Goal: Task Accomplishment & Management: Complete application form

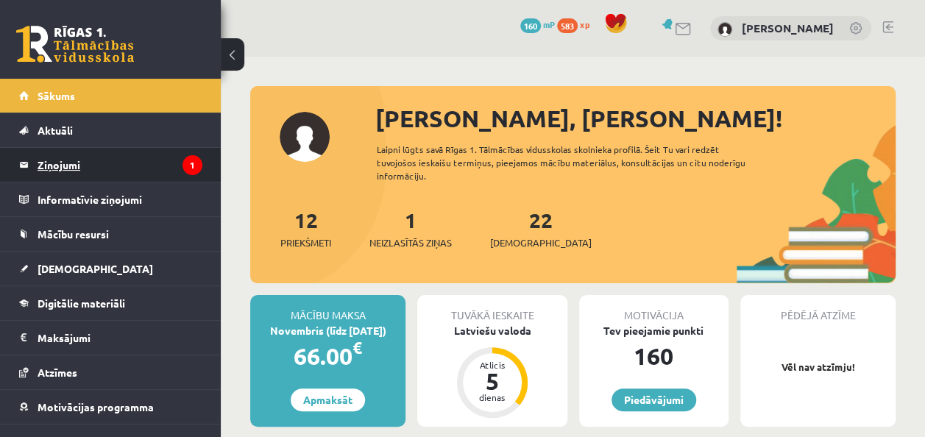
click at [68, 163] on legend "Ziņojumi 1" at bounding box center [120, 165] width 165 height 34
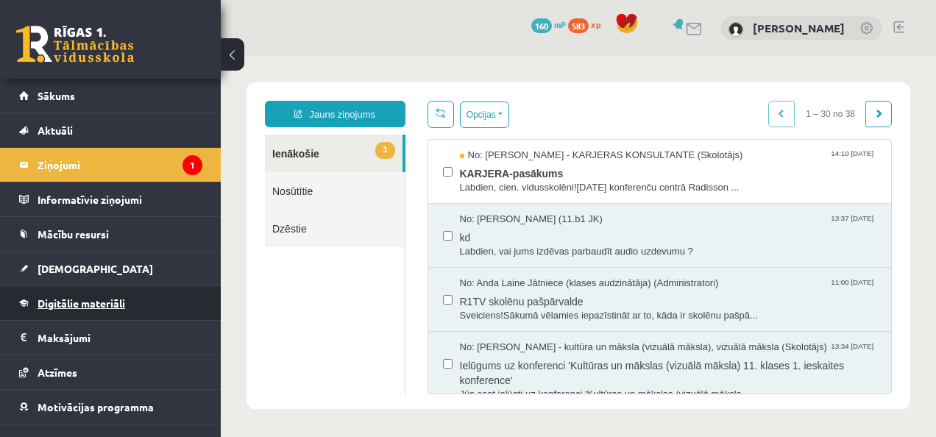
click at [86, 292] on link "Digitālie materiāli" at bounding box center [110, 303] width 183 height 34
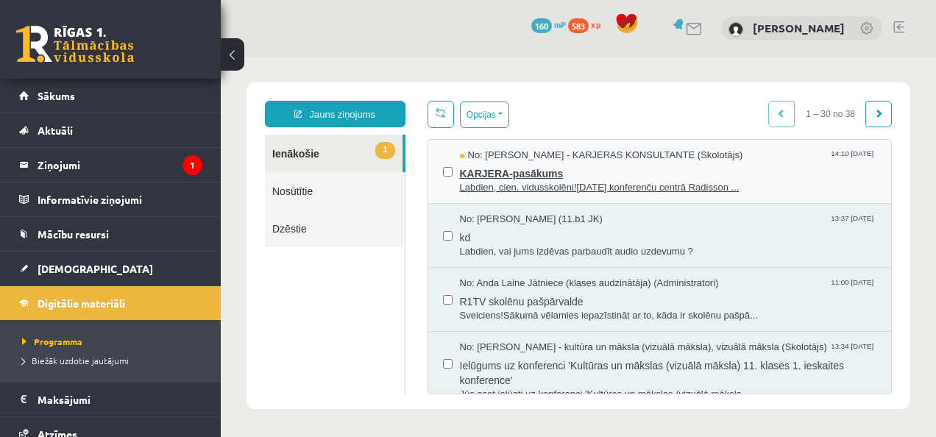
click at [523, 171] on span "KARJERA-pasākums" at bounding box center [668, 172] width 417 height 18
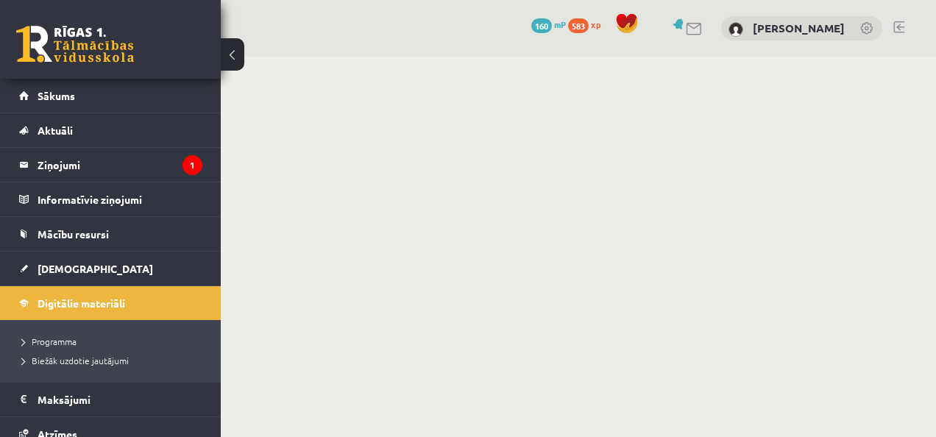
click at [415, 192] on body "0 Dāvanas 160 mP 583 xp Dmitrijs Dmitrijevs Sākums Aktuāli Kā mācīties eSKOLĀ K…" at bounding box center [468, 218] width 936 height 437
click at [125, 298] on span "Digitālie materiāli" at bounding box center [82, 303] width 88 height 13
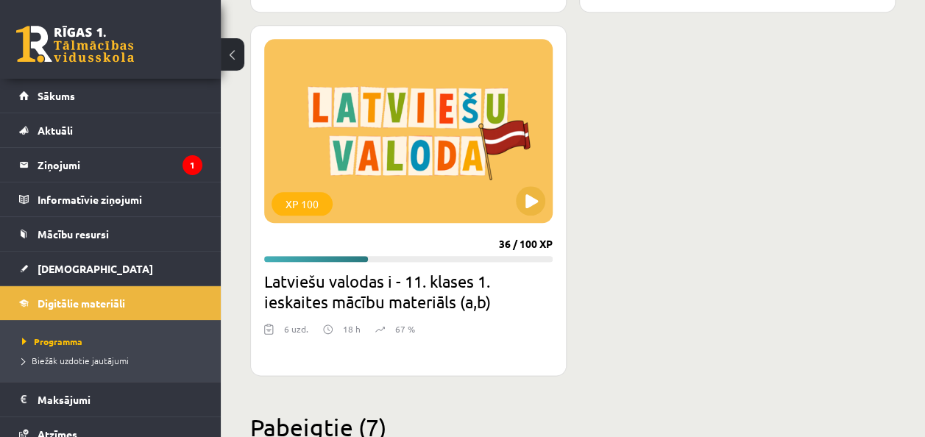
scroll to position [3557, 0]
click at [534, 195] on button at bounding box center [530, 201] width 29 height 29
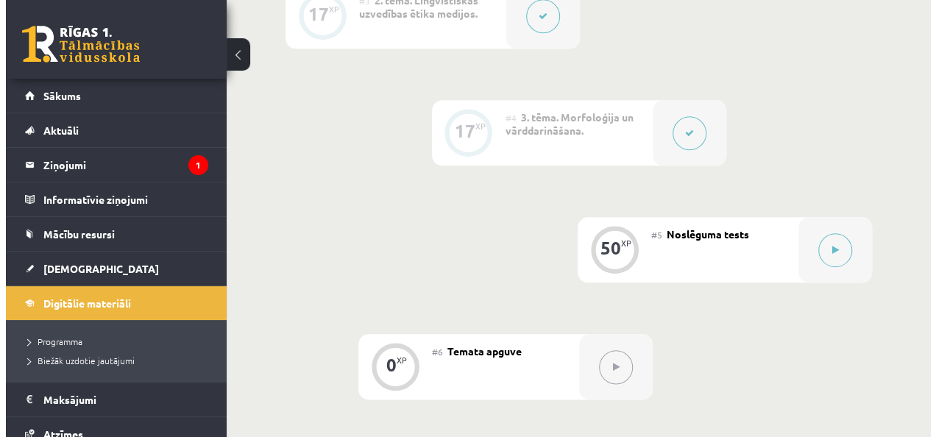
scroll to position [680, 0]
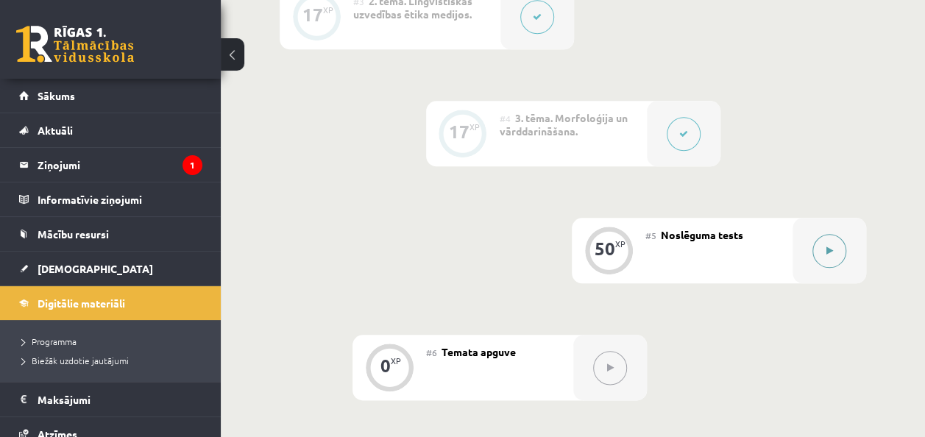
click at [827, 244] on button at bounding box center [830, 251] width 34 height 34
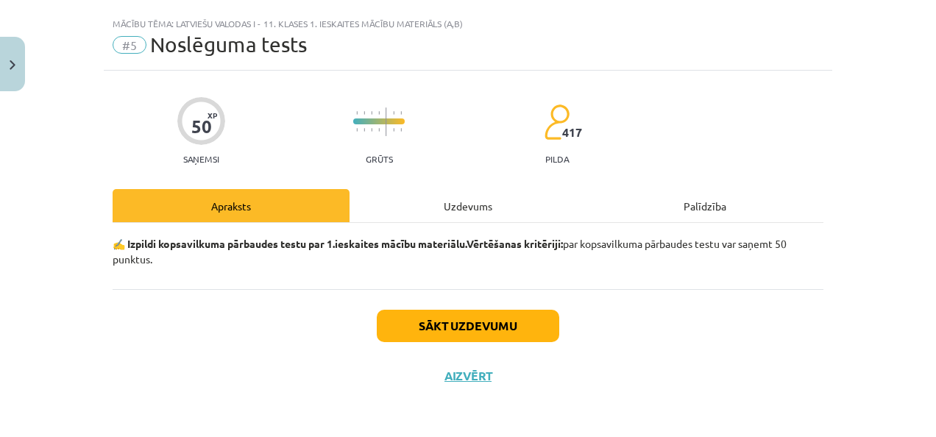
scroll to position [26, 0]
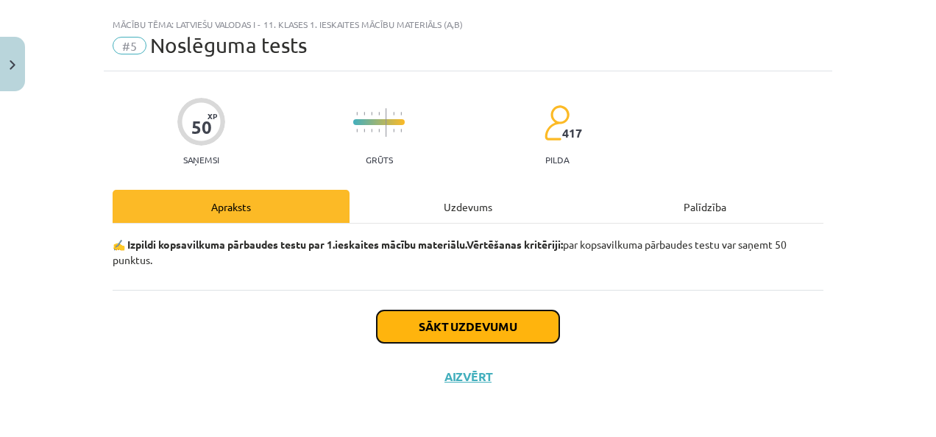
click at [463, 326] on button "Sākt uzdevumu" at bounding box center [468, 327] width 183 height 32
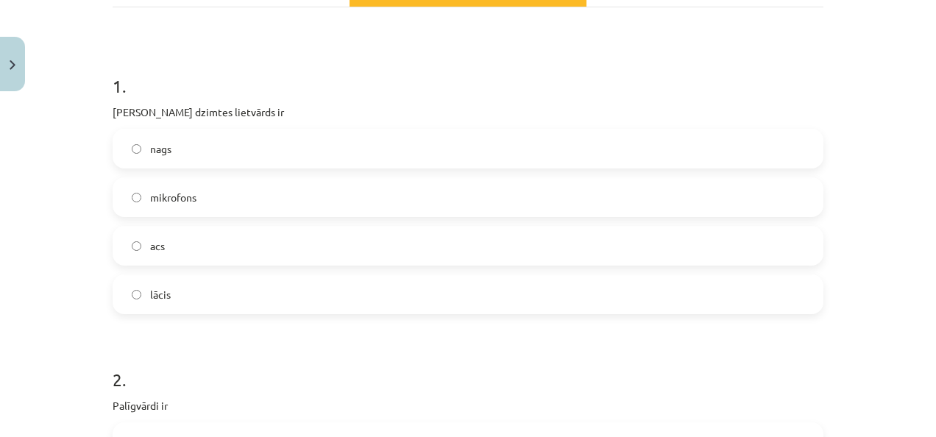
scroll to position [244, 0]
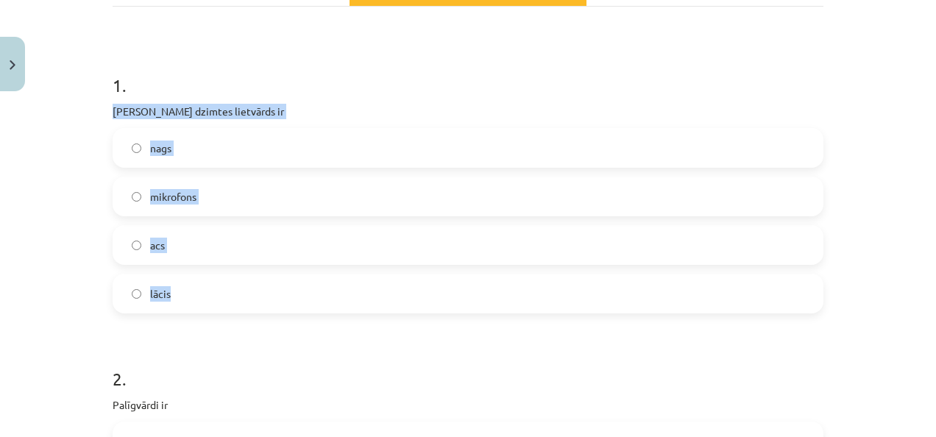
drag, startPoint x: 103, startPoint y: 106, endPoint x: 179, endPoint y: 298, distance: 206.5
copy div "Sieviešu dzimtes lietvārds ir nags mikrofons acs lācis"
click at [72, 206] on div "Mācību tēma: Latviešu valodas i - 11. klases 1. ieskaites mācību materiāls (a,b…" at bounding box center [468, 218] width 936 height 437
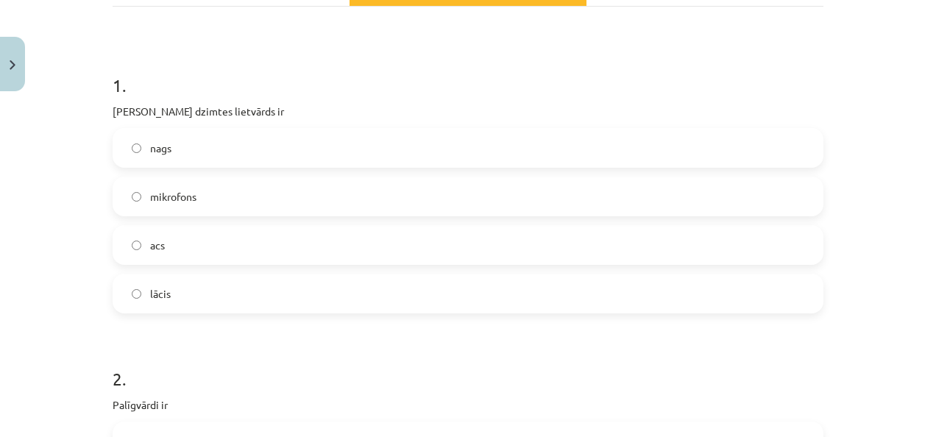
click at [130, 236] on label "acs" at bounding box center [468, 245] width 708 height 37
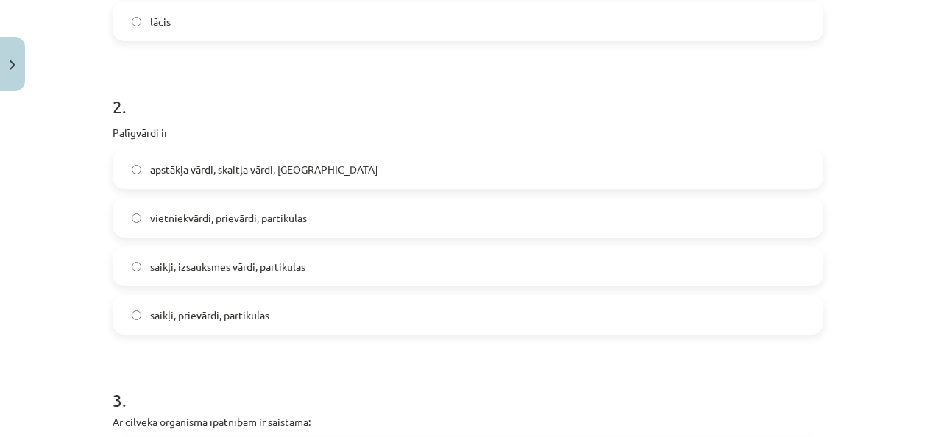
scroll to position [517, 0]
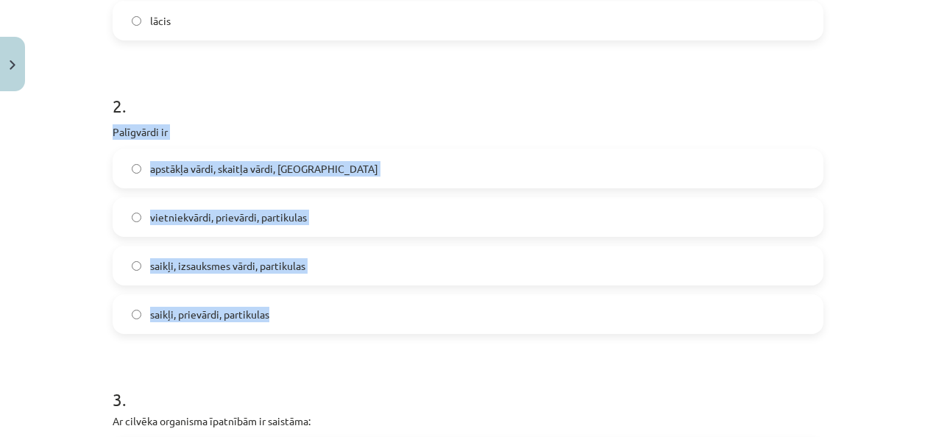
drag, startPoint x: 107, startPoint y: 131, endPoint x: 268, endPoint y: 308, distance: 239.2
click at [268, 308] on div "2 . Palīgvārdi ir apstākļa vārdi, skaitļa vārdi, saikļi vietniekvārdi, prievārd…" at bounding box center [468, 202] width 711 height 264
copy div "Palīgvārdi ir apstākļa vārdi, skaitļa vārdi, saikļi vietniekvārdi, prievārdi, p…"
click at [90, 286] on div "Mācību tēma: Latviešu valodas i - 11. klases 1. ieskaites mācību materiāls (a,b…" at bounding box center [468, 218] width 936 height 437
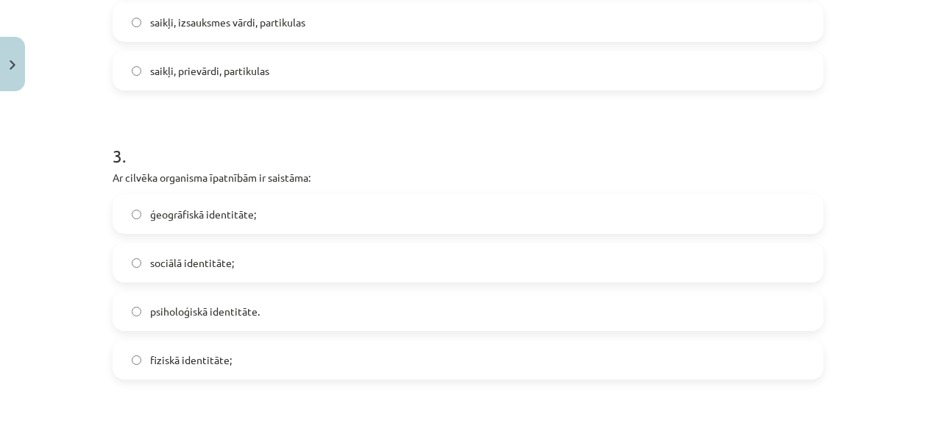
scroll to position [768, 0]
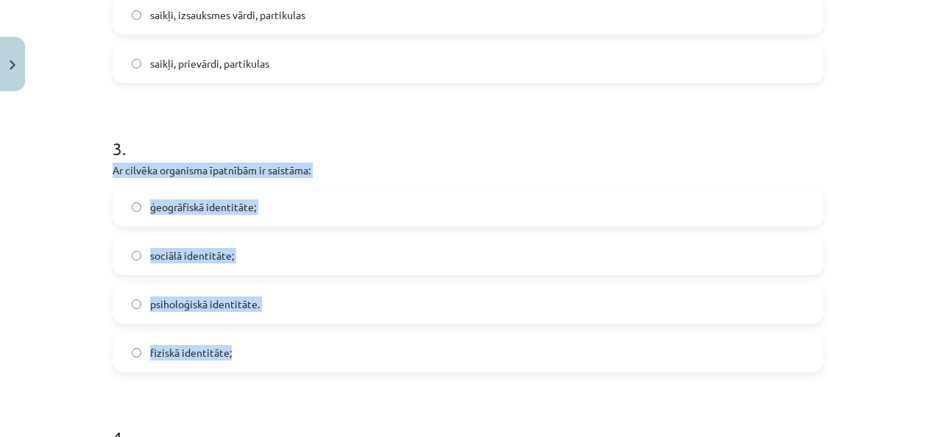
drag, startPoint x: 102, startPoint y: 166, endPoint x: 252, endPoint y: 326, distance: 219.7
copy div "Ar cilvēka organisma īpatnībām ir saistāma: ģeogrāfiskā identitāte; sociālā ide…"
click at [50, 262] on div "Mācību tēma: Latviešu valodas i - 11. klases 1. ieskaites mācību materiāls (a,b…" at bounding box center [468, 218] width 936 height 437
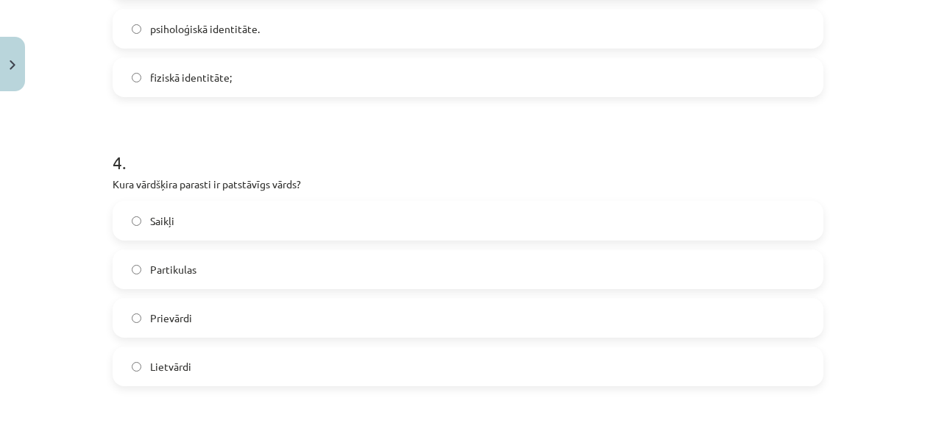
scroll to position [1083, 0]
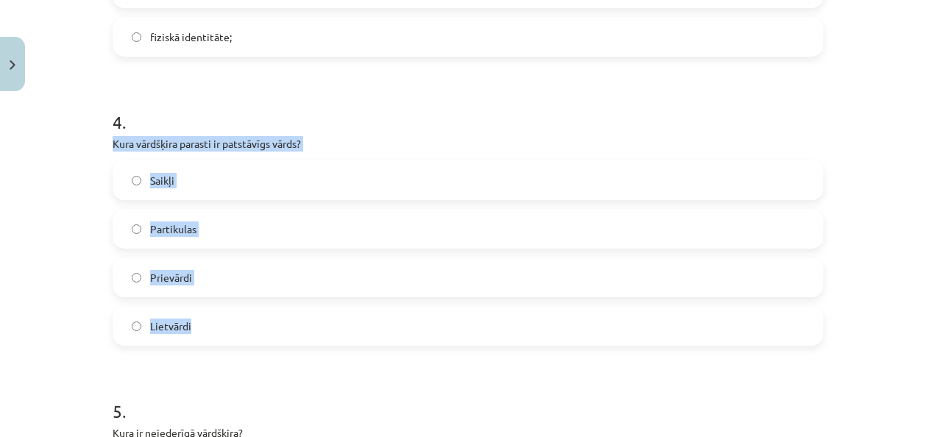
drag, startPoint x: 103, startPoint y: 141, endPoint x: 193, endPoint y: 315, distance: 195.5
copy div "Kura vārdšķira parasti ir patstāvīgs vārds? Saikļi Partikulas Prievārdi Lietvār…"
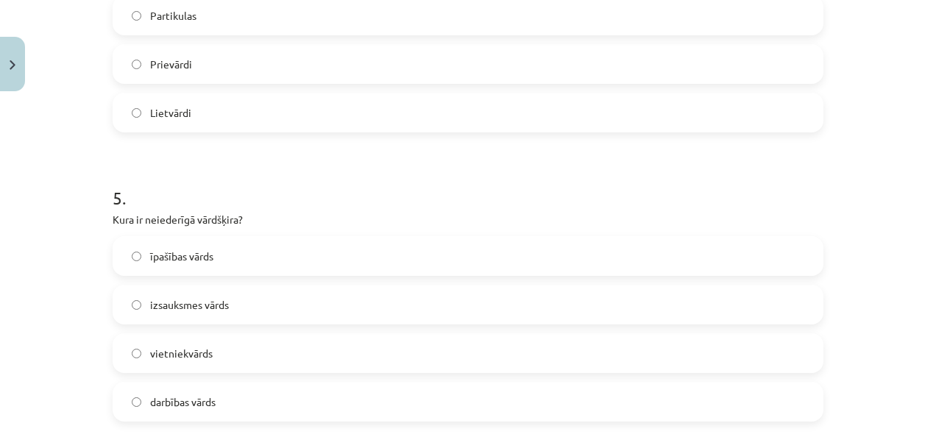
scroll to position [1298, 0]
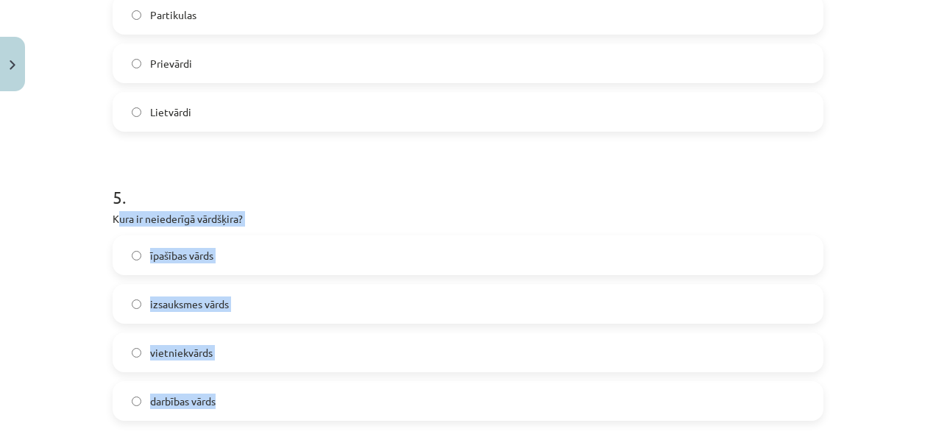
drag, startPoint x: 109, startPoint y: 222, endPoint x: 240, endPoint y: 390, distance: 213.5
click at [240, 390] on div "5 . Kura ir neiederīgā vārdšķira? īpašības vārds izsauksmes vārds vietniekvārds…" at bounding box center [468, 291] width 711 height 260
copy div "Kura ir neiederīgā vārdšķira? īpašības vārds izsauksmes vārds vietniekvārds dar…"
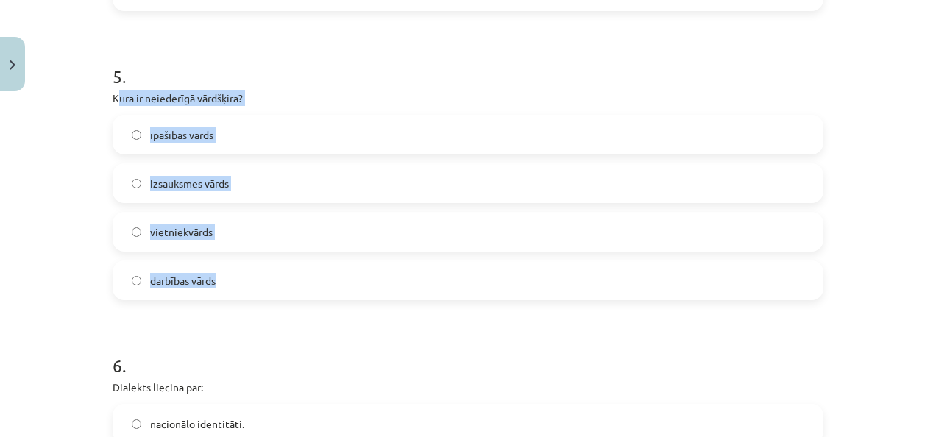
scroll to position [1421, 0]
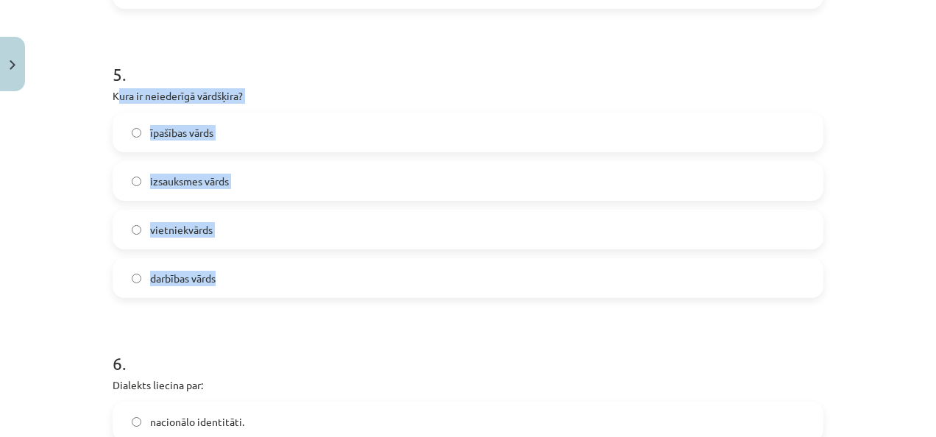
click at [73, 247] on div "Mācību tēma: Latviešu valodas i - 11. klases 1. ieskaites mācību materiāls (a,b…" at bounding box center [468, 218] width 936 height 437
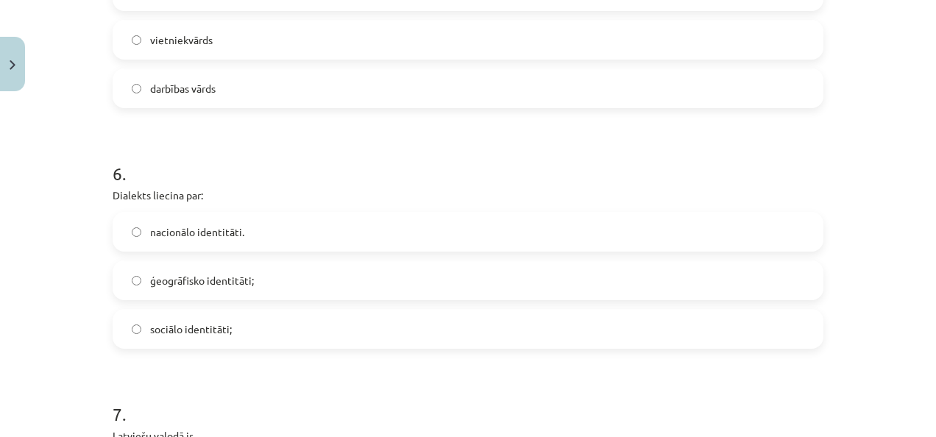
scroll to position [1616, 0]
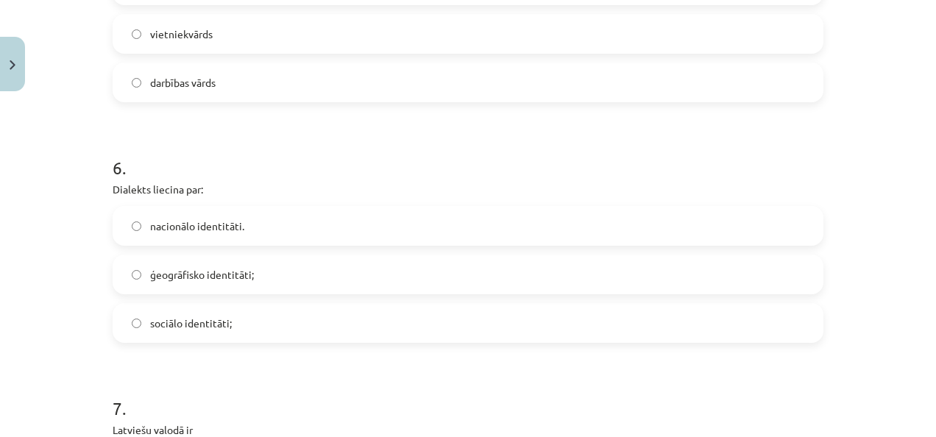
click at [138, 216] on label "nacionālo identitāti." at bounding box center [468, 226] width 708 height 37
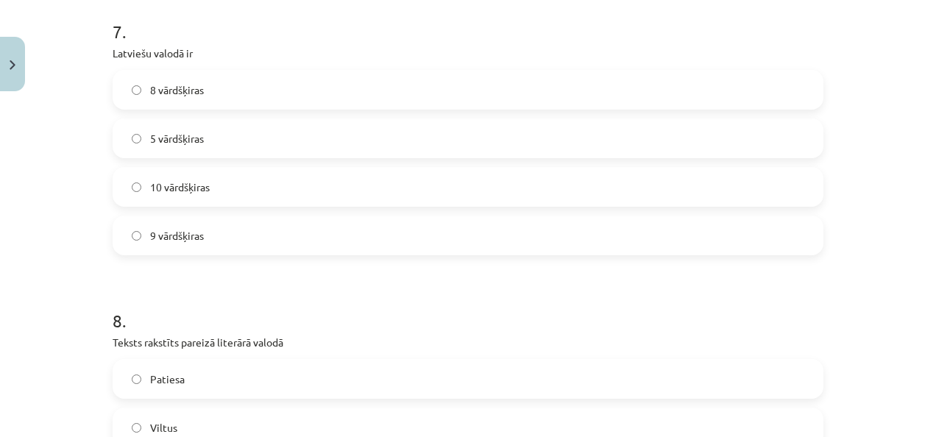
scroll to position [1912, 0]
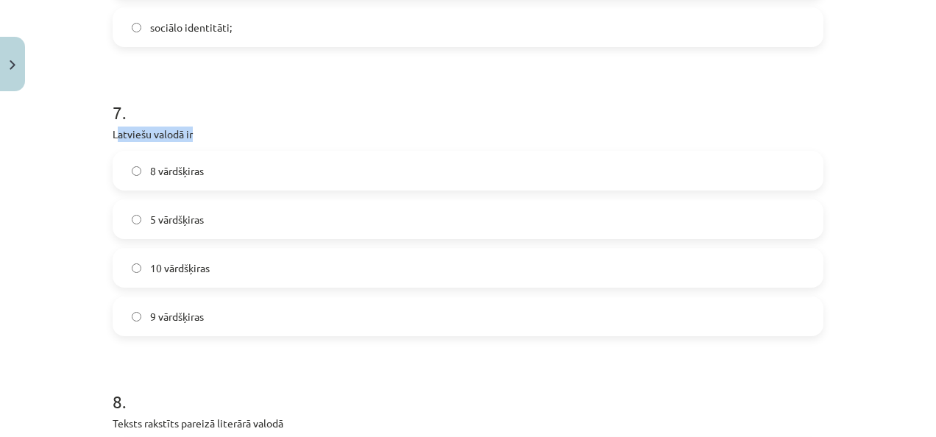
drag, startPoint x: 112, startPoint y: 131, endPoint x: 103, endPoint y: 146, distance: 17.2
drag, startPoint x: 103, startPoint y: 146, endPoint x: 107, endPoint y: 132, distance: 14.0
click at [113, 132] on p "Latviešu valodā ir" at bounding box center [468, 134] width 711 height 15
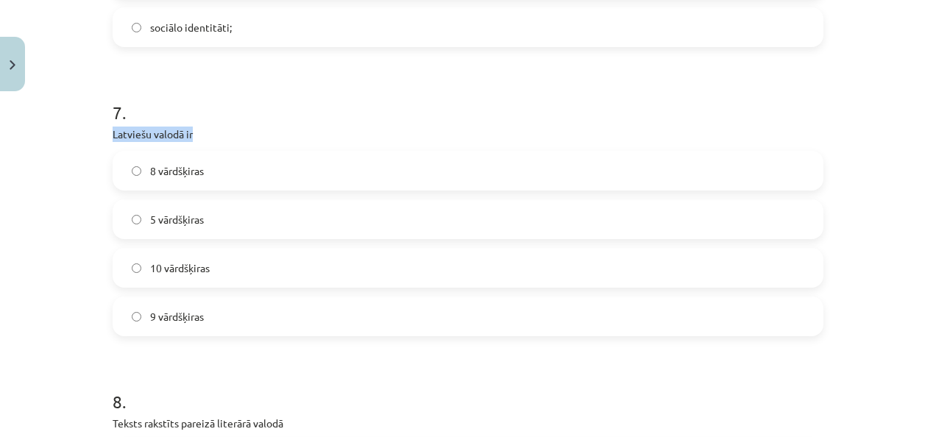
click at [93, 141] on div "Mācību tēma: Latviešu valodas i - 11. klases 1. ieskaites mācību materiāls (a,b…" at bounding box center [468, 218] width 936 height 437
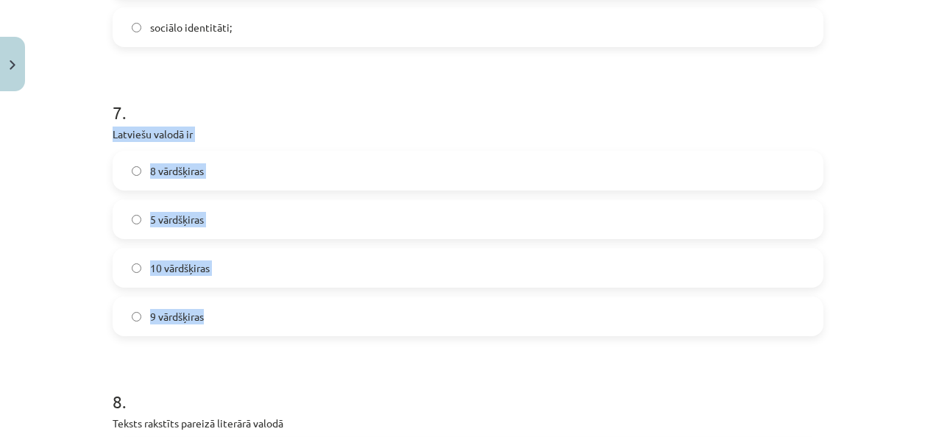
drag, startPoint x: 107, startPoint y: 132, endPoint x: 223, endPoint y: 326, distance: 225.5
click at [223, 326] on div "7 . Latviešu valodā ir 8 vārdšķiras 5 vārdšķiras 10 vārdšķiras 9 vārdšķiras" at bounding box center [468, 207] width 711 height 260
copy div "Latviešu valodā ir 8 vārdšķiras 5 vārdšķiras 10 vārdšķiras 9 vārdšķiras"
click at [52, 306] on div "Mācību tēma: Latviešu valodas i - 11. klases 1. ieskaites mācību materiāls (a,b…" at bounding box center [468, 218] width 936 height 437
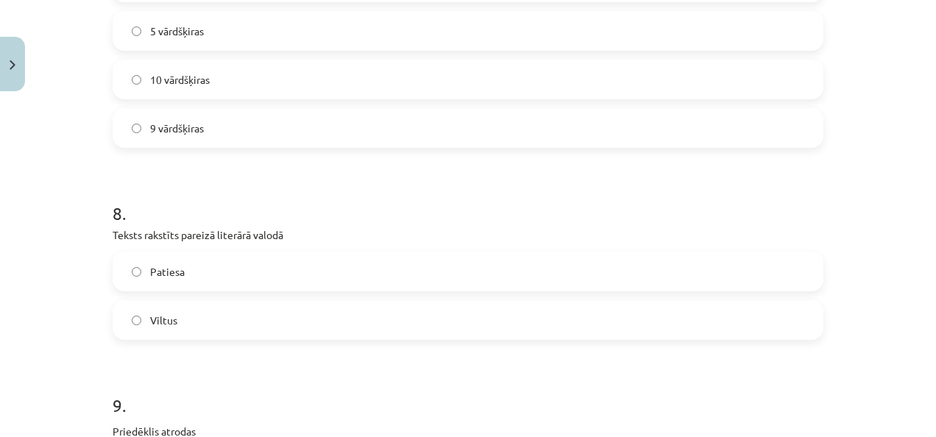
scroll to position [2102, 0]
drag, startPoint x: 106, startPoint y: 230, endPoint x: 203, endPoint y: 323, distance: 134.3
copy div "Teksts rakstīts pareizā literārā valodā Patiesa Viltus"
click at [79, 258] on div "Mācību tēma: Latviešu valodas i - 11. klases 1. ieskaites mācību materiāls (a,b…" at bounding box center [468, 218] width 936 height 437
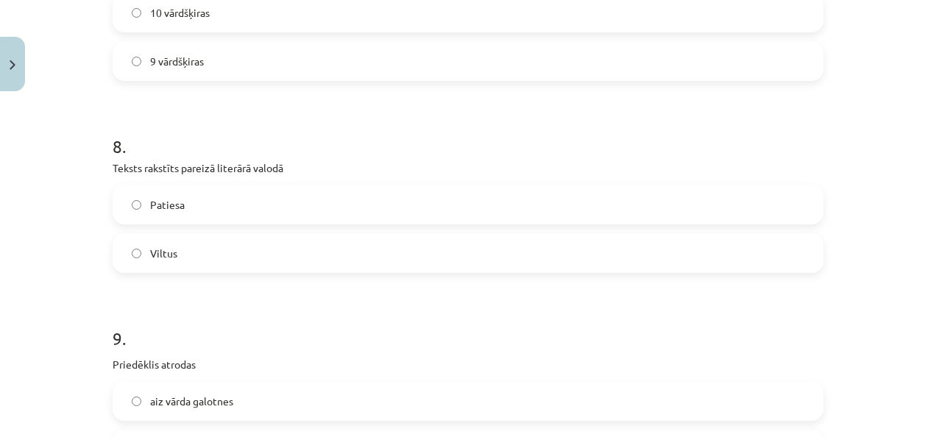
scroll to position [2170, 0]
click at [136, 200] on label "Patiesa" at bounding box center [468, 202] width 708 height 37
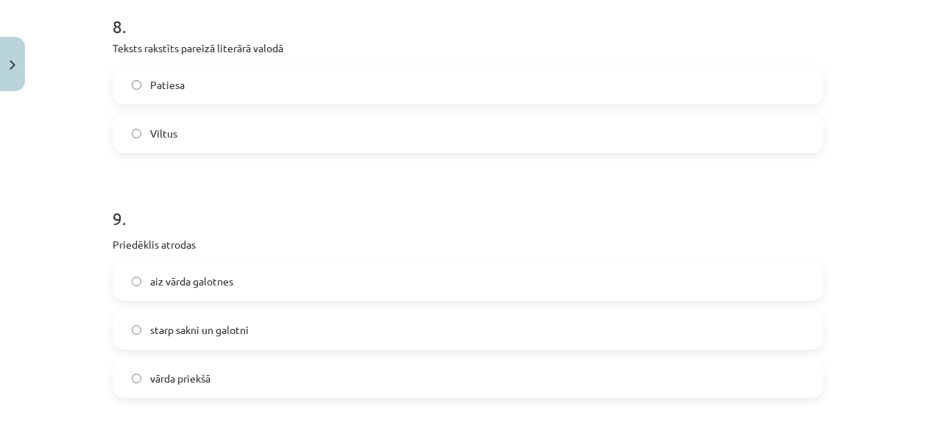
scroll to position [2289, 0]
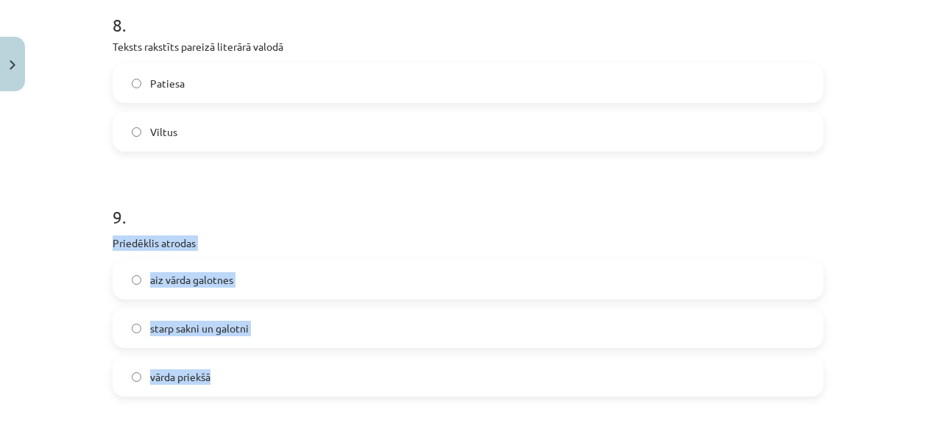
drag, startPoint x: 109, startPoint y: 243, endPoint x: 213, endPoint y: 372, distance: 165.9
click at [213, 372] on div "9 . Priedēklis atrodas aiz vārda galotnes starp sakni un galotni vārda priekšā" at bounding box center [468, 289] width 711 height 216
copy div "Priedēklis atrodas aiz vārda galotnes starp sakni un galotni vārda priekšā"
click at [82, 238] on div "Mācību tēma: Latviešu valodas i - 11. klases 1. ieskaites mācību materiāls (a,b…" at bounding box center [468, 218] width 936 height 437
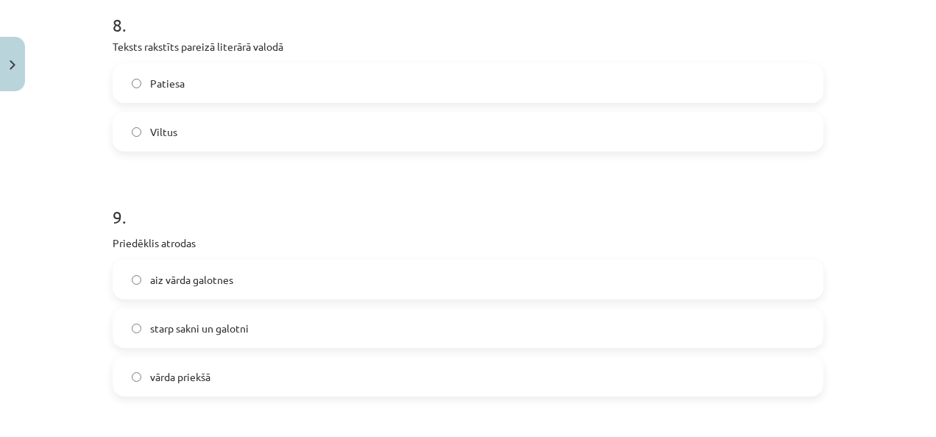
click at [137, 374] on label "vārda priekšā" at bounding box center [468, 376] width 708 height 37
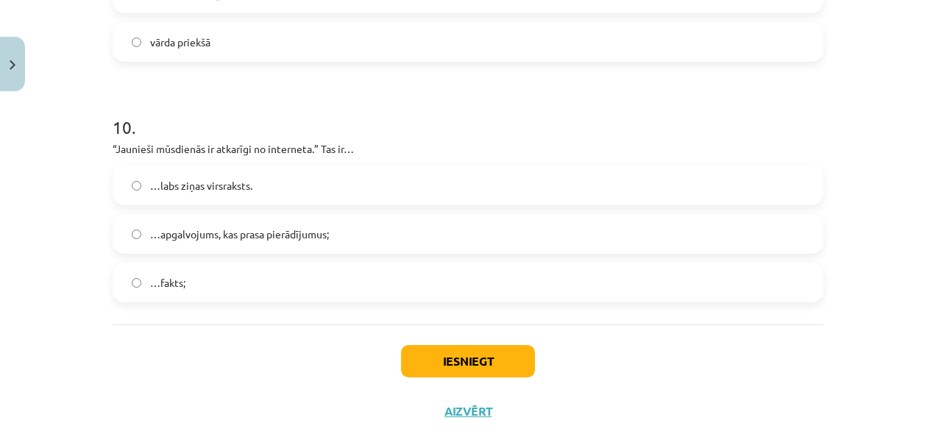
scroll to position [2659, 0]
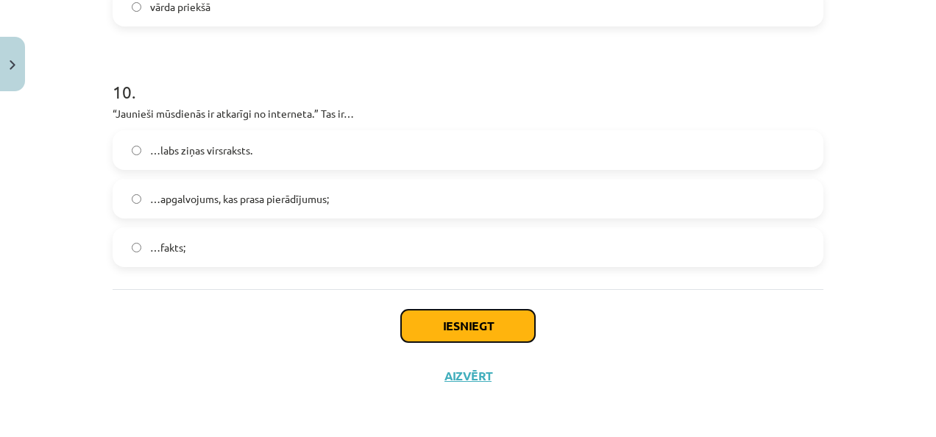
click at [452, 327] on button "Iesniegt" at bounding box center [468, 326] width 134 height 32
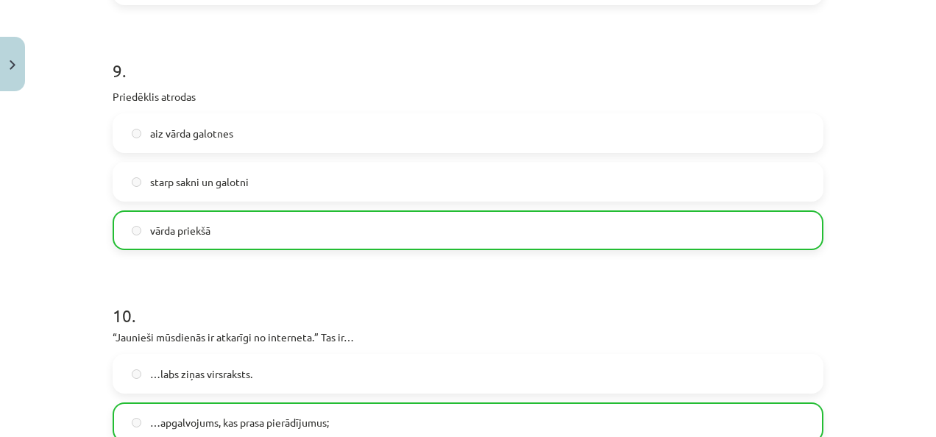
scroll to position [2706, 0]
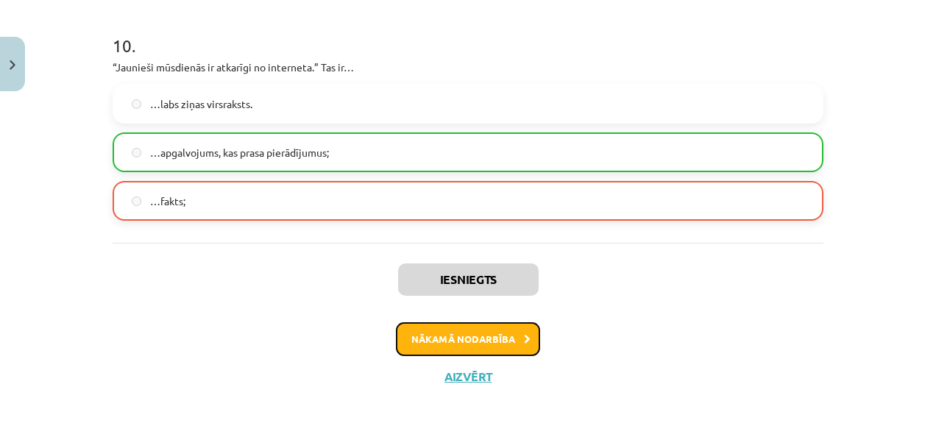
click at [458, 339] on button "Nākamā nodarbība" at bounding box center [468, 339] width 144 height 34
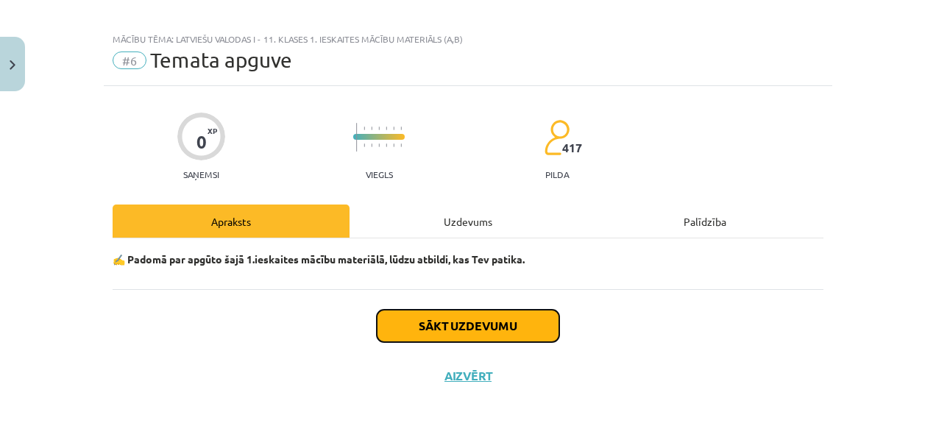
click at [468, 333] on button "Sākt uzdevumu" at bounding box center [468, 326] width 183 height 32
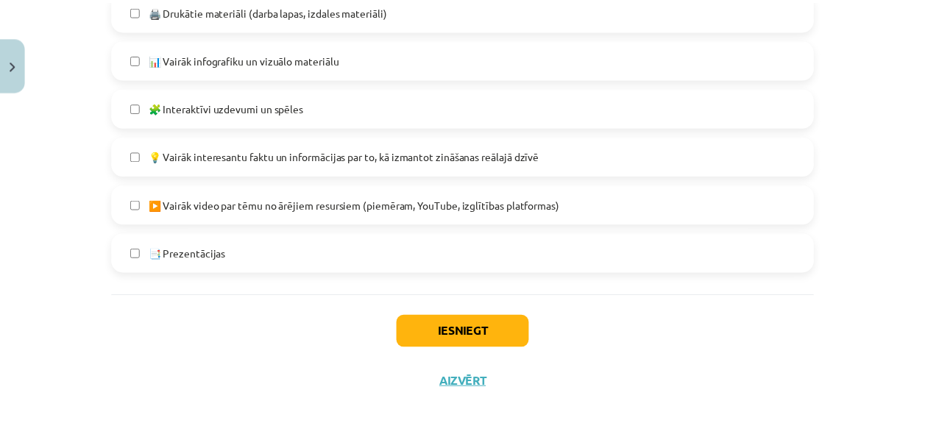
scroll to position [1012, 0]
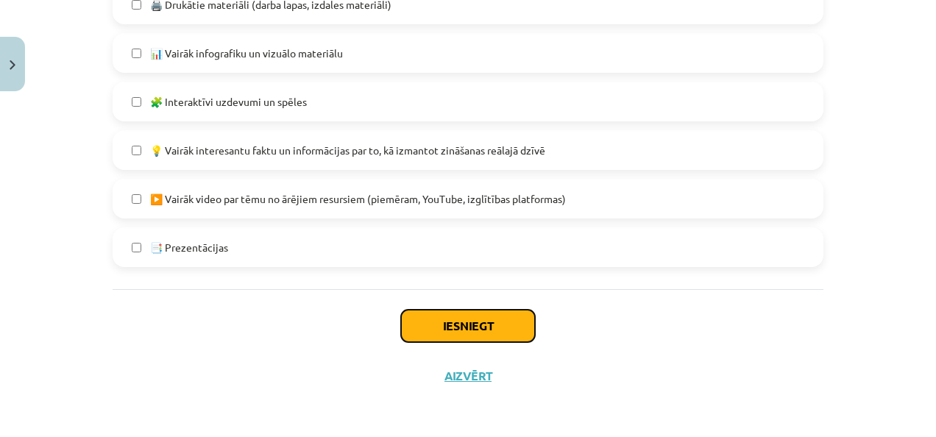
click at [445, 328] on button "Iesniegt" at bounding box center [468, 326] width 134 height 32
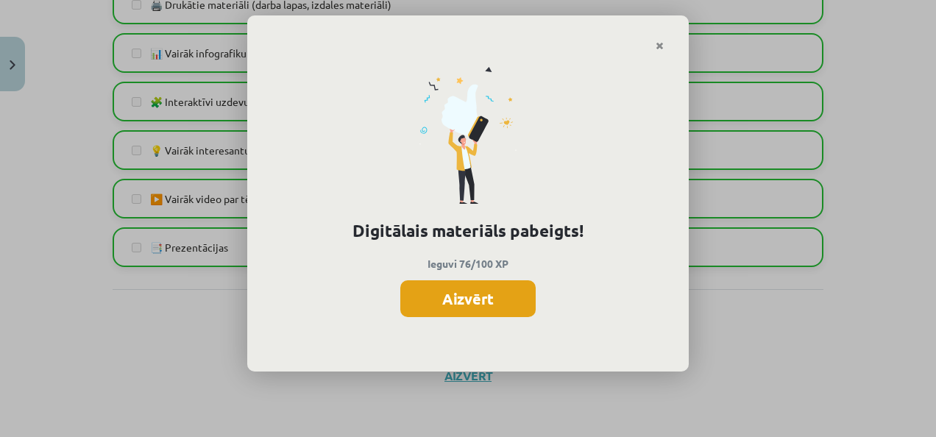
click at [498, 297] on button "Aizvērt" at bounding box center [467, 298] width 135 height 37
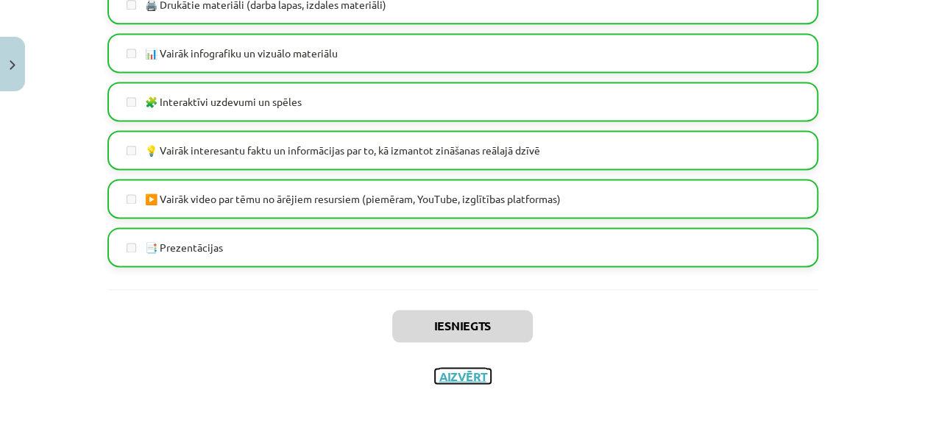
click at [459, 378] on button "Aizvērt" at bounding box center [463, 376] width 56 height 15
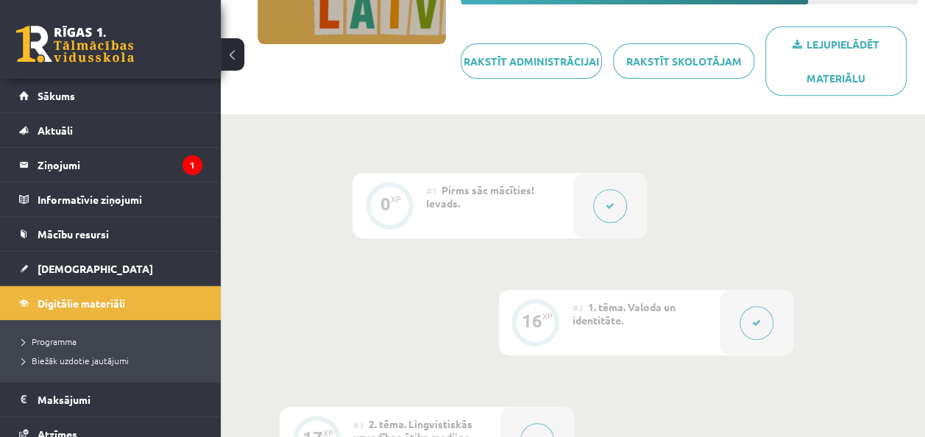
scroll to position [0, 0]
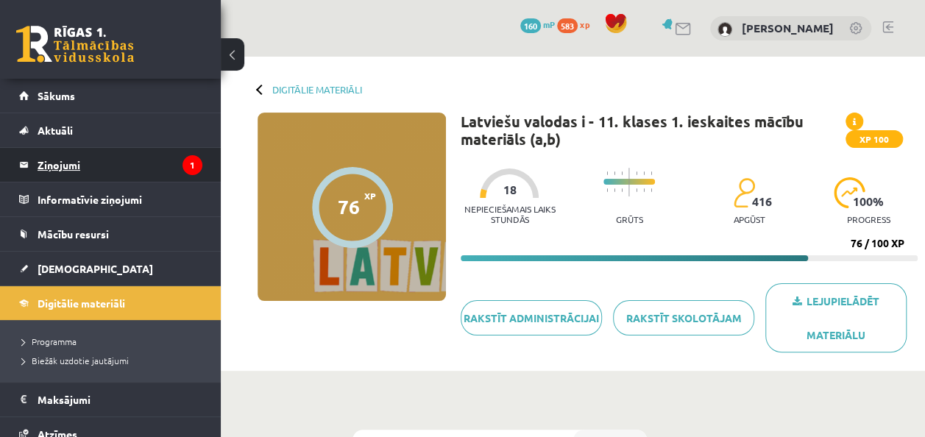
click at [103, 163] on legend "Ziņojumi 1" at bounding box center [120, 165] width 165 height 34
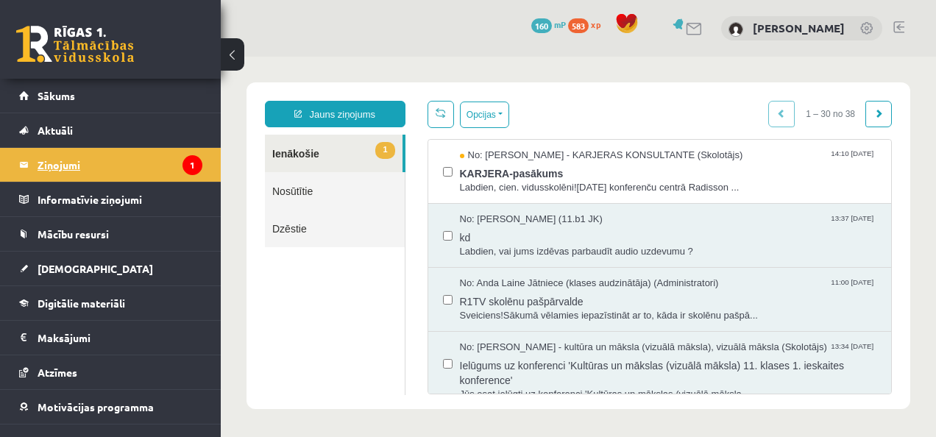
click at [93, 169] on legend "Ziņojumi 1" at bounding box center [120, 165] width 165 height 34
click at [75, 265] on span "[DEMOGRAPHIC_DATA]" at bounding box center [96, 268] width 116 height 13
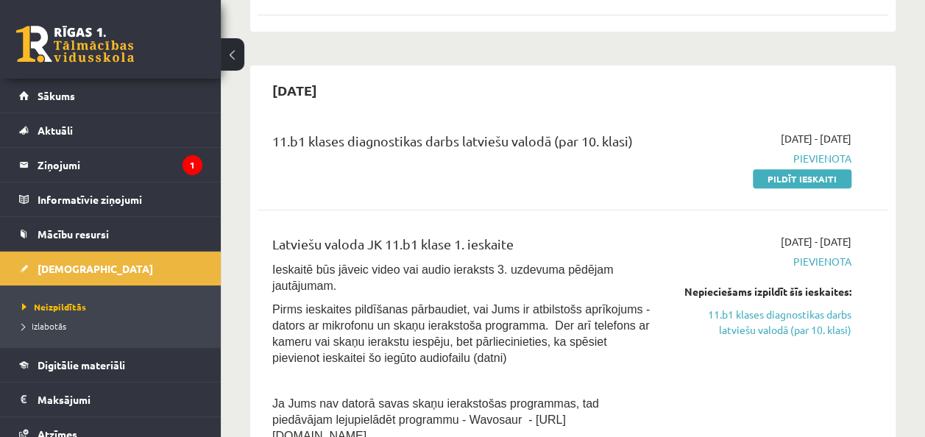
scroll to position [284, 0]
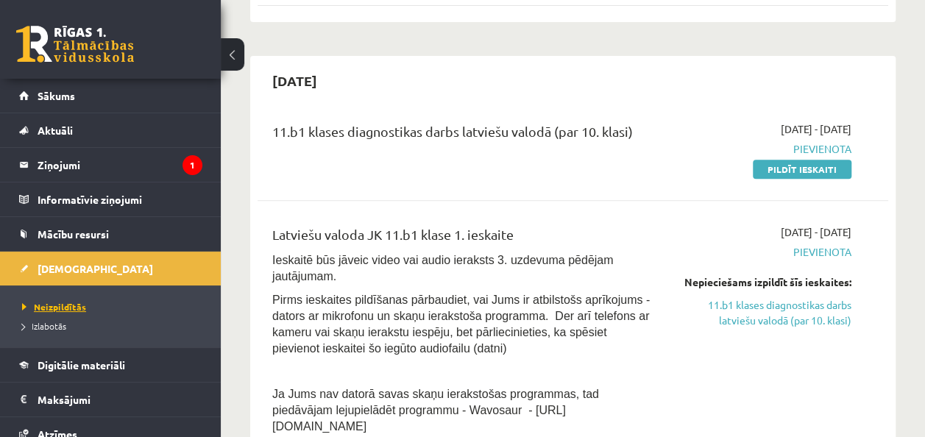
click at [75, 303] on span "Neizpildītās" at bounding box center [54, 307] width 64 height 12
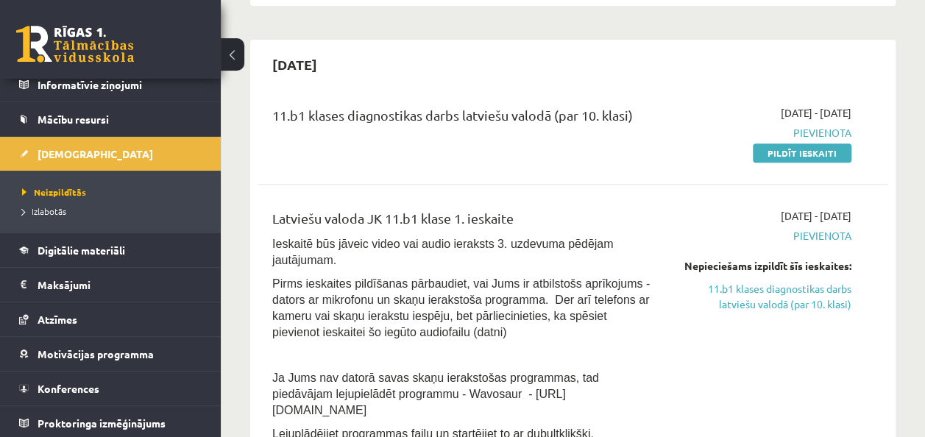
scroll to position [295, 0]
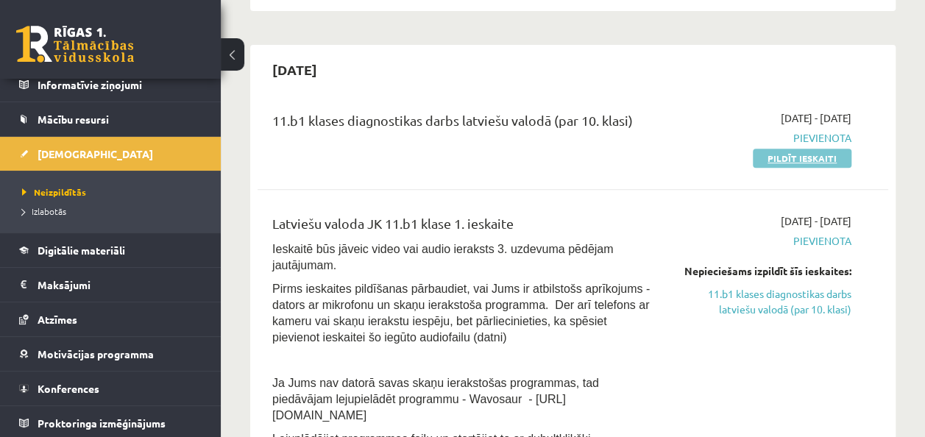
click at [797, 158] on link "Pildīt ieskaiti" at bounding box center [802, 158] width 99 height 19
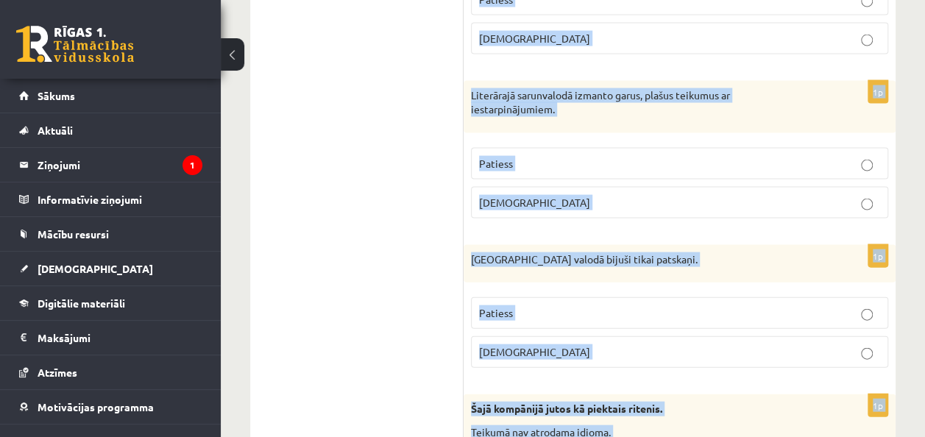
scroll to position [4522, 0]
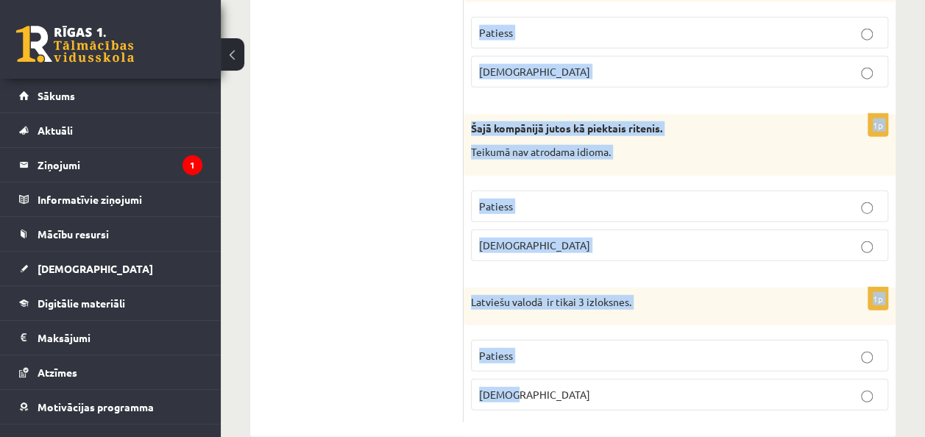
drag, startPoint x: 469, startPoint y: 150, endPoint x: 540, endPoint y: 369, distance: 230.7
copy form "Saziņa kļūst iespējama tikai tad, kas partneri lieto dažādus kodus(resp.,norunā…"
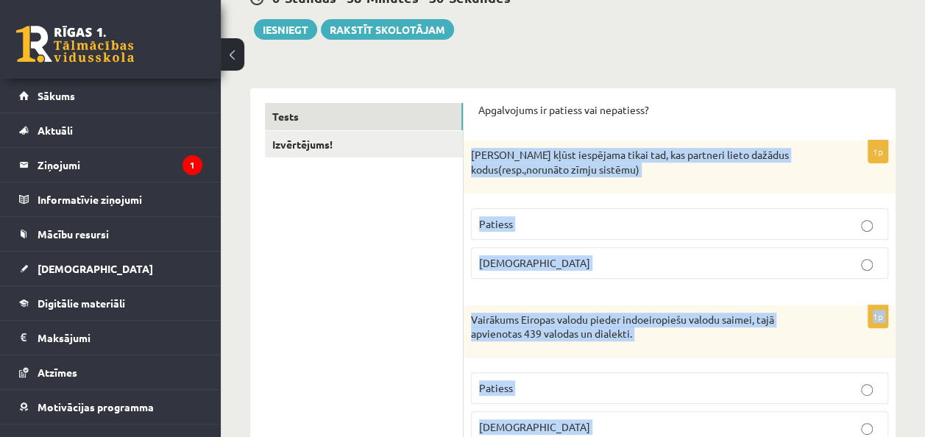
scroll to position [165, 0]
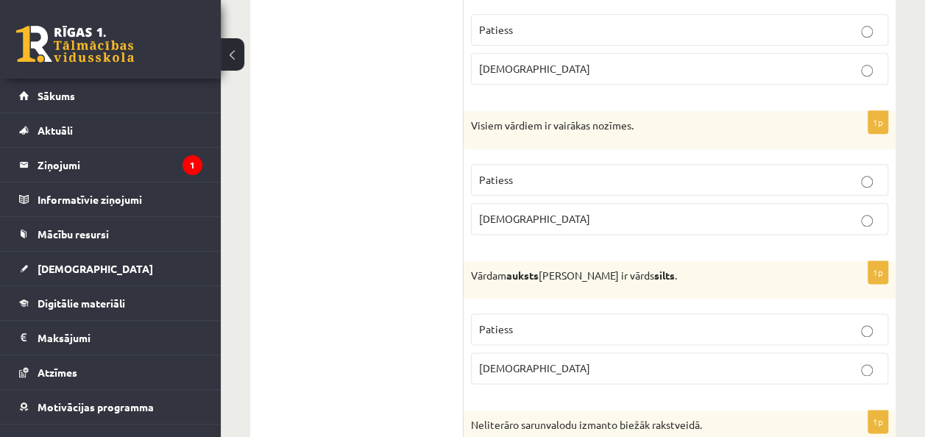
scroll to position [822, 0]
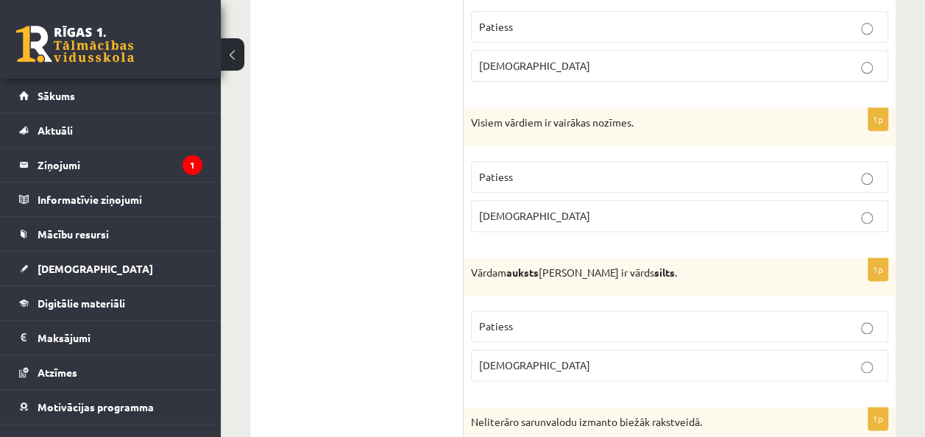
click at [528, 319] on p "Patiess" at bounding box center [679, 326] width 401 height 15
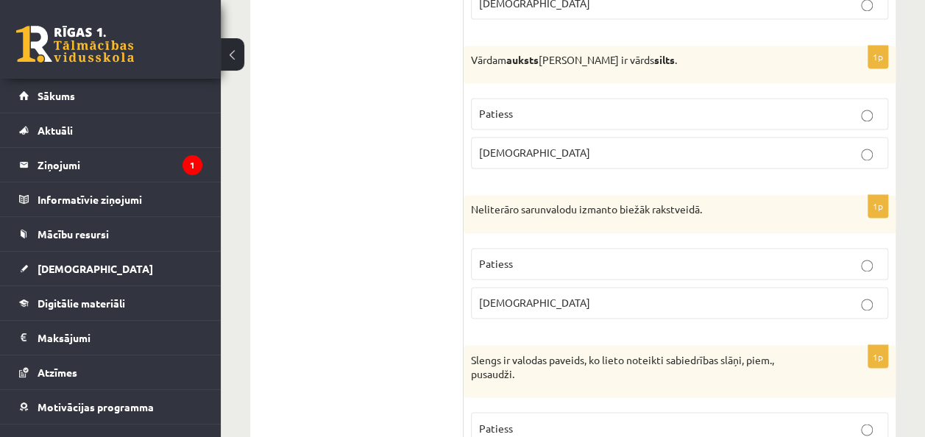
scroll to position [1042, 0]
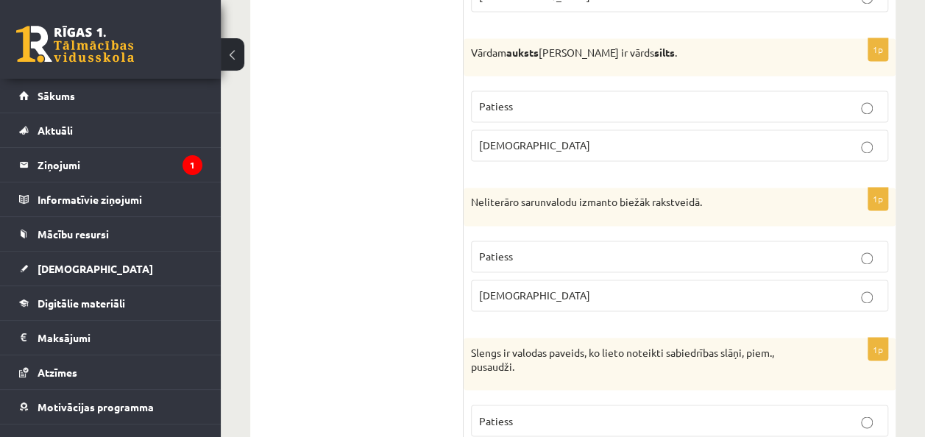
click at [522, 288] on p "Aplams" at bounding box center [679, 295] width 401 height 15
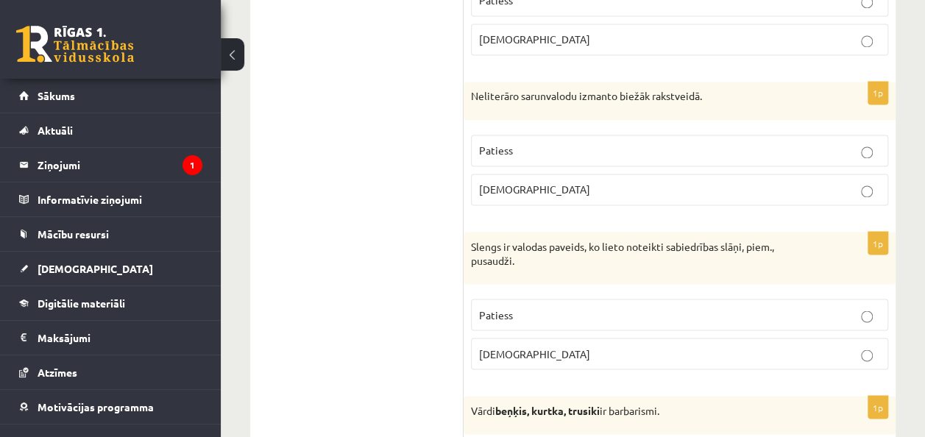
scroll to position [1154, 0]
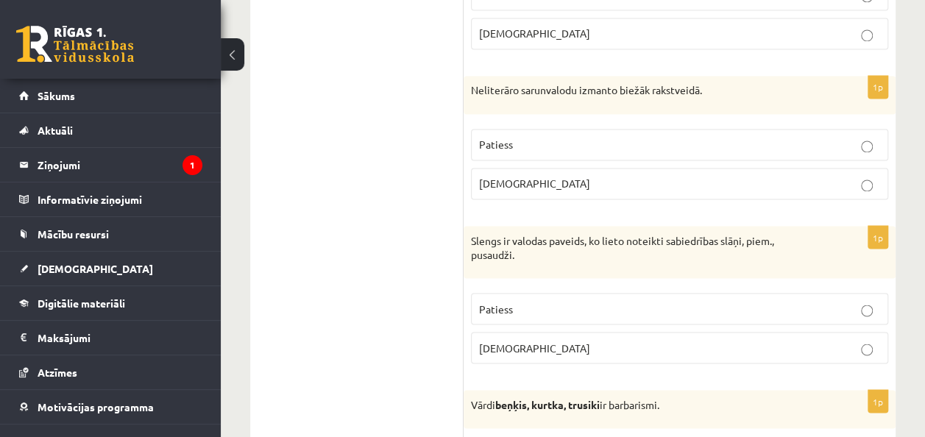
click at [534, 302] on p "Patiess" at bounding box center [679, 308] width 401 height 15
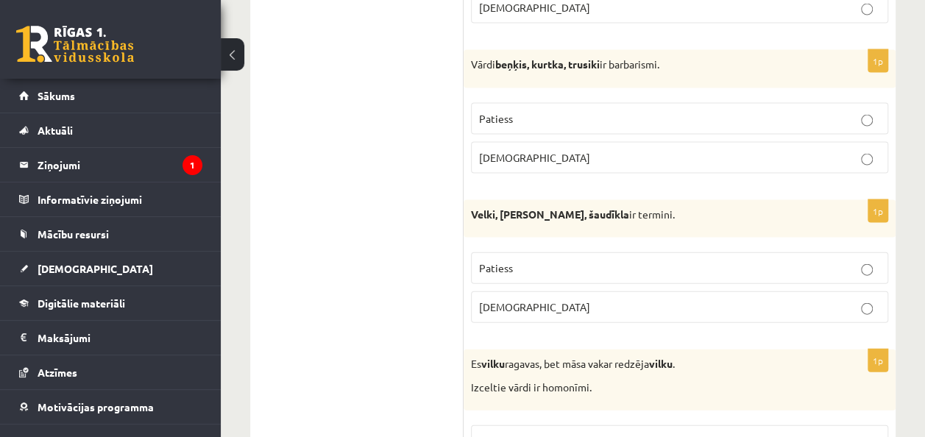
scroll to position [1534, 0]
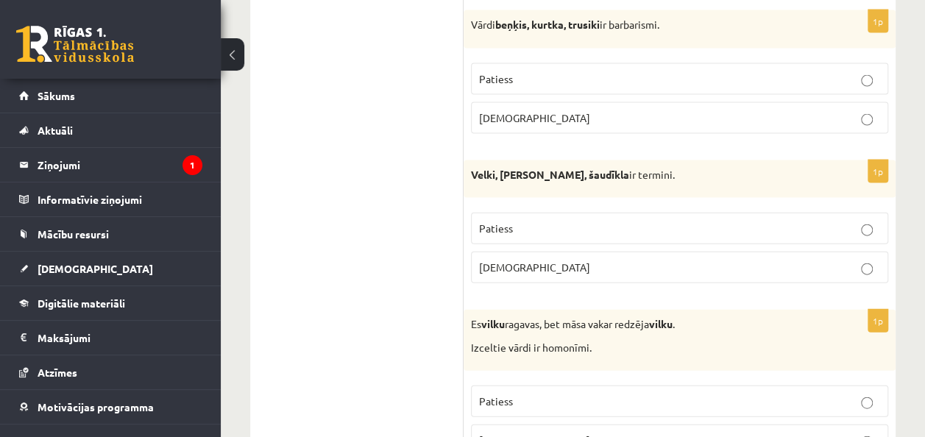
click at [506, 261] on span "Aplams" at bounding box center [534, 267] width 111 height 13
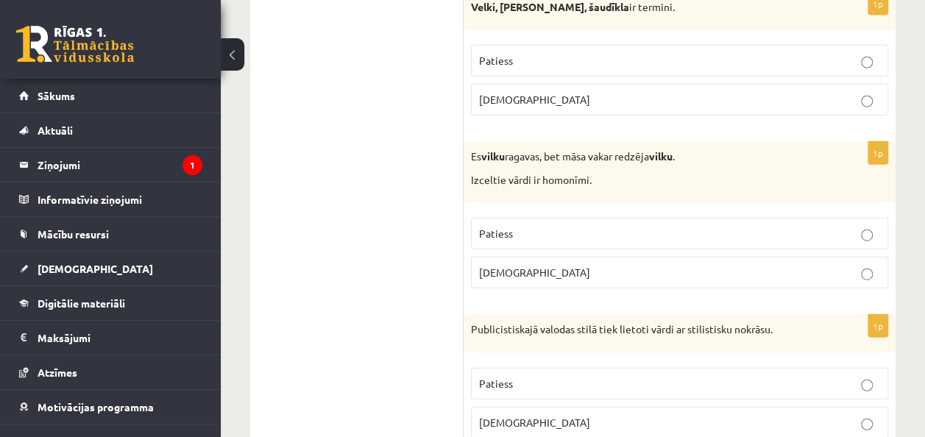
scroll to position [1703, 0]
click at [848, 224] on p "Patiess" at bounding box center [679, 231] width 401 height 15
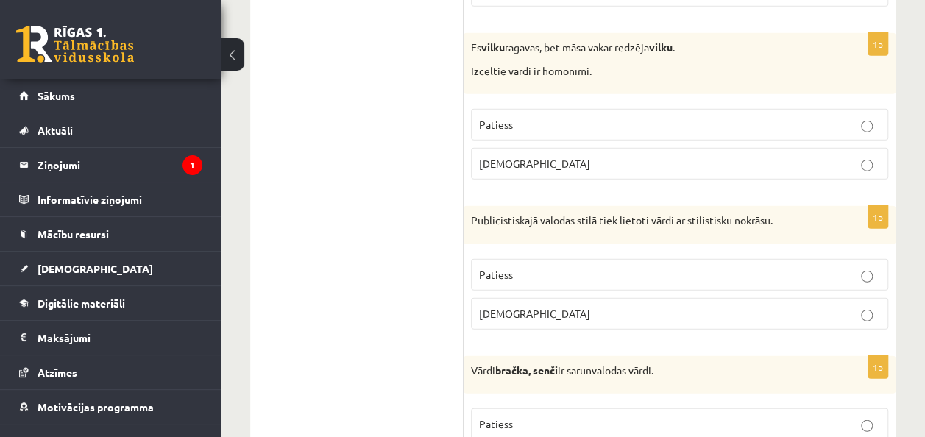
scroll to position [1811, 0]
click at [873, 266] on p "Patiess" at bounding box center [679, 273] width 401 height 15
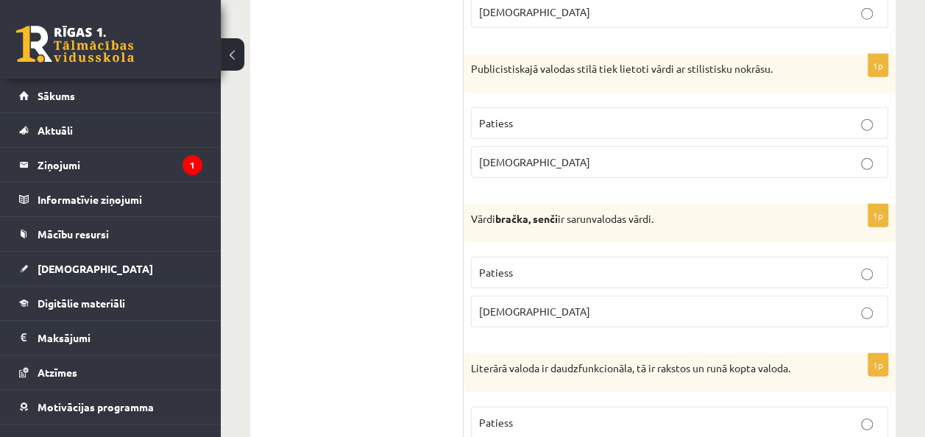
scroll to position [1963, 0]
click at [807, 264] on p "Patiess" at bounding box center [679, 271] width 401 height 15
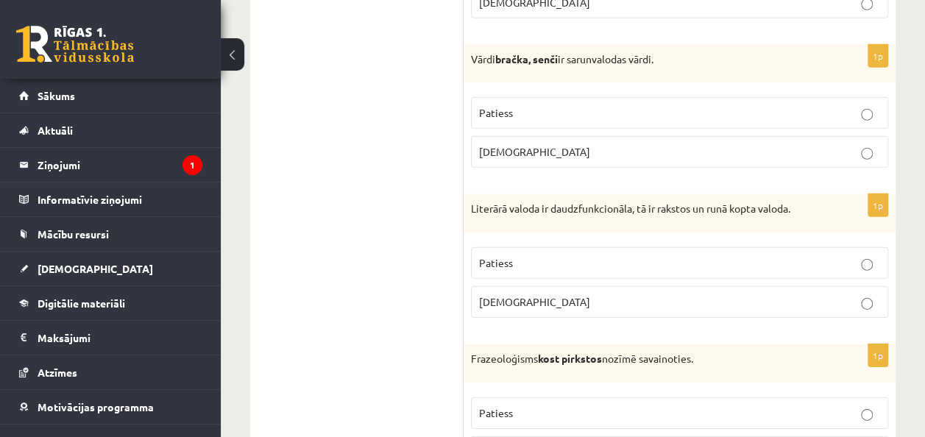
scroll to position [2124, 0]
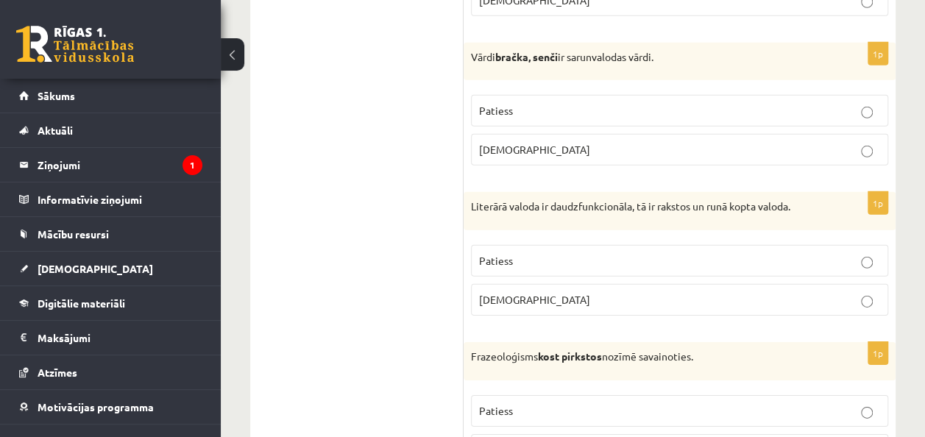
drag, startPoint x: 743, startPoint y: 274, endPoint x: 866, endPoint y: 275, distance: 122.2
click at [866, 284] on label "Aplams" at bounding box center [679, 300] width 417 height 32
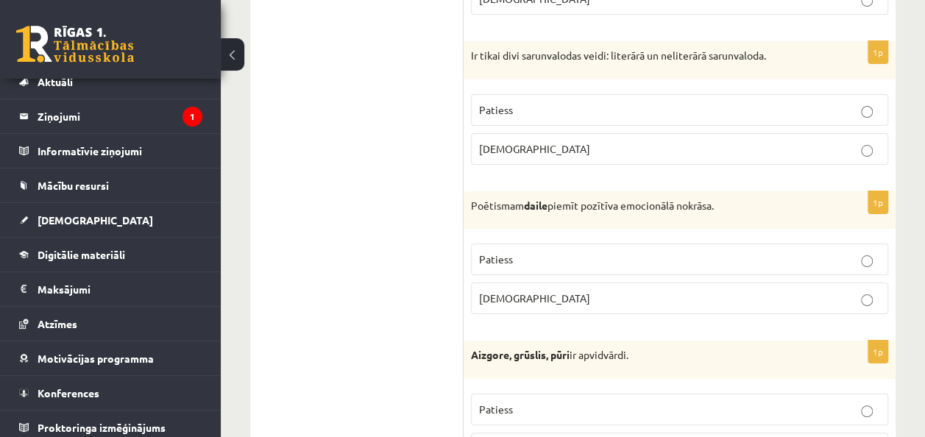
scroll to position [2726, 0]
click at [856, 251] on p "Patiess" at bounding box center [679, 258] width 401 height 15
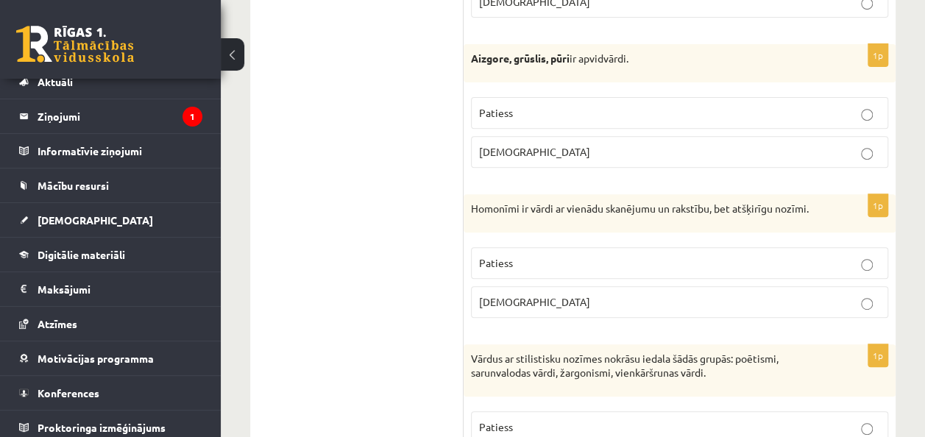
scroll to position [3024, 0]
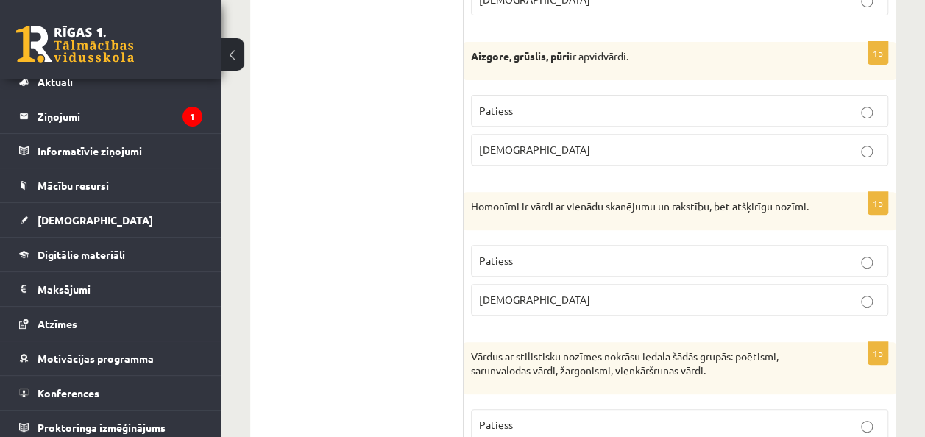
click at [651, 245] on label "Patiess" at bounding box center [679, 261] width 417 height 32
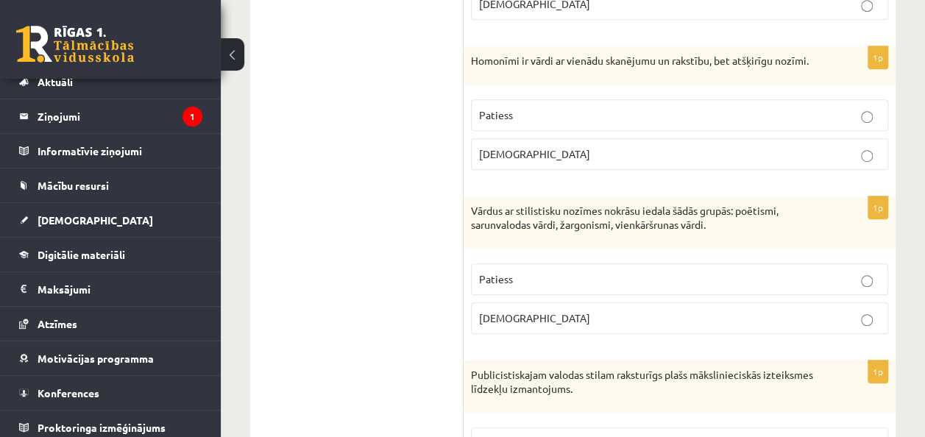
scroll to position [3177, 0]
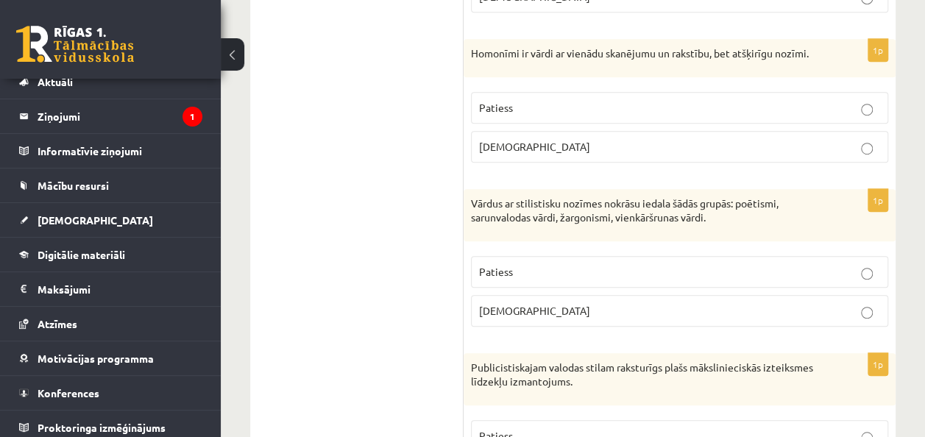
click at [867, 303] on p "Aplams" at bounding box center [679, 310] width 401 height 15
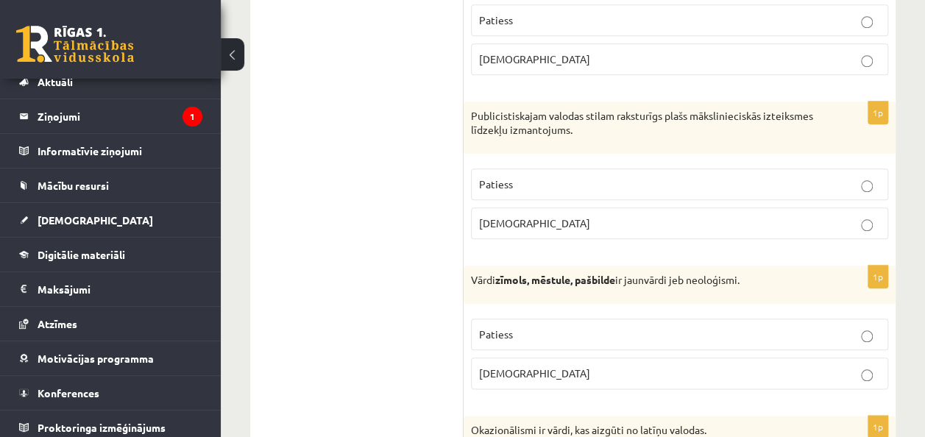
scroll to position [3429, 0]
click at [588, 318] on label "Patiess" at bounding box center [679, 334] width 417 height 32
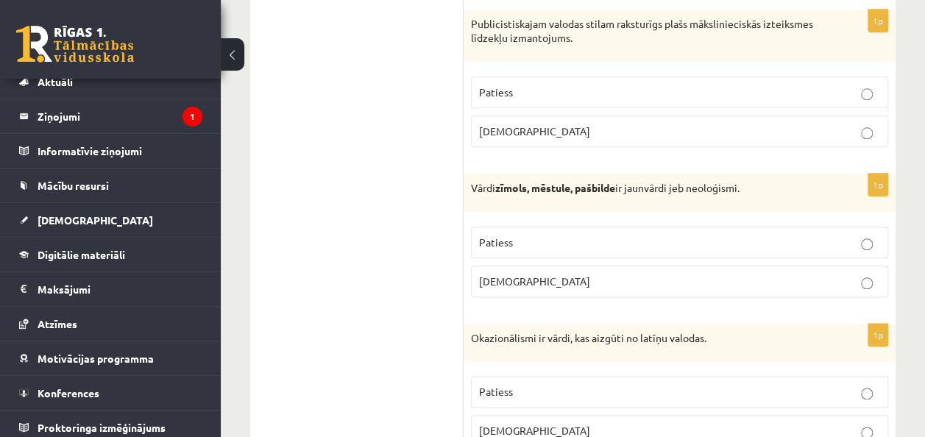
scroll to position [3525, 0]
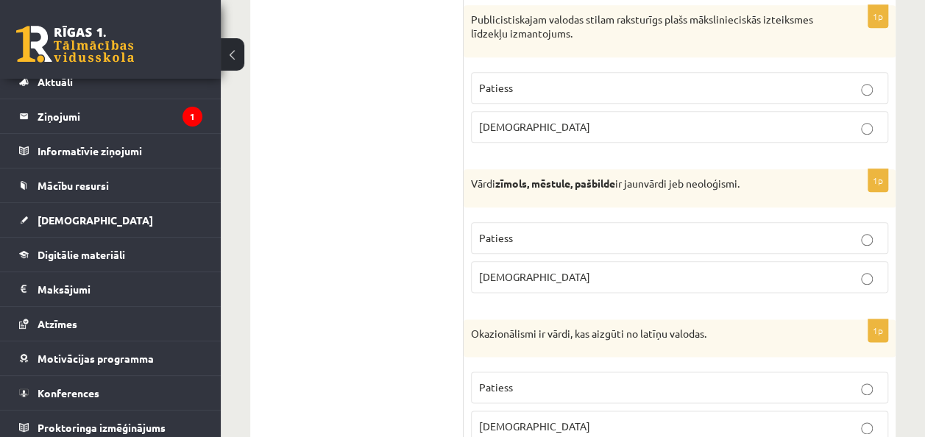
drag, startPoint x: 829, startPoint y: 274, endPoint x: 880, endPoint y: 242, distance: 60.5
click at [880, 242] on fieldset "Patiess Aplams" at bounding box center [679, 256] width 417 height 82
click at [880, 261] on label "Aplams" at bounding box center [679, 277] width 417 height 32
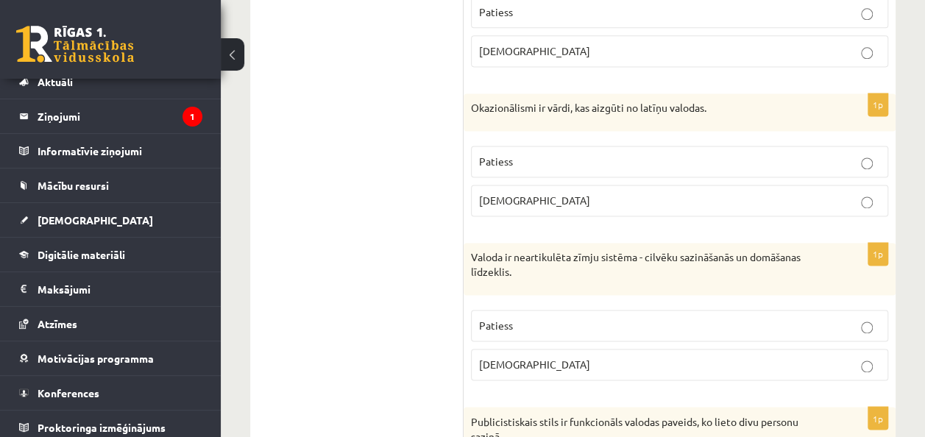
scroll to position [3755, 0]
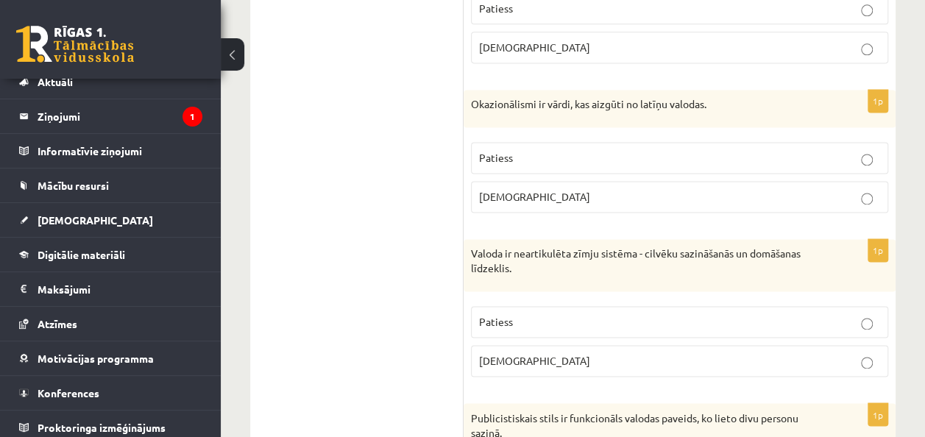
click at [578, 345] on label "Aplams" at bounding box center [679, 361] width 417 height 32
click at [524, 150] on p "Patiess" at bounding box center [679, 157] width 401 height 15
drag, startPoint x: 524, startPoint y: 134, endPoint x: 530, endPoint y: 119, distance: 15.9
click at [530, 142] on label "Patiess" at bounding box center [679, 158] width 417 height 32
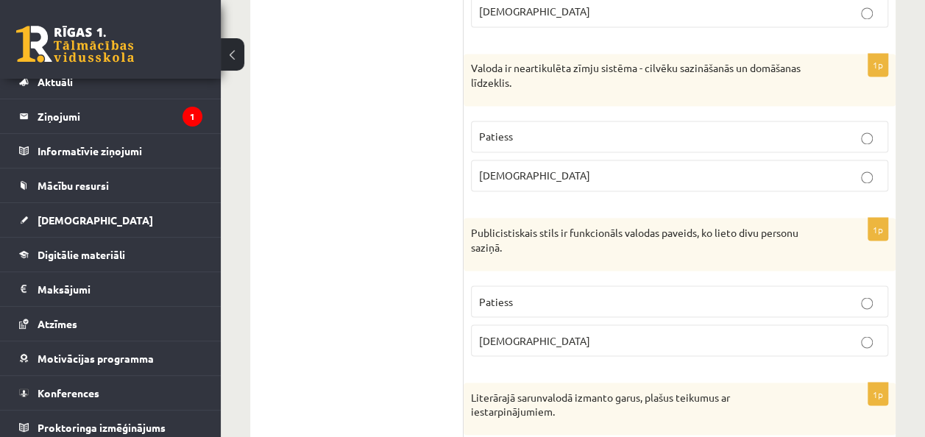
scroll to position [3971, 0]
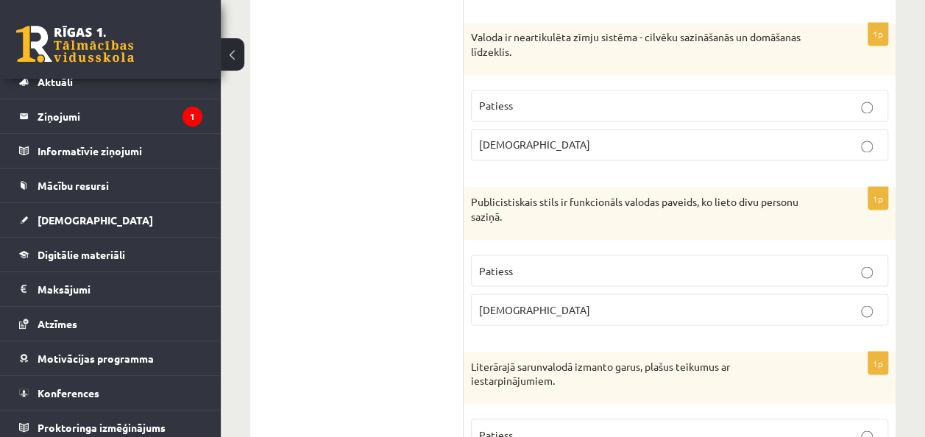
click at [604, 302] on p "Aplams" at bounding box center [679, 309] width 401 height 15
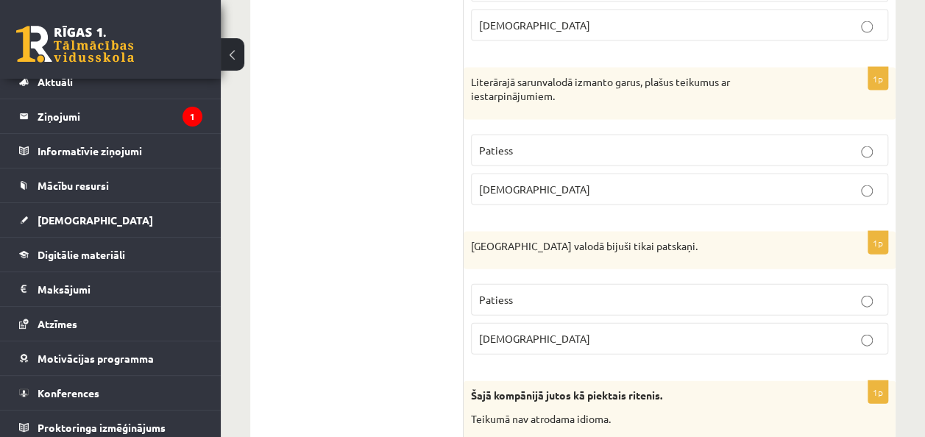
scroll to position [4257, 0]
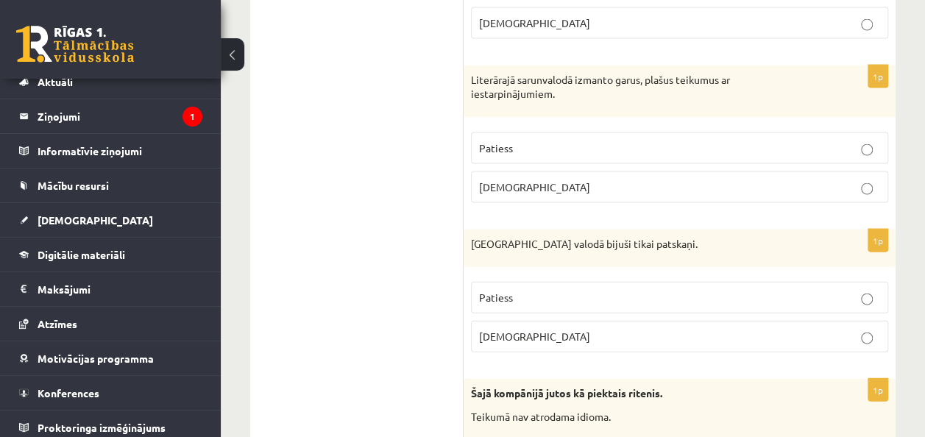
click at [579, 180] on p "Aplams" at bounding box center [679, 187] width 401 height 15
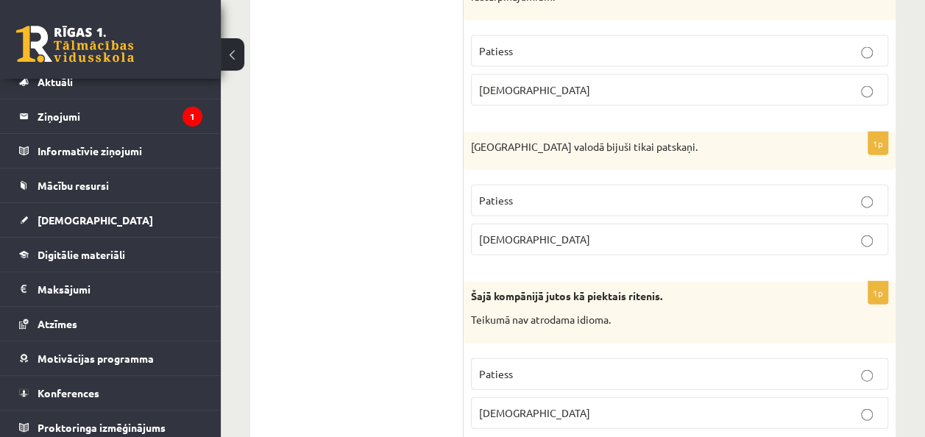
scroll to position [4355, 0]
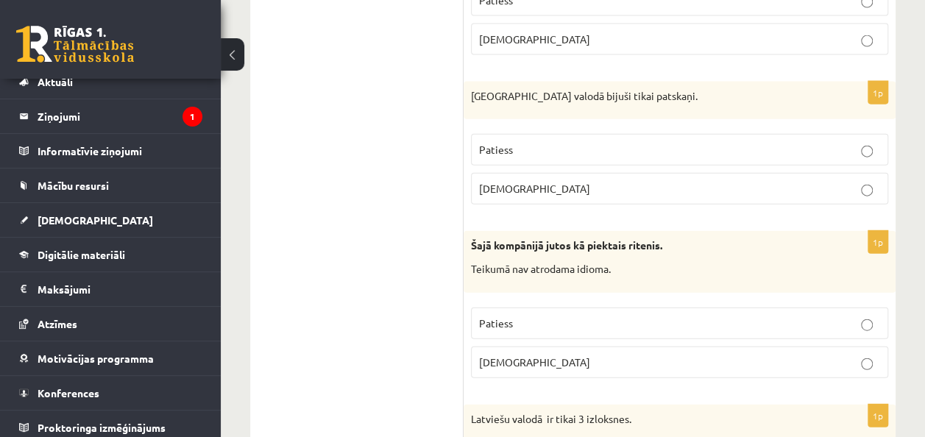
scroll to position [4405, 0]
drag, startPoint x: 425, startPoint y: 258, endPoint x: 433, endPoint y: 137, distance: 121.0
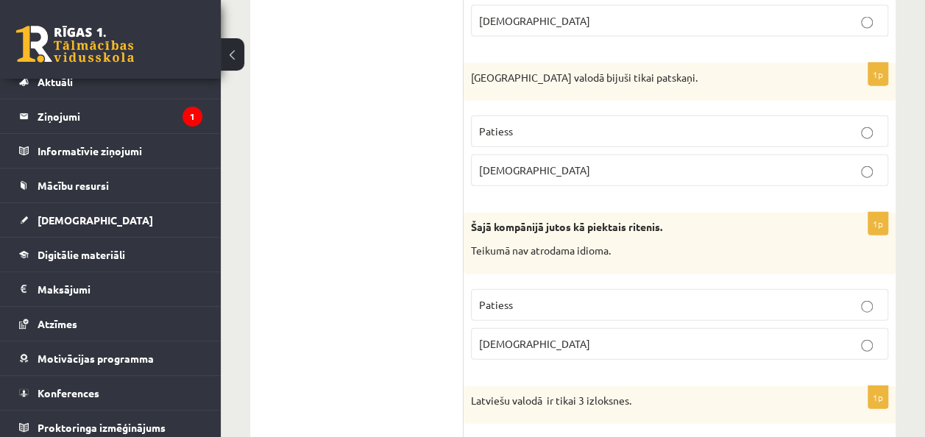
scroll to position [4457, 0]
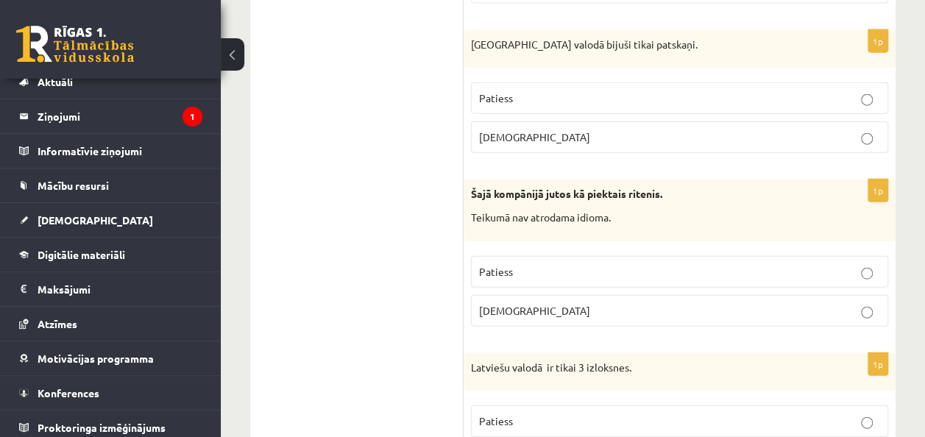
click at [864, 303] on p "Aplams" at bounding box center [679, 310] width 401 height 15
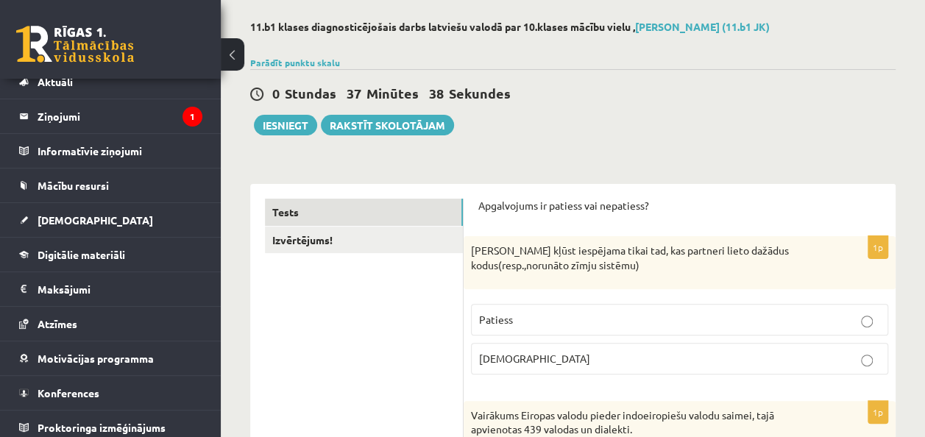
scroll to position [67, 0]
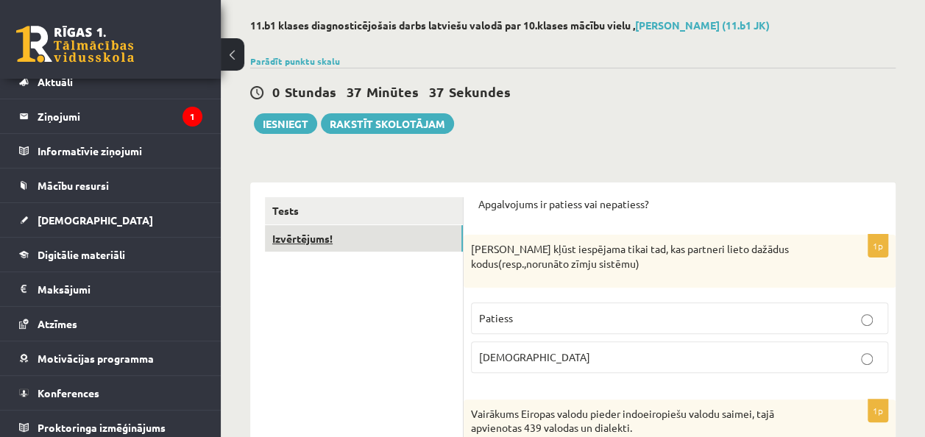
click at [361, 231] on link "Izvērtējums!" at bounding box center [364, 238] width 198 height 27
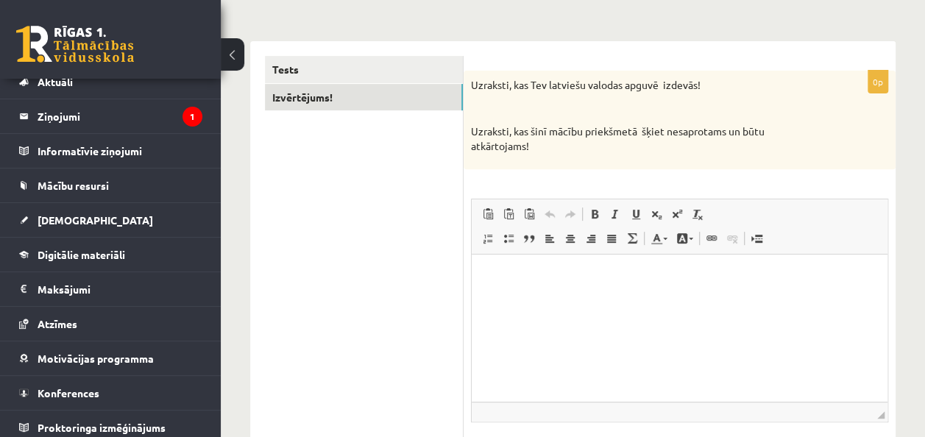
scroll to position [0, 0]
click at [582, 300] on html at bounding box center [680, 277] width 416 height 45
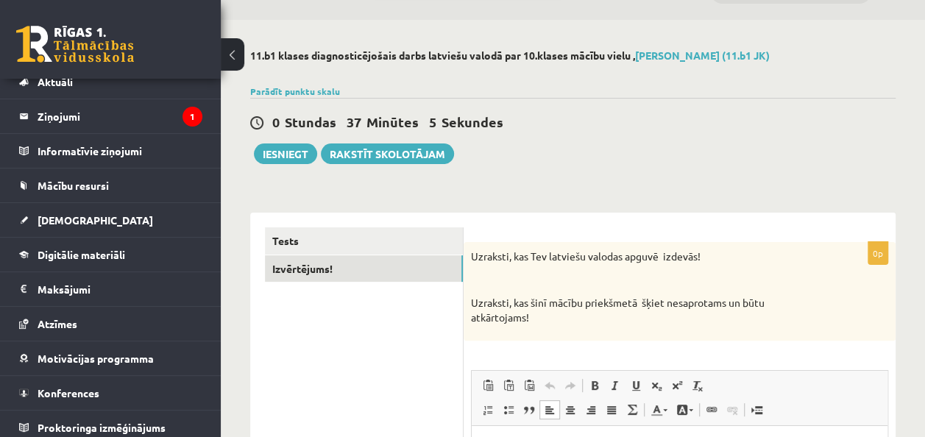
scroll to position [38, 0]
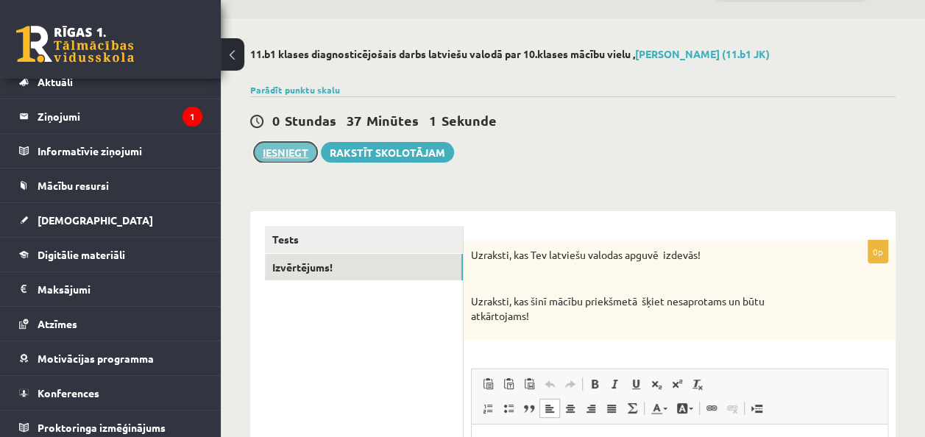
click at [286, 152] on button "Iesniegt" at bounding box center [285, 152] width 63 height 21
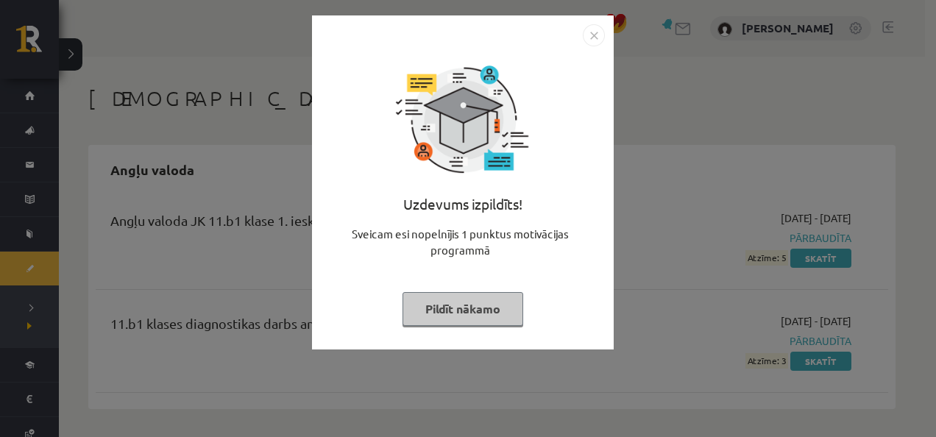
click at [479, 314] on button "Pildīt nākamo" at bounding box center [463, 309] width 121 height 34
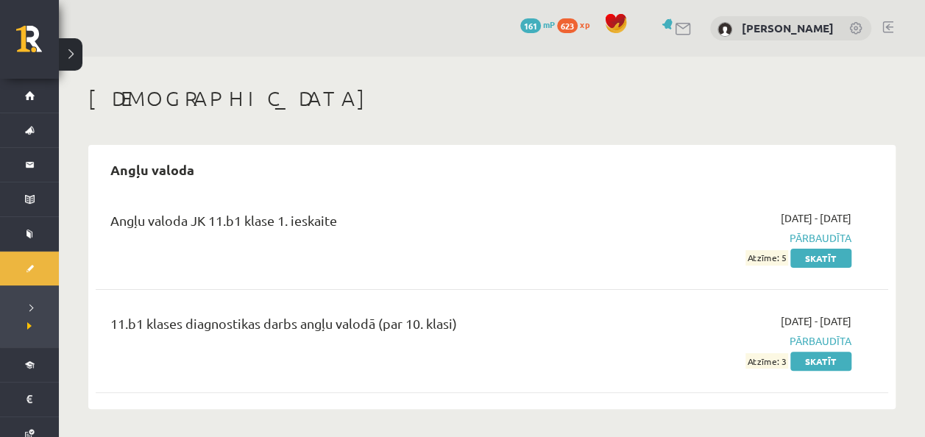
click at [888, 30] on link at bounding box center [888, 27] width 11 height 12
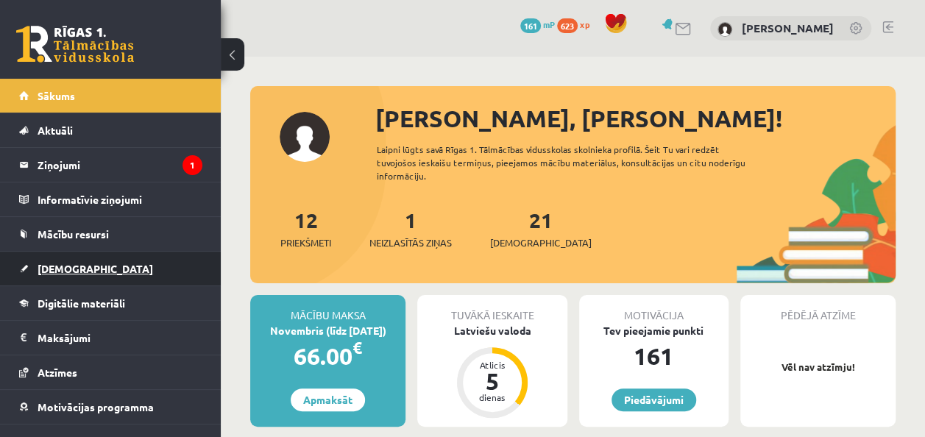
click at [70, 268] on span "[DEMOGRAPHIC_DATA]" at bounding box center [96, 268] width 116 height 13
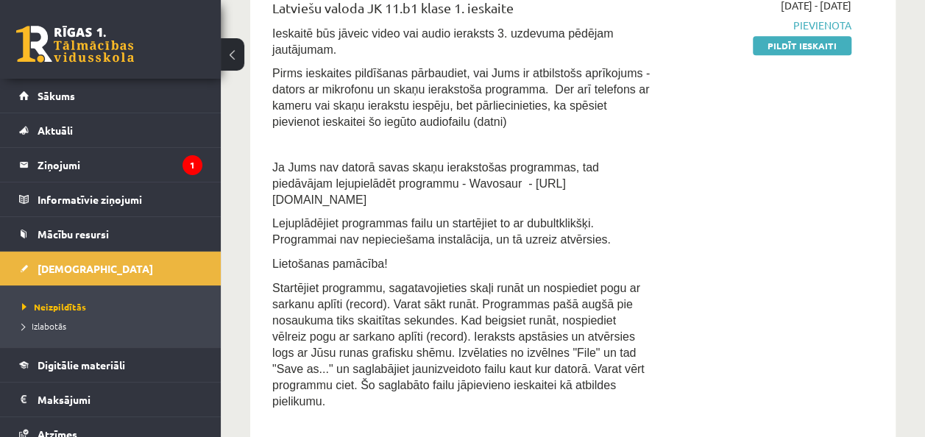
scroll to position [512, 0]
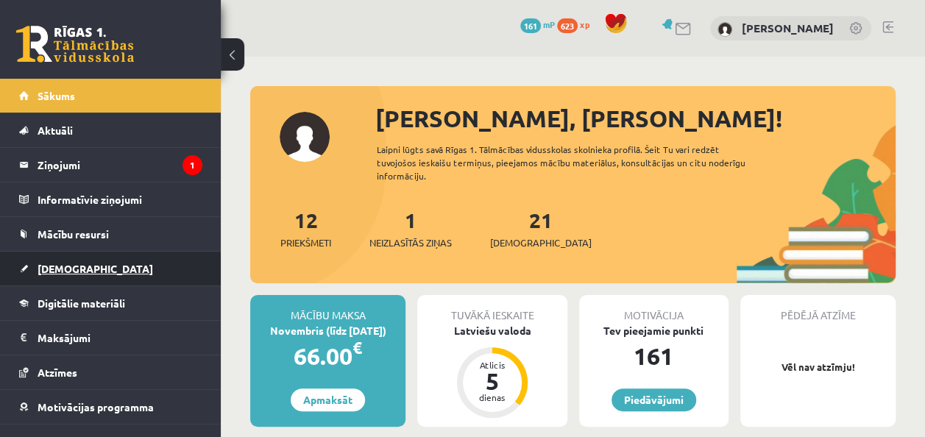
click at [65, 273] on link "[DEMOGRAPHIC_DATA]" at bounding box center [110, 269] width 183 height 34
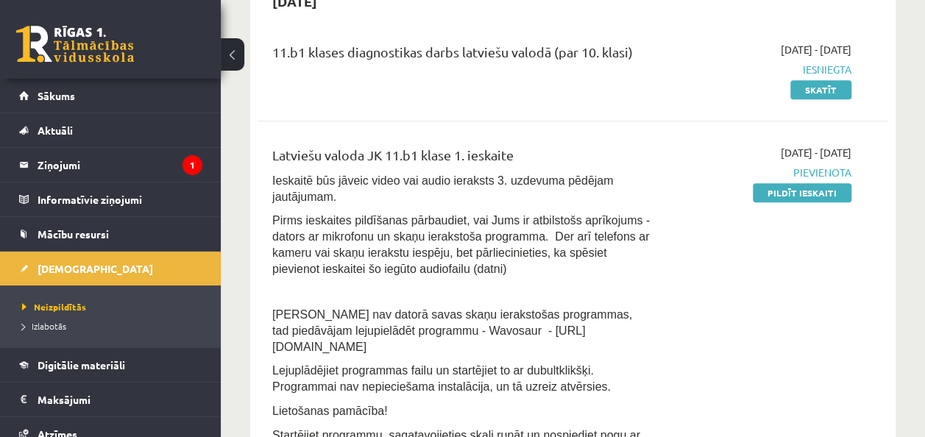
scroll to position [377, 0]
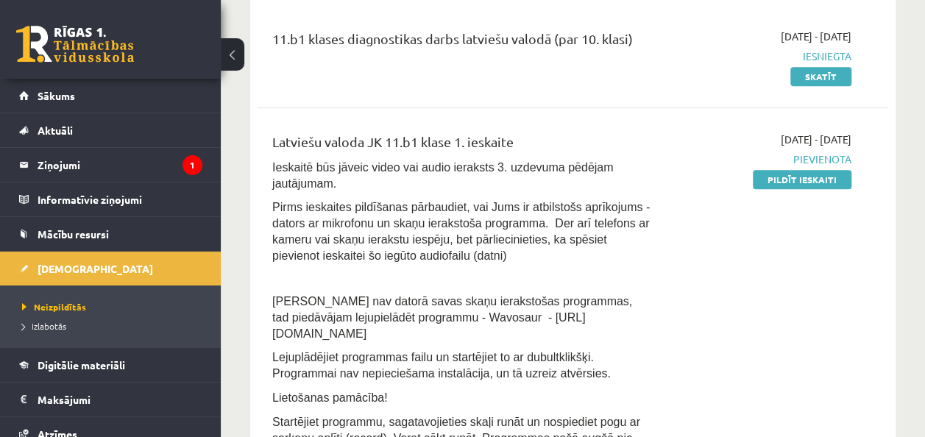
drag, startPoint x: 446, startPoint y: 295, endPoint x: 595, endPoint y: 302, distance: 148.8
click at [595, 302] on p "[PERSON_NAME] nav datorā savas skaņu ierakstošas programmas, tad piedāvājam lej…" at bounding box center [461, 317] width 379 height 49
copy span "- [URL][DOMAIN_NAME]"
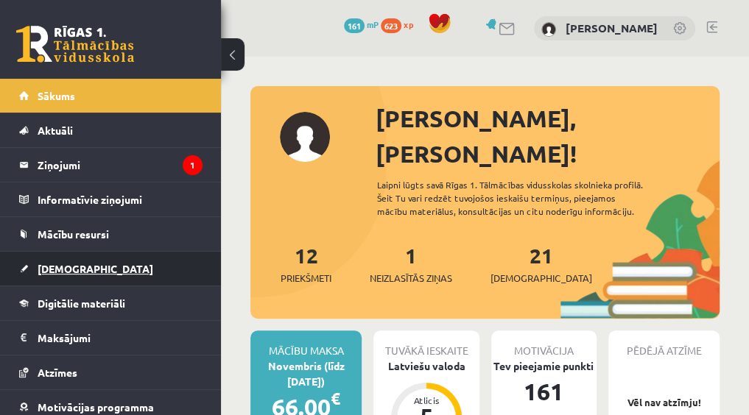
click at [63, 264] on span "[DEMOGRAPHIC_DATA]" at bounding box center [96, 268] width 116 height 13
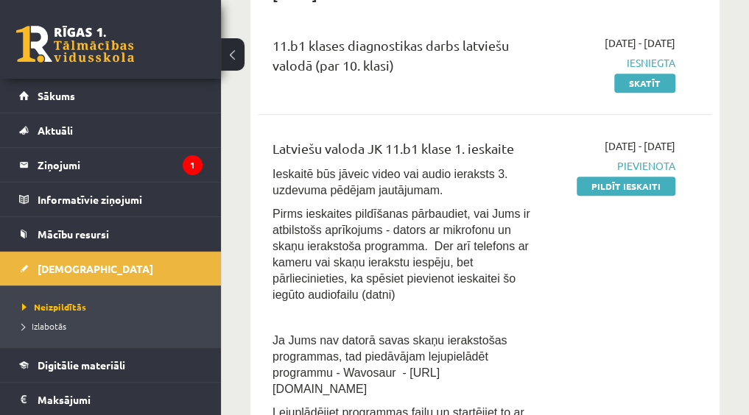
scroll to position [374, 0]
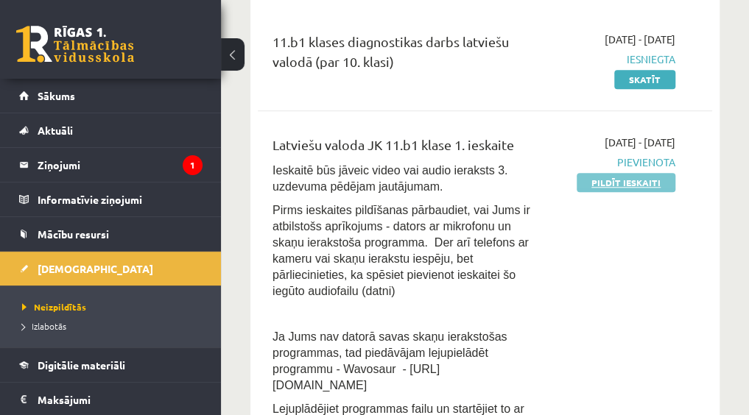
click at [626, 174] on link "Pildīt ieskaiti" at bounding box center [625, 182] width 99 height 19
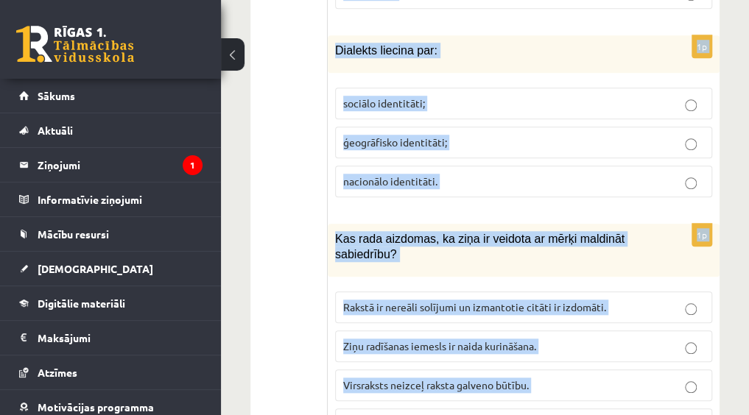
scroll to position [7294, 0]
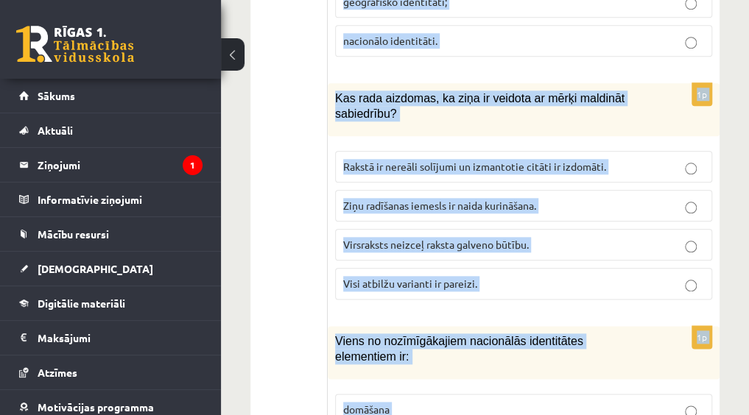
drag, startPoint x: 334, startPoint y: 85, endPoint x: 386, endPoint y: 344, distance: 264.3
copy form "Atzīmē, kurā rindā visi vārdi uzrakstīti pareizi! nevien-bet arī, nekad, nekur …"
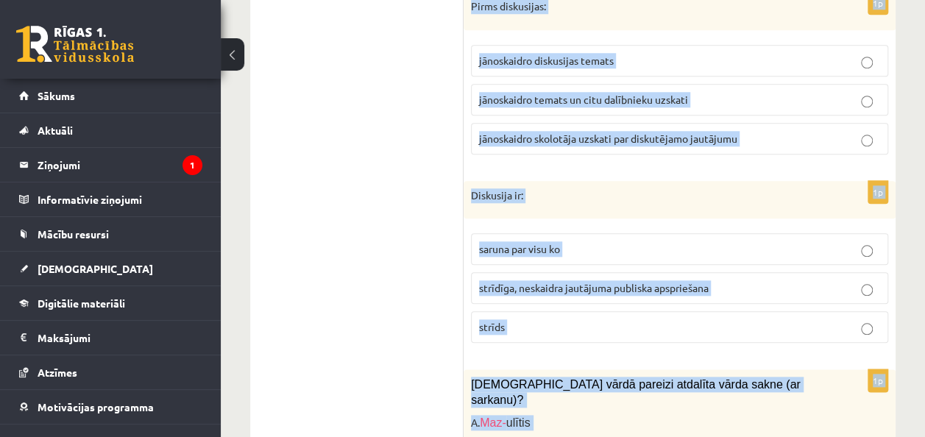
scroll to position [6159, 0]
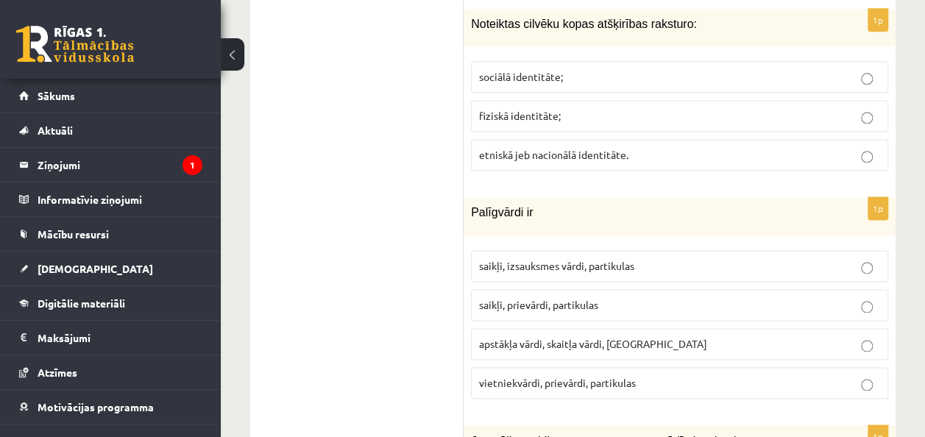
scroll to position [950, 0]
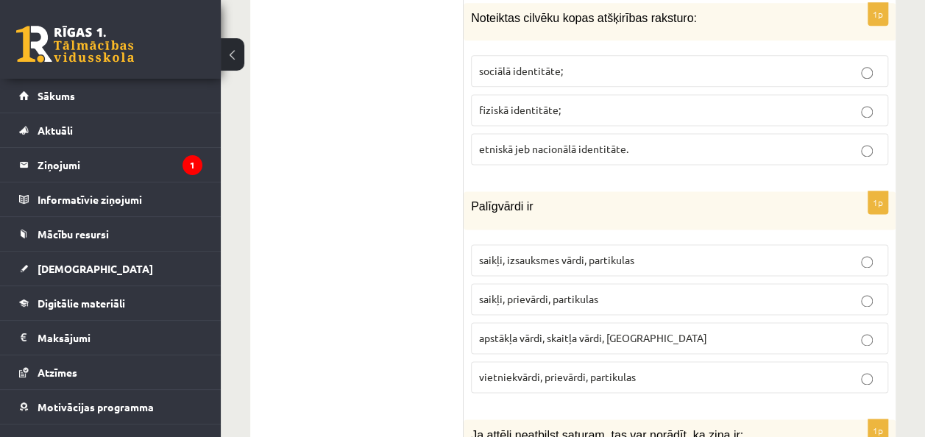
click at [605, 291] on p "saikļi, prievārdi, partikulas" at bounding box center [679, 298] width 401 height 15
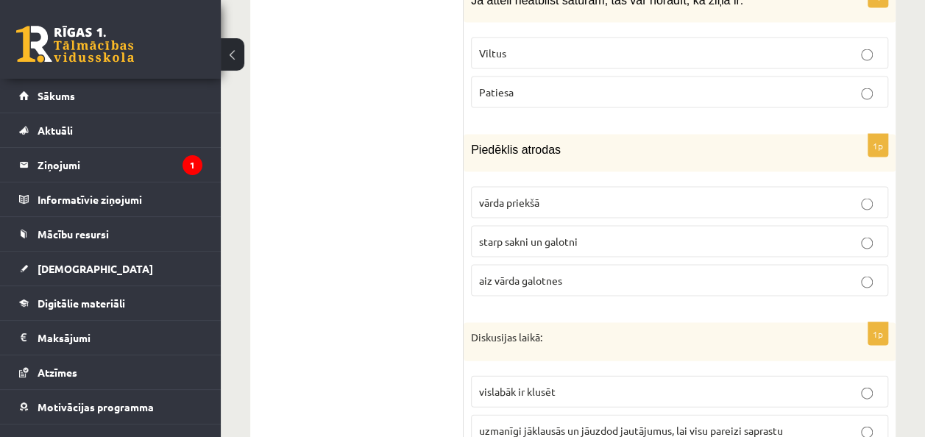
scroll to position [1386, 0]
click at [571, 194] on p "vārda priekšā" at bounding box center [679, 201] width 401 height 15
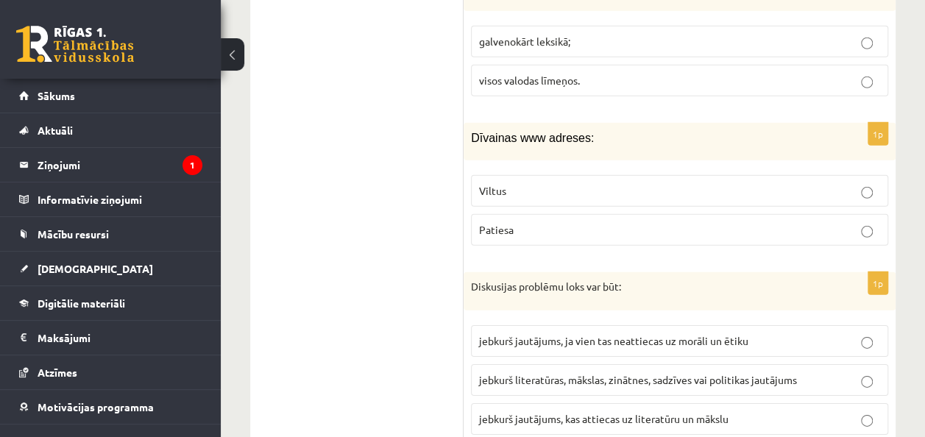
scroll to position [2133, 0]
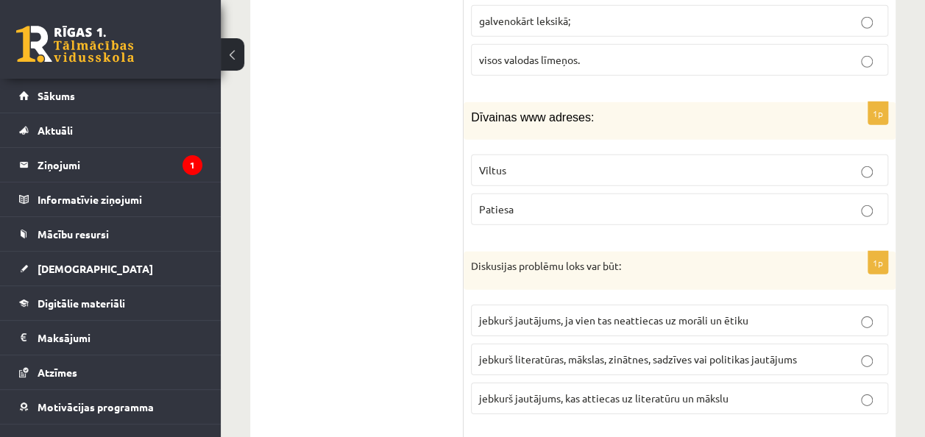
click at [748, 352] on p "jebkurš literatūras, mākslas, zinātnes, sadzīves vai politikas jautājums" at bounding box center [679, 359] width 401 height 15
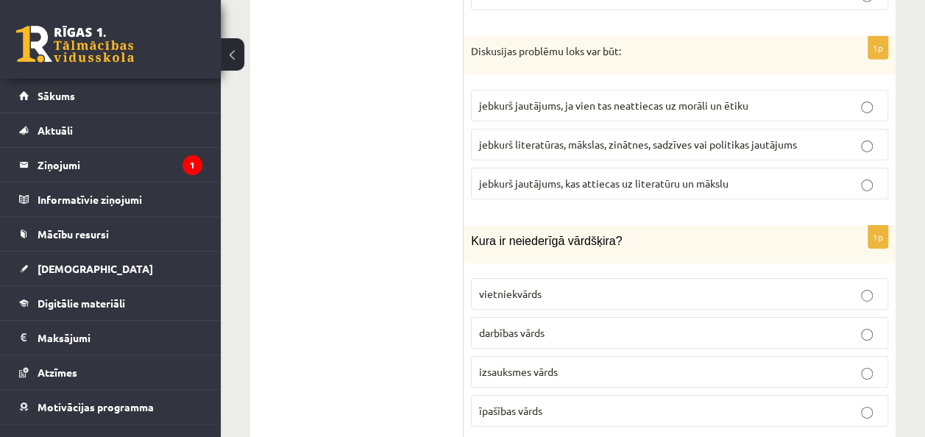
scroll to position [2349, 0]
click at [748, 364] on p "izsauksmes vārds" at bounding box center [679, 371] width 401 height 15
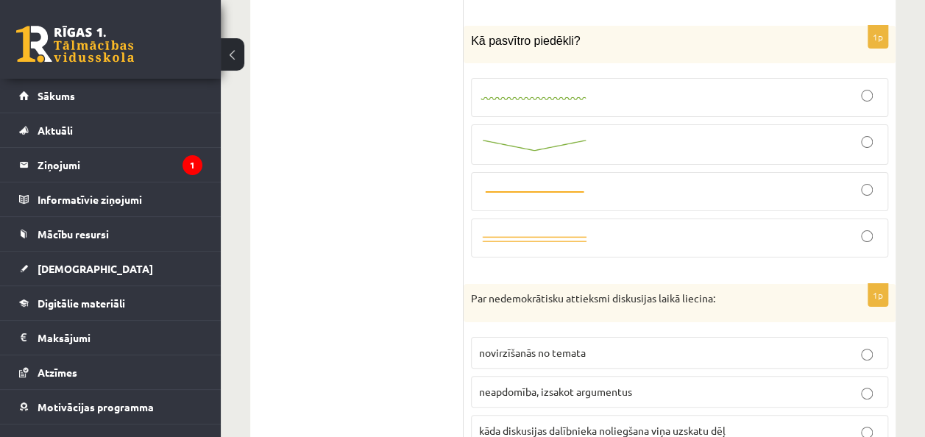
scroll to position [2776, 0]
click at [563, 414] on span "kāda diskusijas dalībnieka noliegšana viņa uzskatu dēļ" at bounding box center [602, 429] width 247 height 13
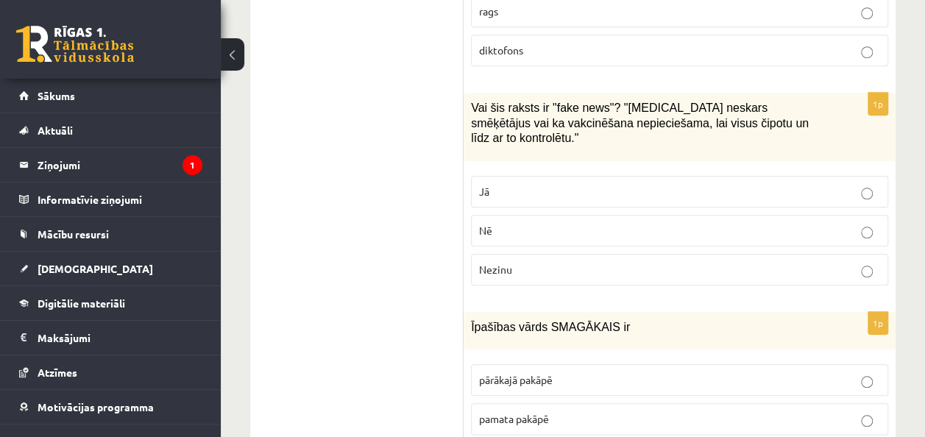
scroll to position [3388, 0]
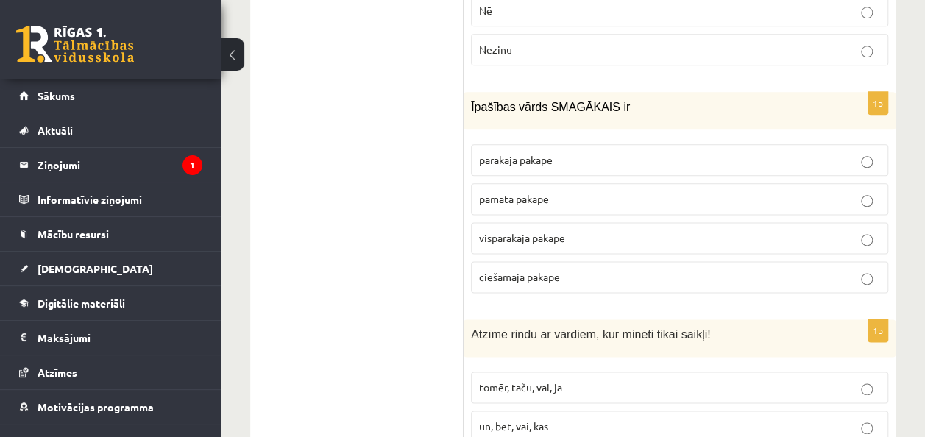
scroll to position [3641, 0]
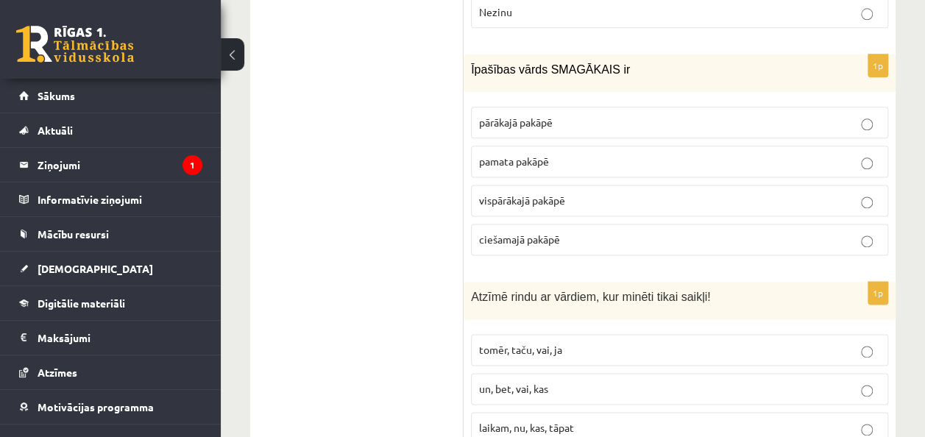
click at [748, 342] on p "tomēr, taču, vai, ja" at bounding box center [679, 349] width 401 height 15
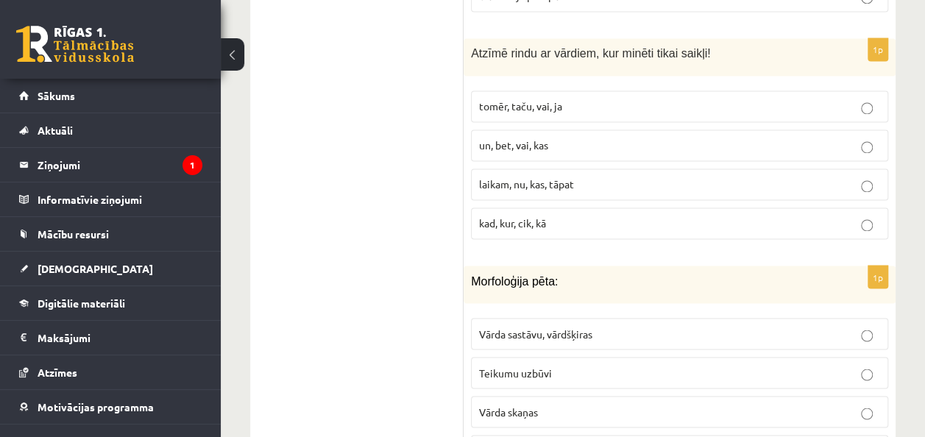
scroll to position [3909, 0]
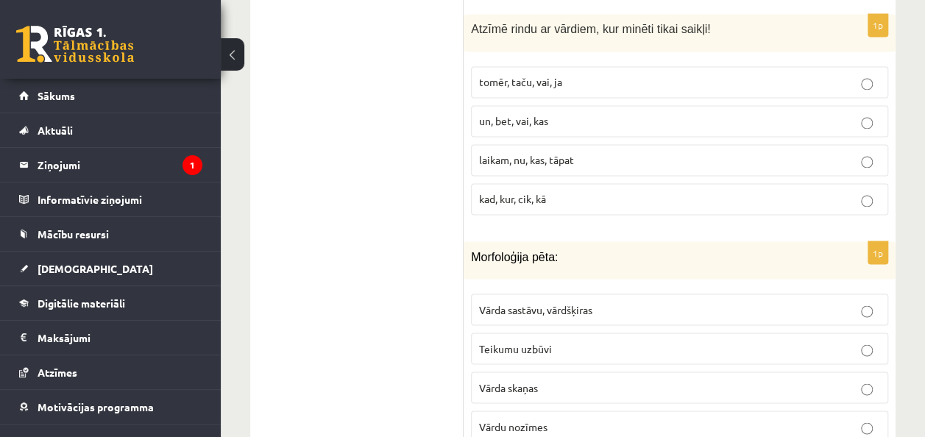
click at [523, 414] on span "Vārdu nozīmes" at bounding box center [513, 426] width 68 height 13
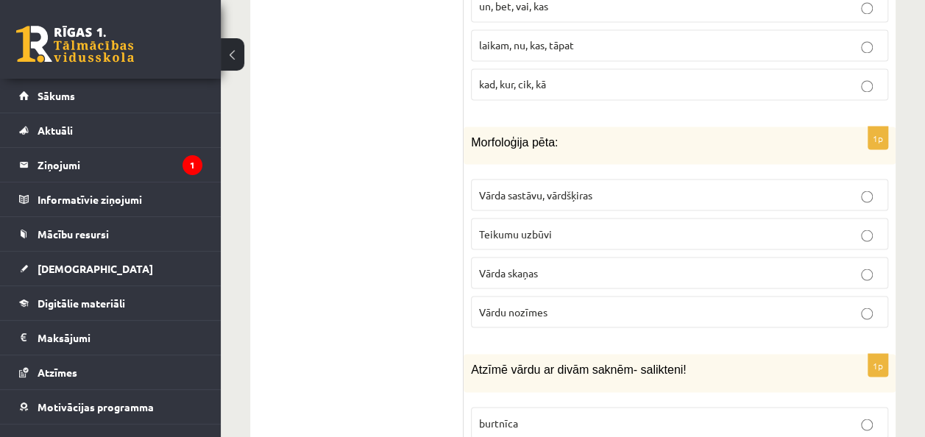
scroll to position [4023, 0]
click at [565, 189] on span "Vārda sastāvu, vārdšķiras" at bounding box center [535, 195] width 113 height 13
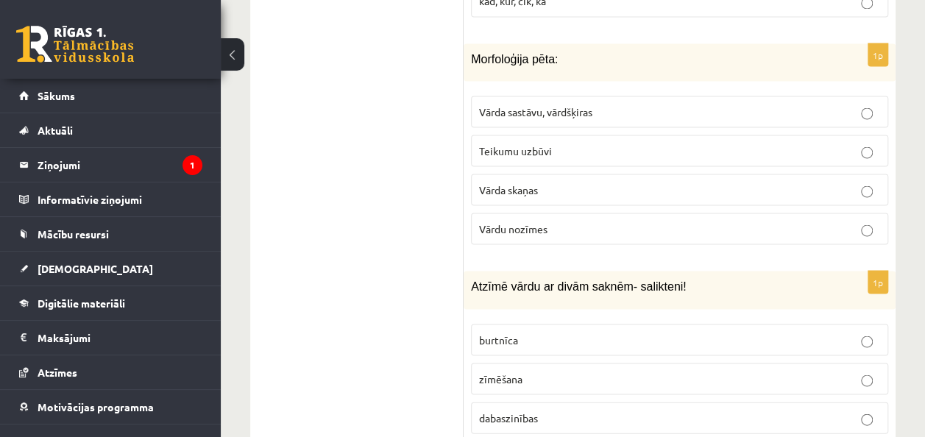
scroll to position [4142, 0]
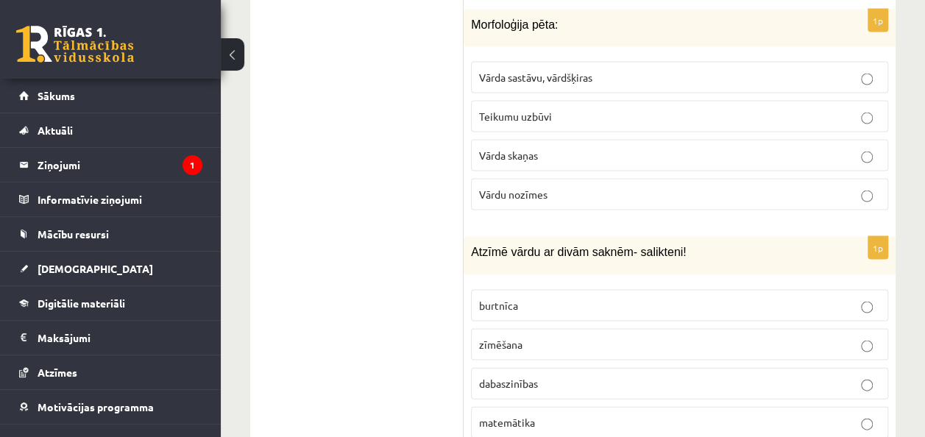
click at [731, 375] on p "dabaszinības" at bounding box center [679, 382] width 401 height 15
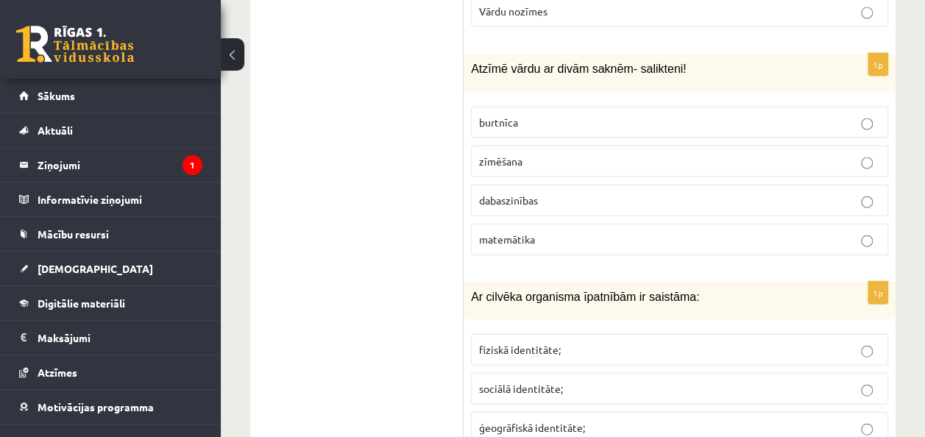
scroll to position [4325, 0]
click at [536, 342] on span "fiziskā identitāte;" at bounding box center [520, 348] width 82 height 13
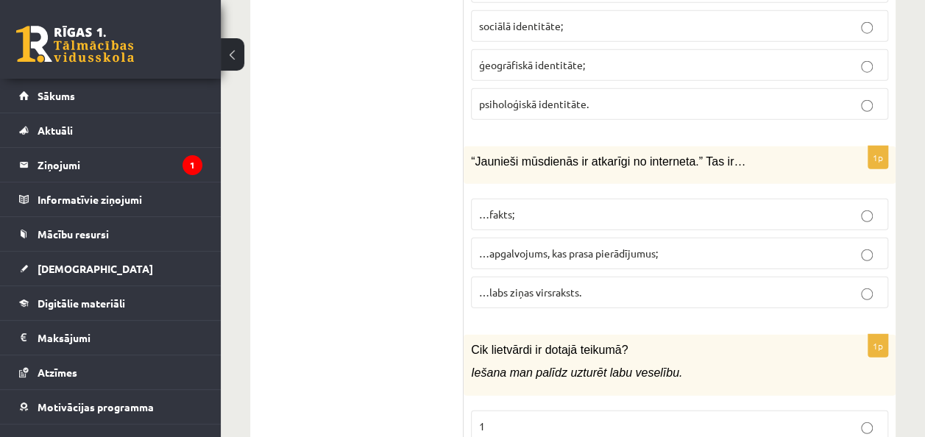
scroll to position [4683, 0]
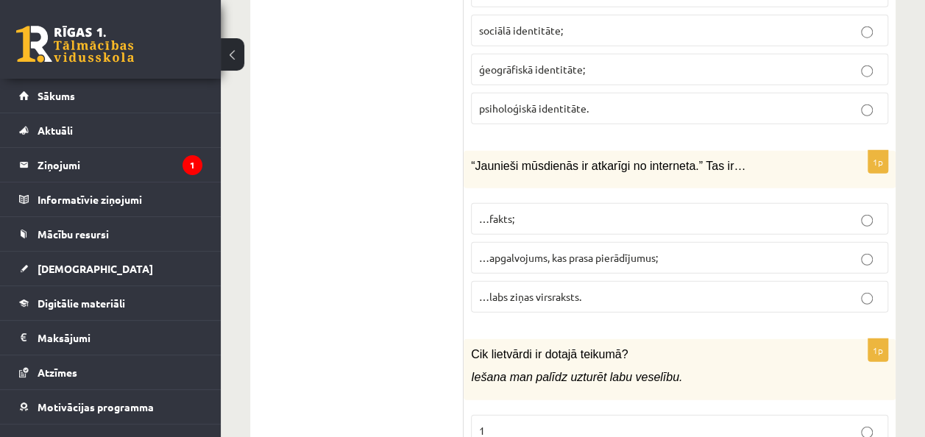
click at [748, 250] on p "…apgalvojums, kas prasa pierādījumus;" at bounding box center [679, 257] width 401 height 15
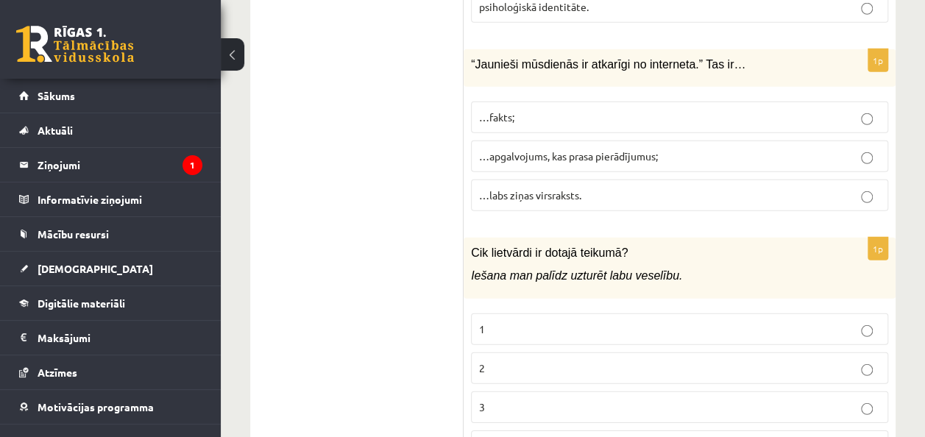
scroll to position [4786, 0]
click at [621, 398] on p "3" at bounding box center [679, 405] width 401 height 15
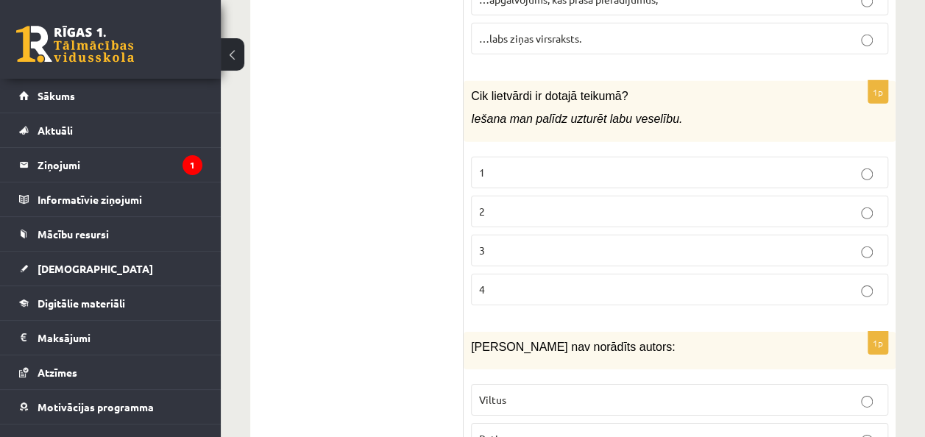
scroll to position [4995, 0]
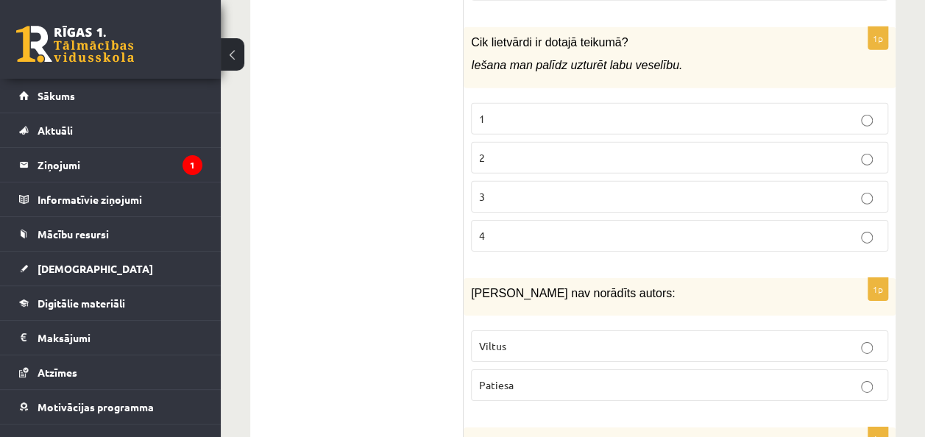
click at [602, 339] on p "Viltus" at bounding box center [679, 346] width 401 height 15
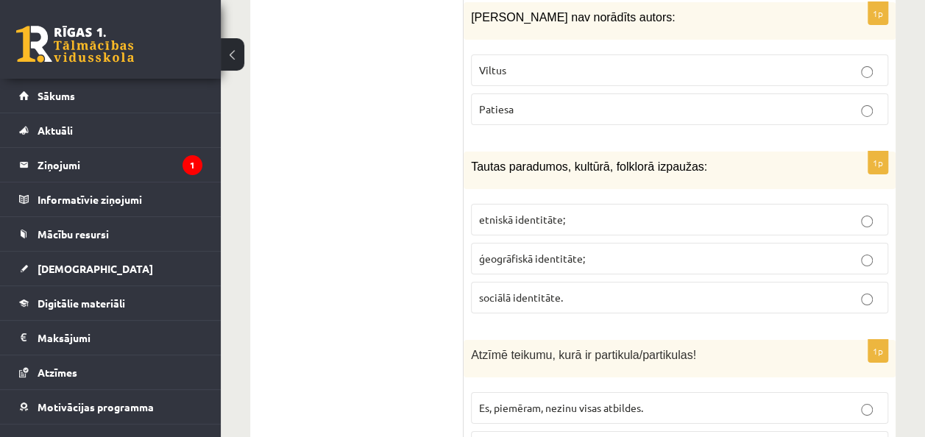
scroll to position [5342, 0]
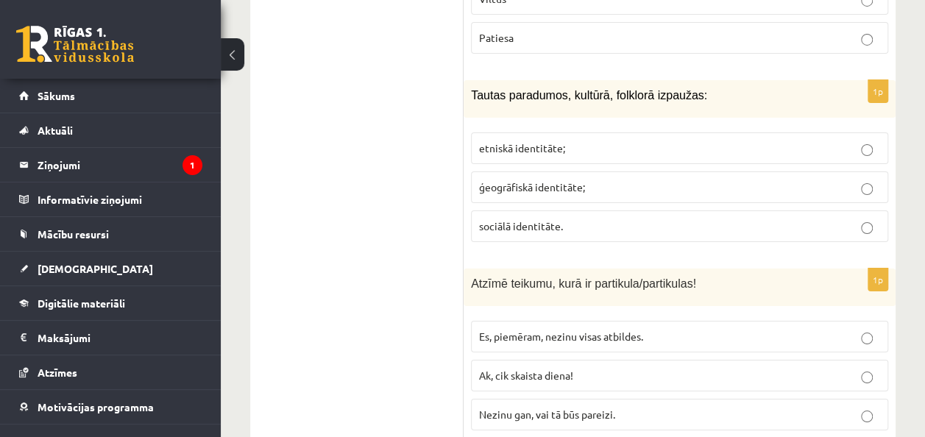
click at [748, 407] on p "Nezinu gan, vai tā būs pareizi." at bounding box center [679, 414] width 401 height 15
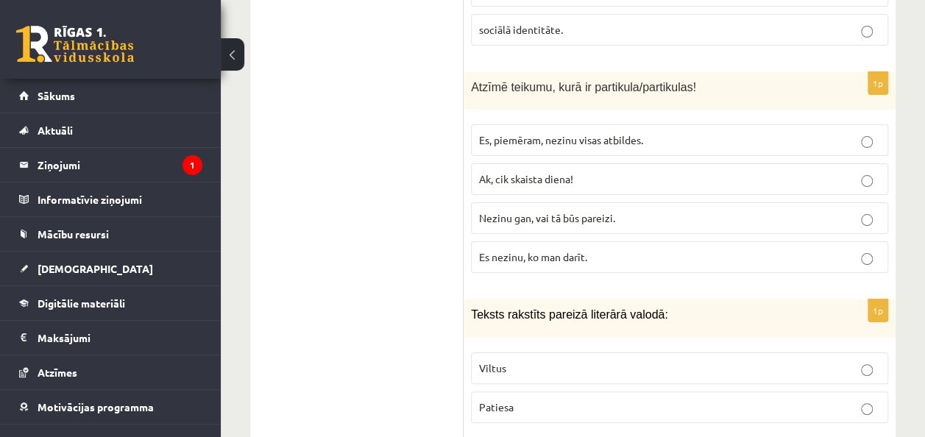
scroll to position [5542, 0]
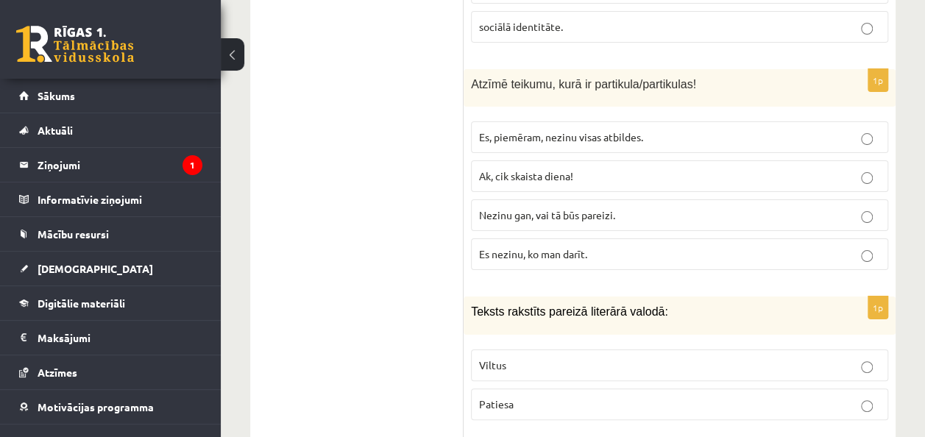
click at [527, 397] on p "Patiesa" at bounding box center [679, 404] width 401 height 15
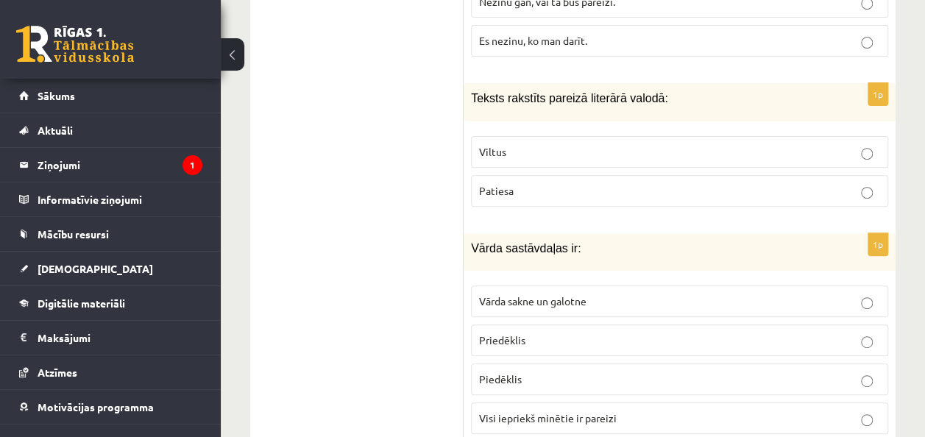
scroll to position [5757, 0]
click at [537, 410] on span "Visi iepriekš minētie ir pareizi" at bounding box center [548, 416] width 138 height 13
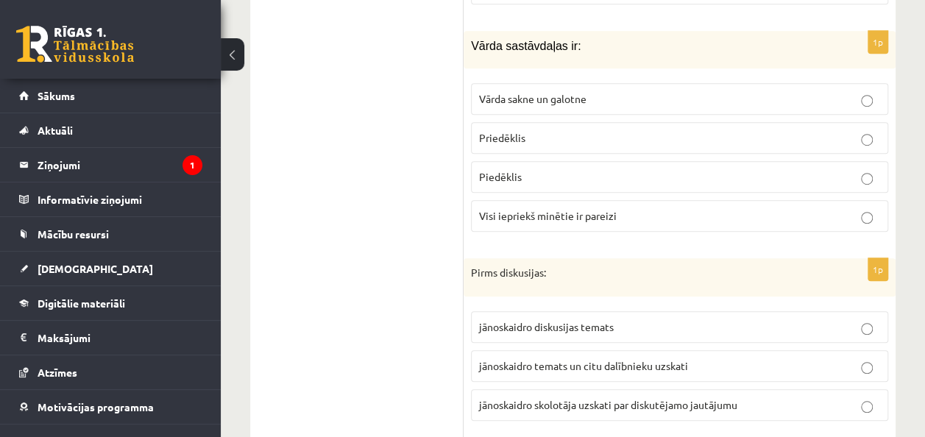
scroll to position [5958, 0]
click at [748, 319] on p "jānoskaidro diskusijas temats" at bounding box center [679, 326] width 401 height 15
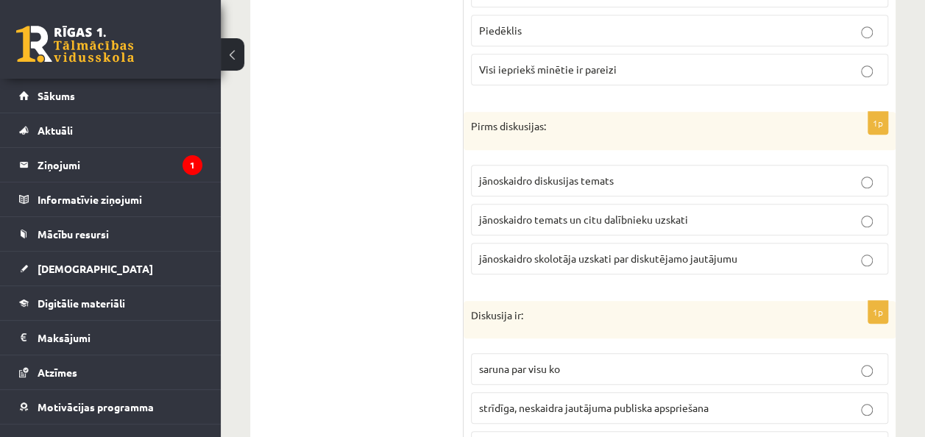
scroll to position [6105, 0]
click at [698, 361] on p "saruna par visu ko" at bounding box center [679, 368] width 401 height 15
click at [748, 203] on label "jānoskaidro temats un citu dalībnieku uzskati" at bounding box center [679, 219] width 417 height 32
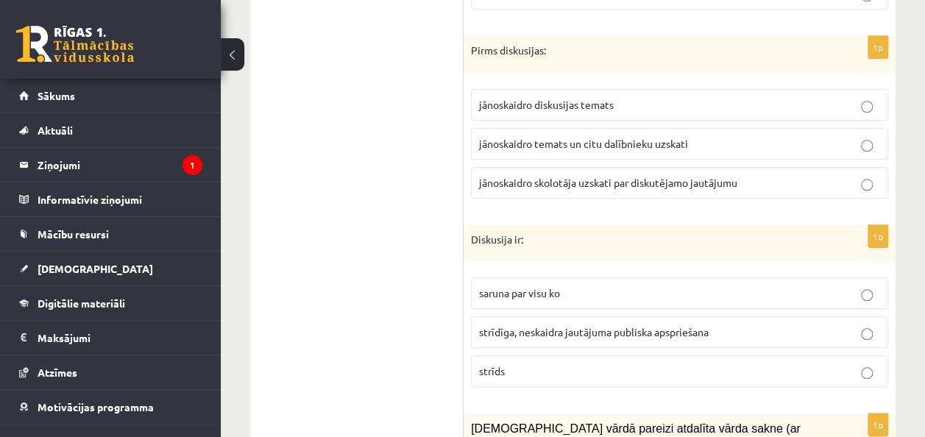
scroll to position [6181, 0]
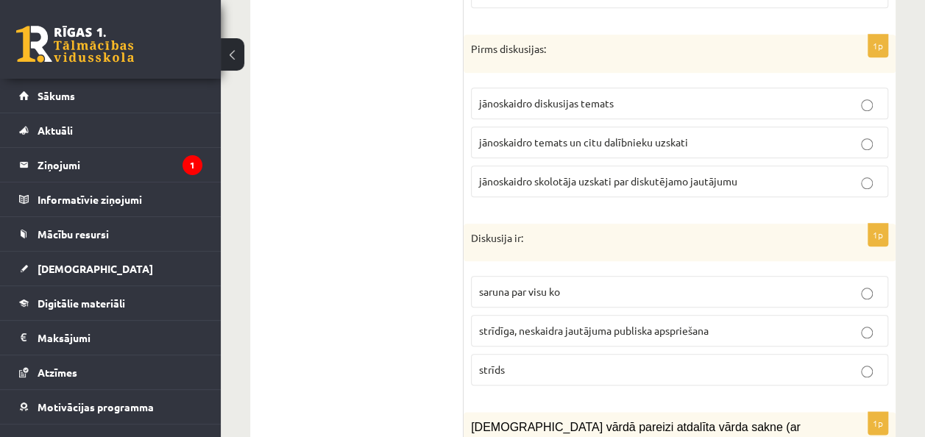
click at [748, 323] on p "strīdīga, neskaidra jautājuma publiska apspriešana" at bounding box center [679, 330] width 401 height 15
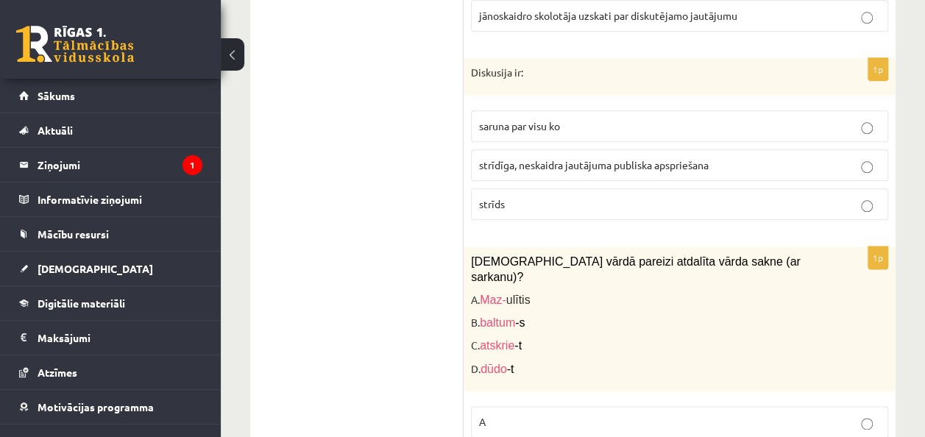
scroll to position [6348, 0]
click at [510, 362] on span "-t" at bounding box center [510, 368] width 7 height 13
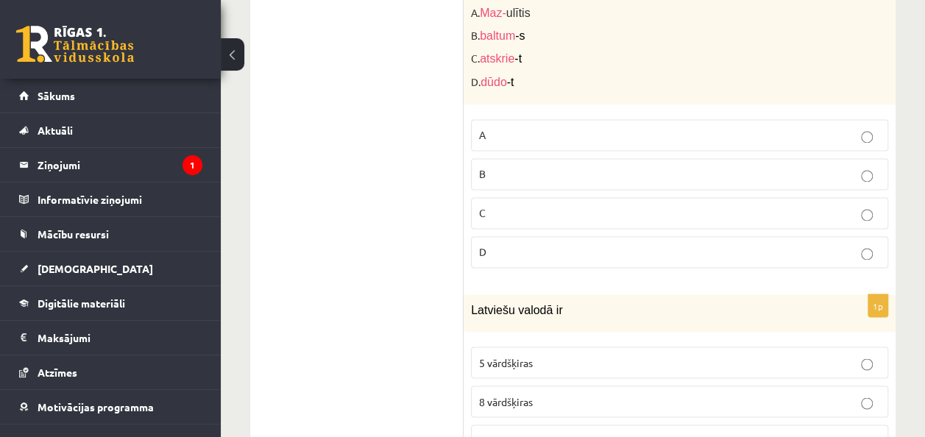
scroll to position [6636, 0]
click at [574, 414] on p "10 vārdšķiras" at bounding box center [679, 438] width 401 height 15
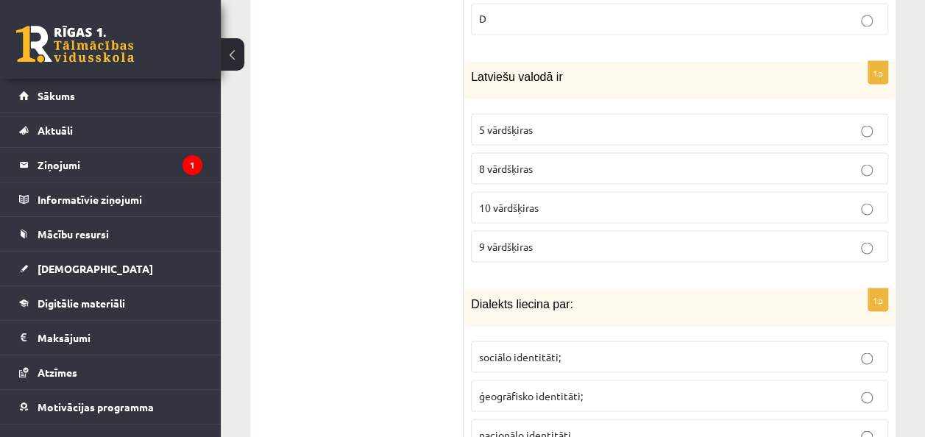
scroll to position [6868, 0]
click at [570, 340] on label "sociālo identitāti;" at bounding box center [679, 356] width 417 height 32
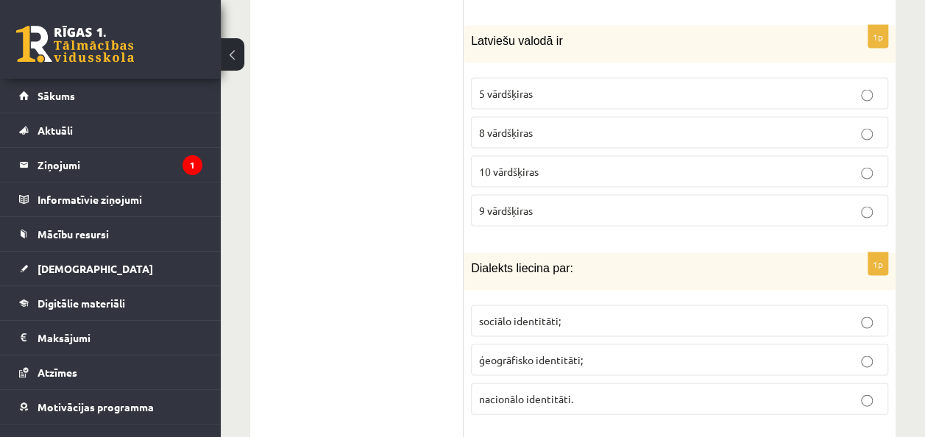
scroll to position [6912, 0]
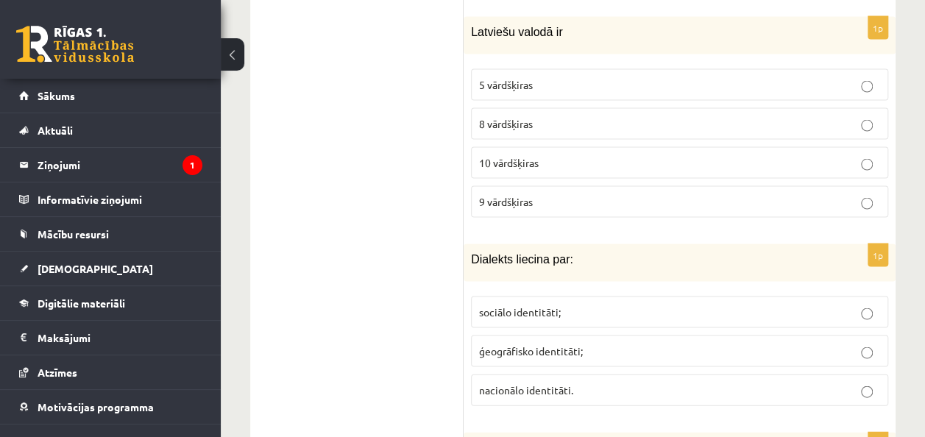
click at [699, 289] on fieldset "sociālo identitāti; ģeogrāfisko identitāti; nacionālo identitāti." at bounding box center [679, 349] width 417 height 121
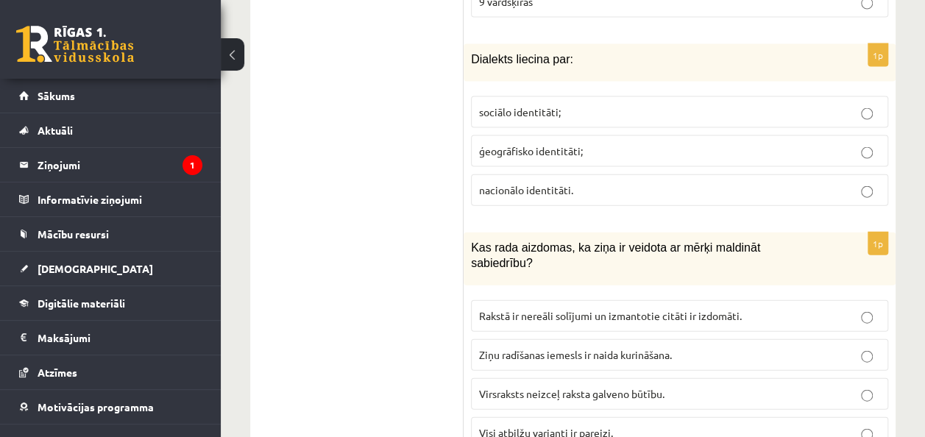
scroll to position [7140, 0]
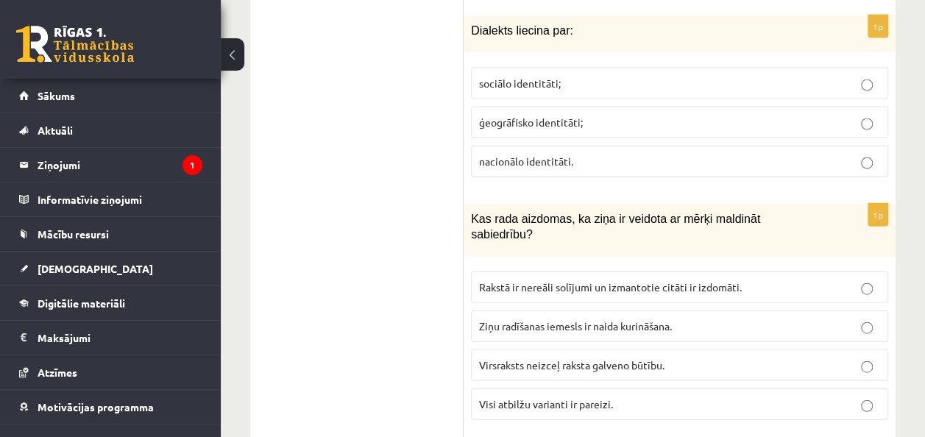
click at [632, 397] on p "Visi atbilžu varianti ir pareizi." at bounding box center [679, 404] width 401 height 15
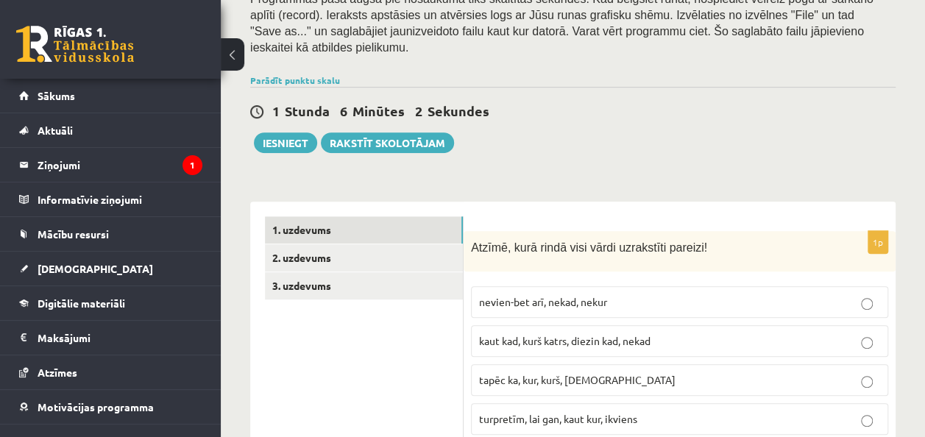
scroll to position [343, 0]
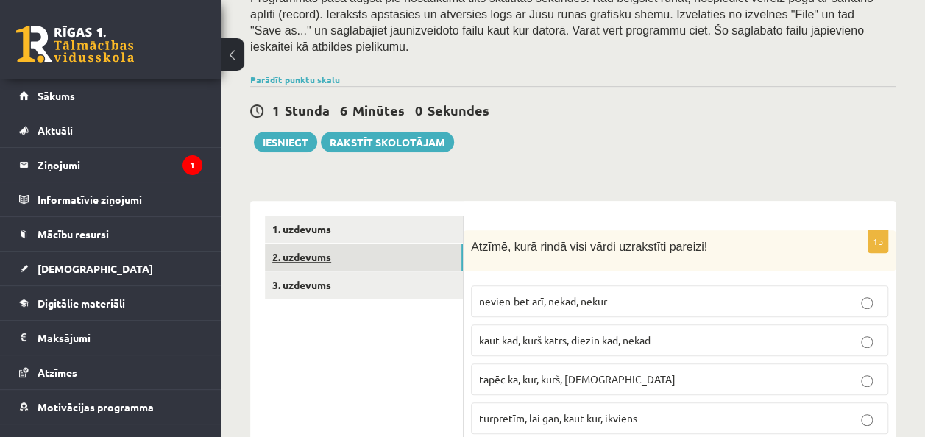
click at [333, 244] on link "2. uzdevums" at bounding box center [364, 257] width 198 height 27
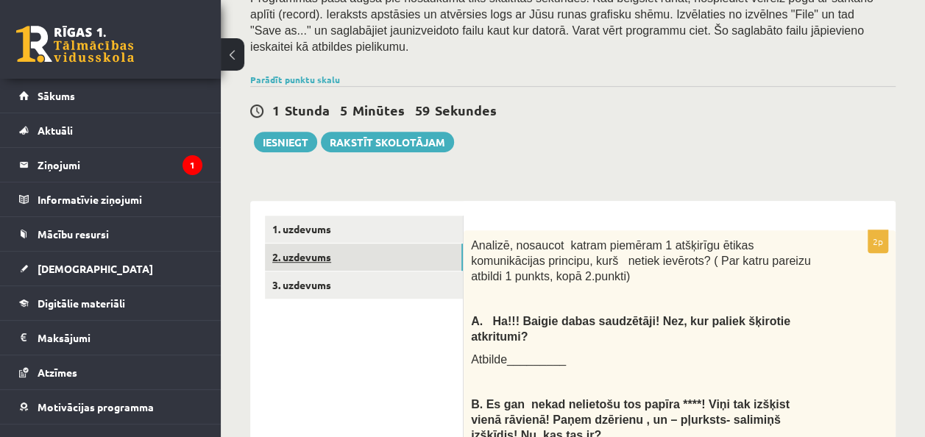
scroll to position [0, 0]
click at [526, 353] on span "Atbilde_________" at bounding box center [518, 359] width 95 height 13
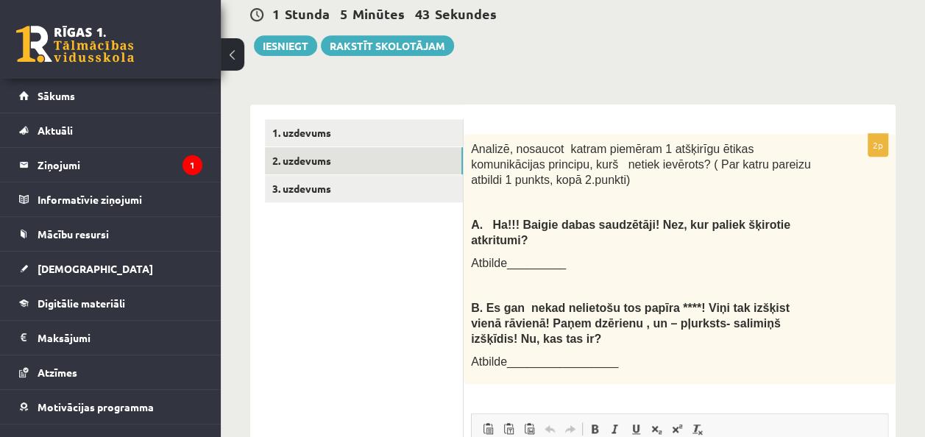
scroll to position [438, 0]
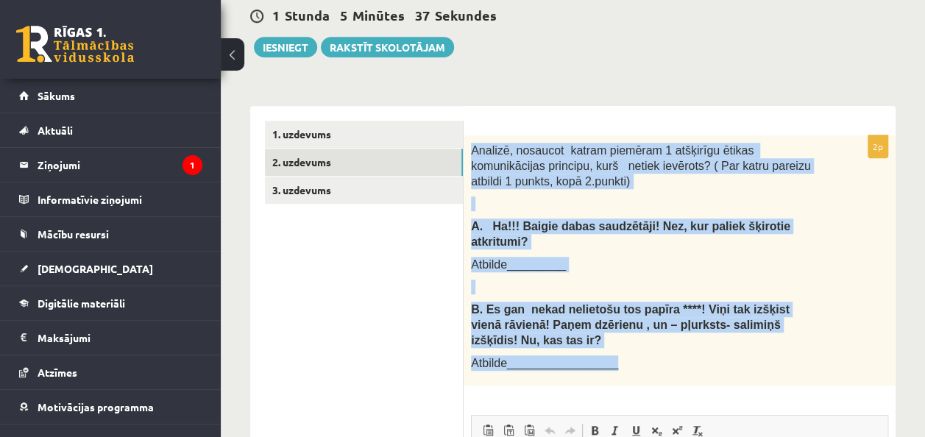
drag, startPoint x: 473, startPoint y: 99, endPoint x: 675, endPoint y: 300, distance: 285.7
click at [675, 300] on div "Analizē, nosaucot katram piemēram 1 atšķirīgu ētikas komunikācijas principu, ku…" at bounding box center [680, 260] width 432 height 250
copy div "Analizē, nosaucot katram piemēram 1 atšķirīgu ētikas komunikācijas principu, ku…"
click at [590, 257] on p "Atbilde_________" at bounding box center [643, 264] width 344 height 15
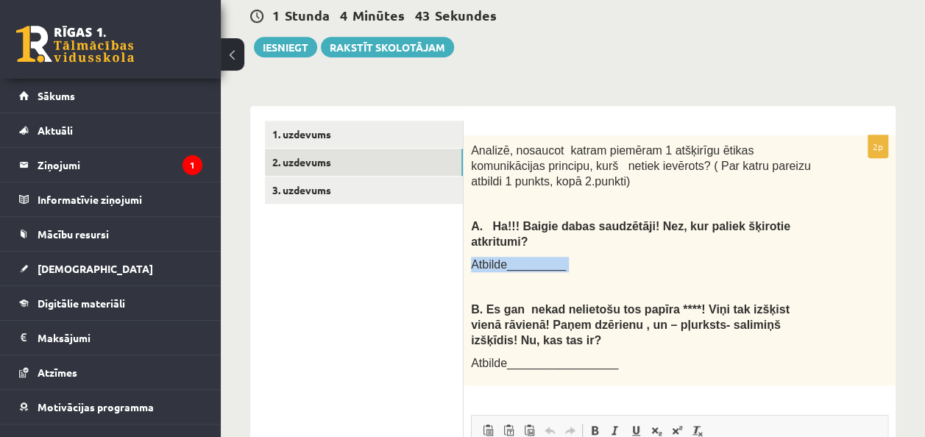
drag, startPoint x: 590, startPoint y: 200, endPoint x: 534, endPoint y: 199, distance: 55.2
click at [534, 257] on p "Atbilde_________" at bounding box center [643, 264] width 344 height 15
click at [534, 258] on span "Atbilde_________" at bounding box center [518, 264] width 95 height 13
click at [560, 257] on p "Atbilde_________" at bounding box center [643, 264] width 344 height 15
click at [531, 258] on span "Atbilde_________" at bounding box center [518, 264] width 95 height 13
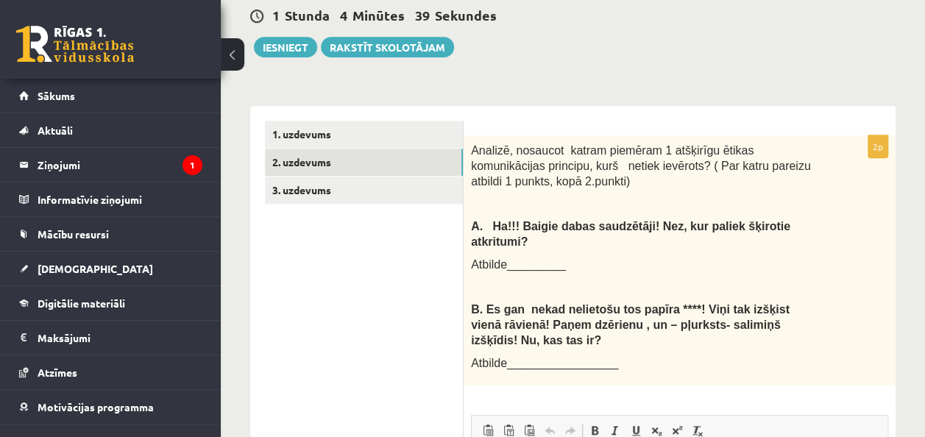
click at [531, 258] on span "Atbilde_________" at bounding box center [518, 264] width 95 height 13
click at [521, 258] on span "Atbilde_________" at bounding box center [518, 264] width 95 height 13
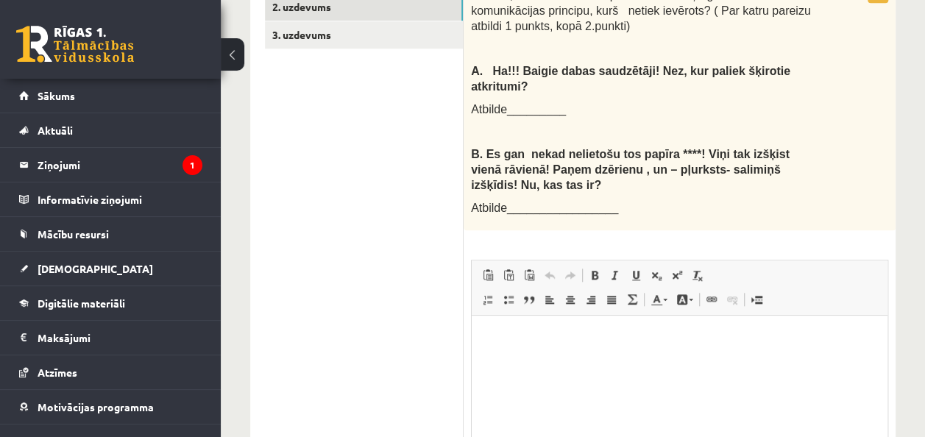
scroll to position [610, 0]
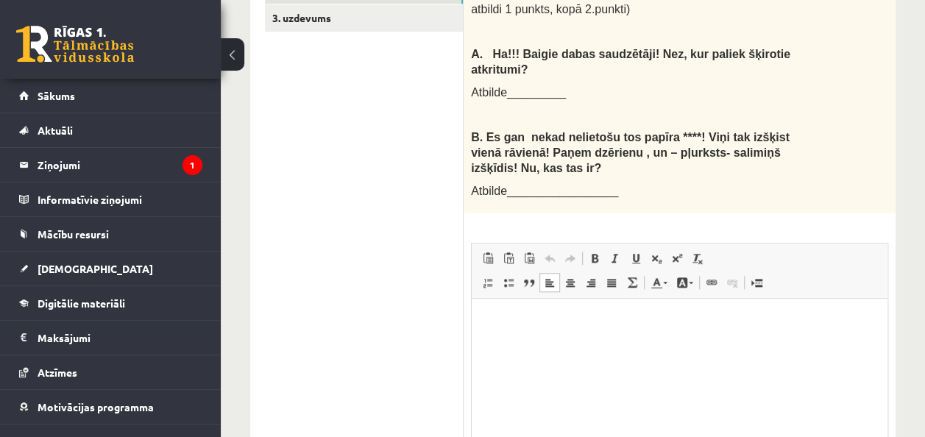
click at [493, 327] on p "Editor, wiswyg-editor-user-answer-47433968351000" at bounding box center [680, 321] width 386 height 15
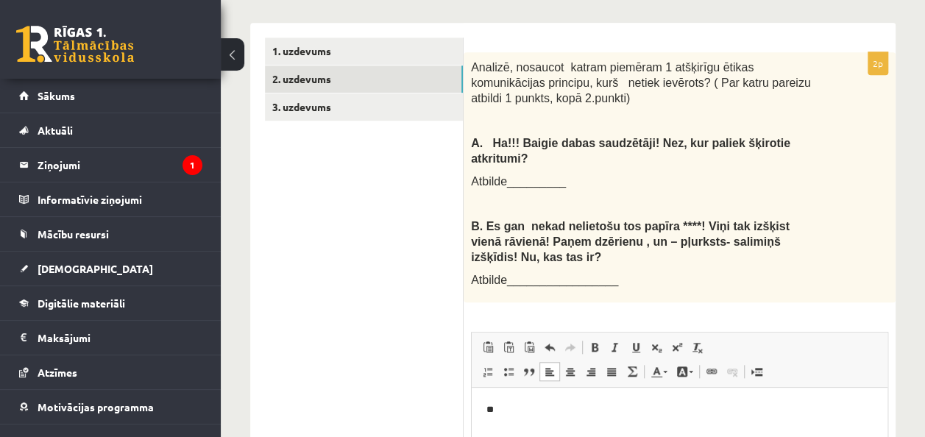
scroll to position [513, 0]
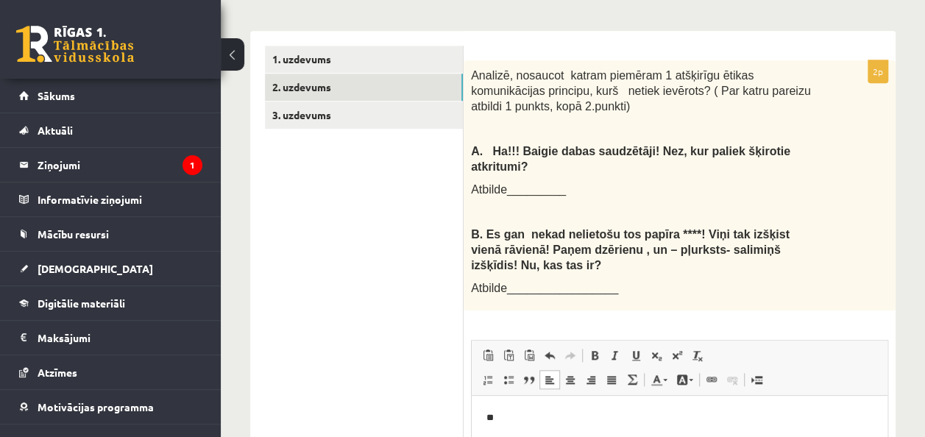
click at [531, 414] on html "**" at bounding box center [680, 418] width 416 height 45
click at [553, 408] on html "*****" at bounding box center [680, 418] width 416 height 45
click at [331, 264] on ul "1. uzdevums 2. uzdevums 3. uzdevums" at bounding box center [364, 346] width 199 height 601
click at [565, 414] on html "**********" at bounding box center [680, 430] width 416 height 69
click at [559, 414] on p "**********" at bounding box center [680, 418] width 386 height 15
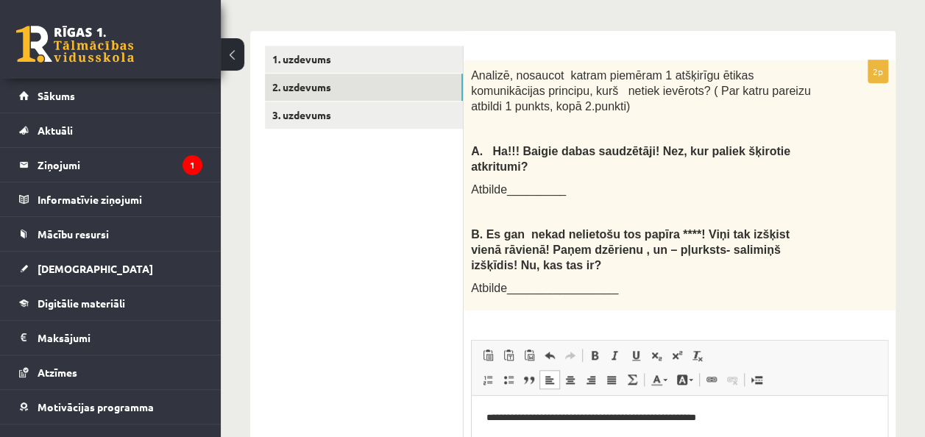
click at [515, 414] on p "**" at bounding box center [680, 443] width 386 height 15
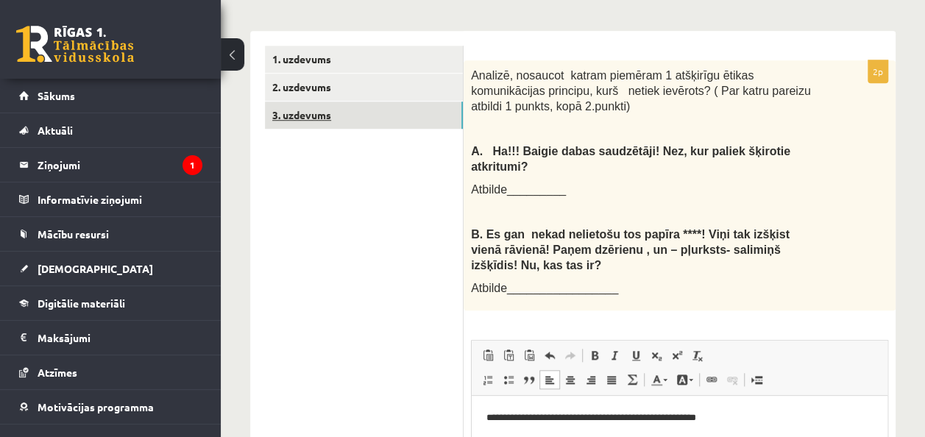
click at [321, 102] on link "3. uzdevums" at bounding box center [364, 115] width 198 height 27
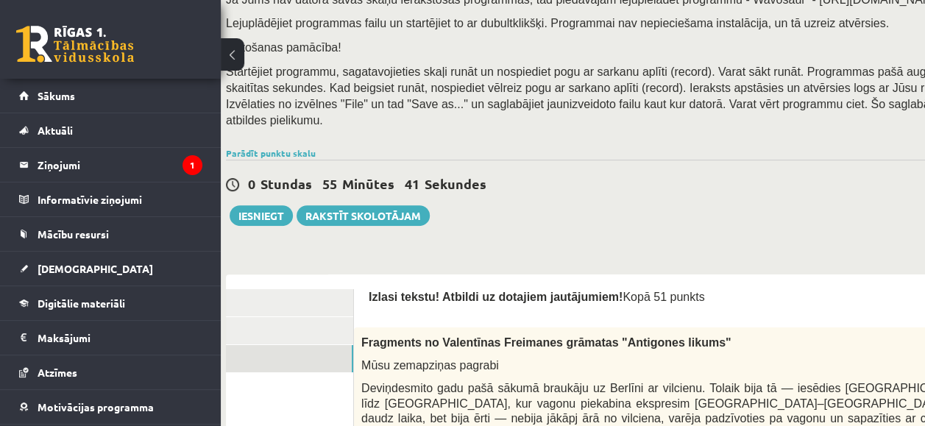
scroll to position [204, 24]
click at [543, 196] on div "0 Stundas 55 Minūtes 40 Sekundes Ieskaite saglabāta! Iesniegt Rakstīt skolotājam" at bounding box center [659, 193] width 866 height 66
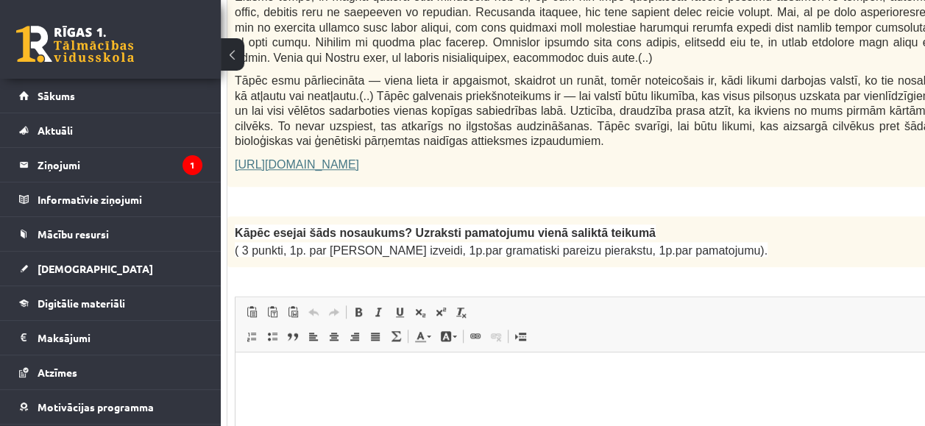
scroll to position [1060, 138]
click at [303, 384] on html at bounding box center [622, 373] width 773 height 45
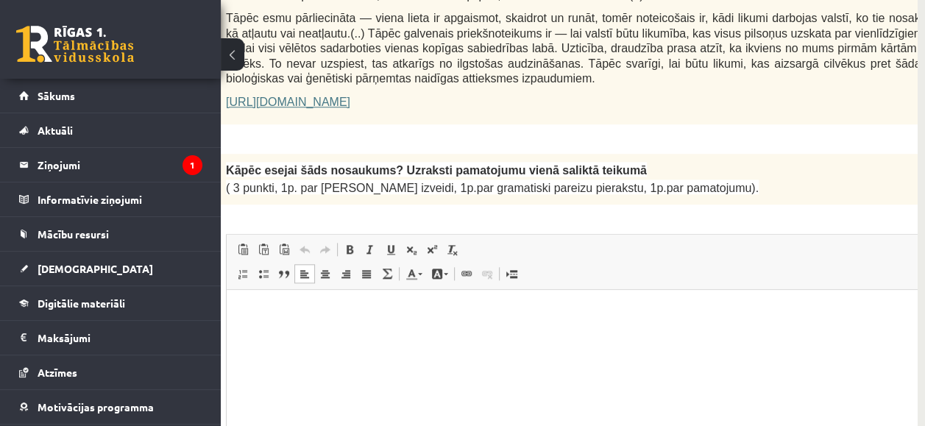
scroll to position [1122, 199]
click at [435, 325] on html at bounding box center [613, 311] width 773 height 45
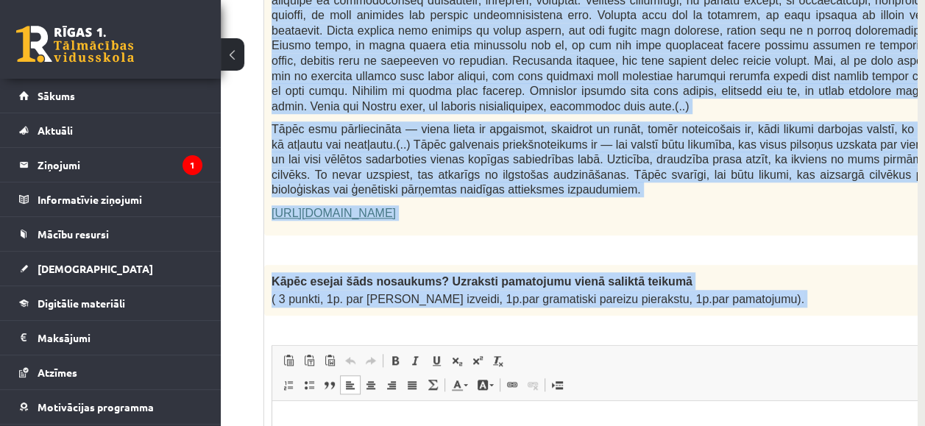
scroll to position [1028, 199]
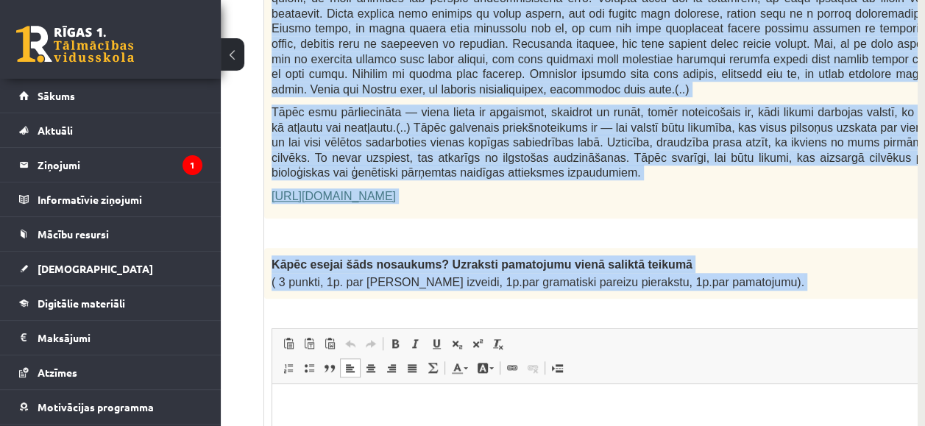
drag, startPoint x: 272, startPoint y: 166, endPoint x: 551, endPoint y: 138, distance: 279.6
copy div "Fragments no Valentīnas Freimanes grāmatas "Antigones likums" Mūsu zemapziņas p…"
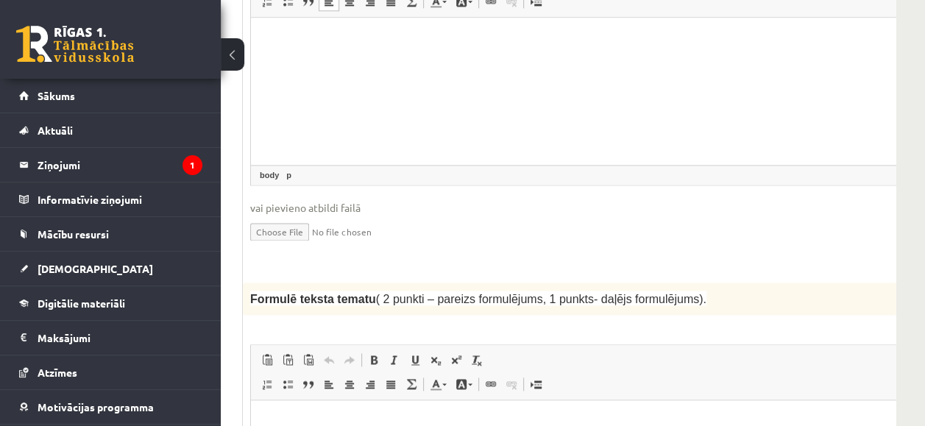
scroll to position [1399, 221]
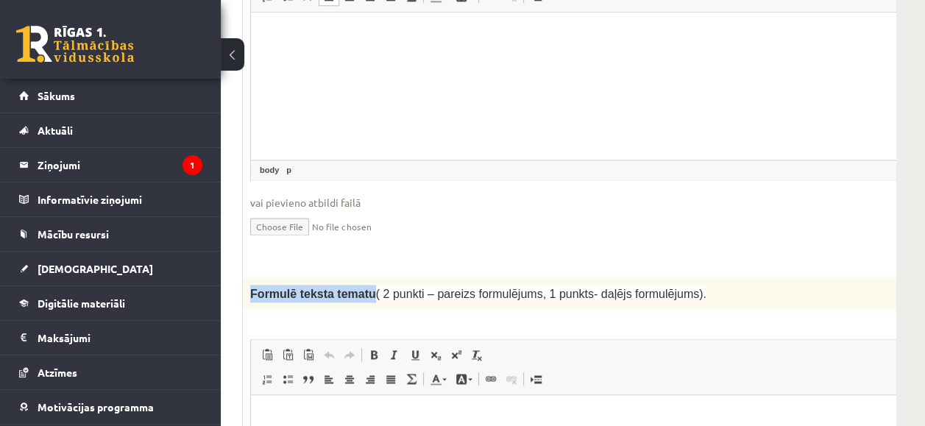
drag, startPoint x: 250, startPoint y: 222, endPoint x: 361, endPoint y: 230, distance: 110.7
click at [361, 289] on span "Formulē teksta tematu ( 2 punkti – pareizs formulējums, 1 punkts- daļējs formul…" at bounding box center [478, 295] width 456 height 13
copy span "Formulē teksta tematu"
click at [361, 414] on html at bounding box center [637, 418] width 773 height 45
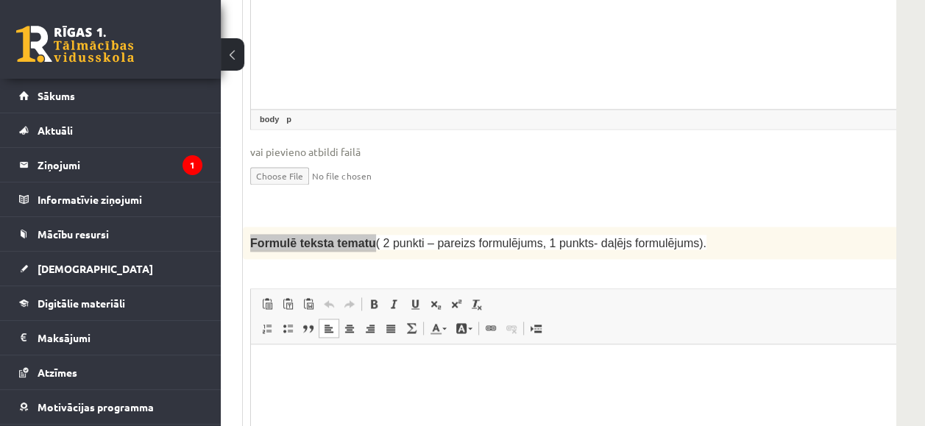
scroll to position [1450, 221]
click at [374, 375] on html at bounding box center [637, 366] width 773 height 45
click at [501, 367] on p "**********" at bounding box center [619, 366] width 707 height 15
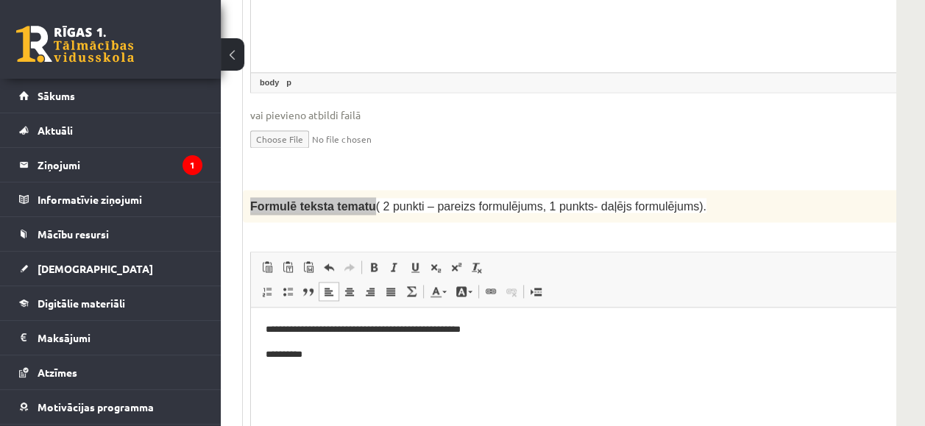
scroll to position [1487, 221]
click at [311, 358] on p "**********" at bounding box center [619, 354] width 707 height 15
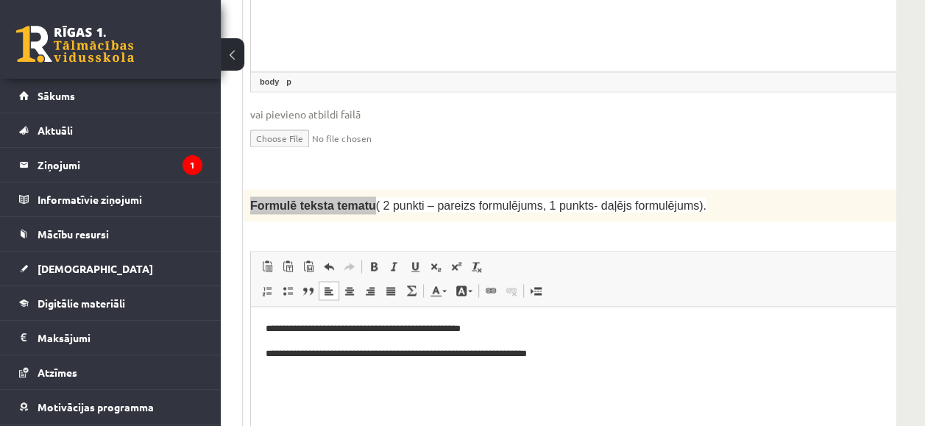
click at [489, 353] on p "**********" at bounding box center [619, 354] width 707 height 15
click at [595, 368] on html "**********" at bounding box center [637, 342] width 773 height 69
click at [566, 351] on p "**********" at bounding box center [619, 354] width 707 height 15
click at [496, 355] on p "**********" at bounding box center [619, 354] width 707 height 15
click at [624, 350] on p "**********" at bounding box center [619, 354] width 707 height 15
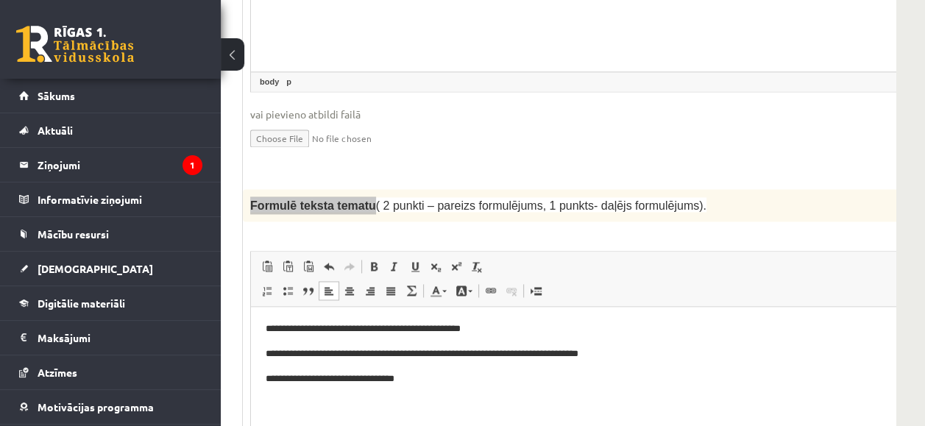
click at [268, 378] on p "**********" at bounding box center [619, 379] width 707 height 15
click at [428, 381] on p "**********" at bounding box center [619, 379] width 707 height 15
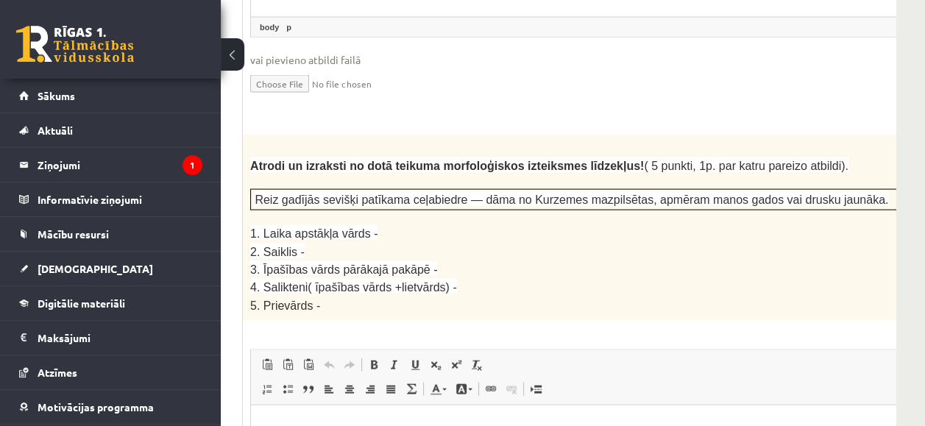
scroll to position [1921, 221]
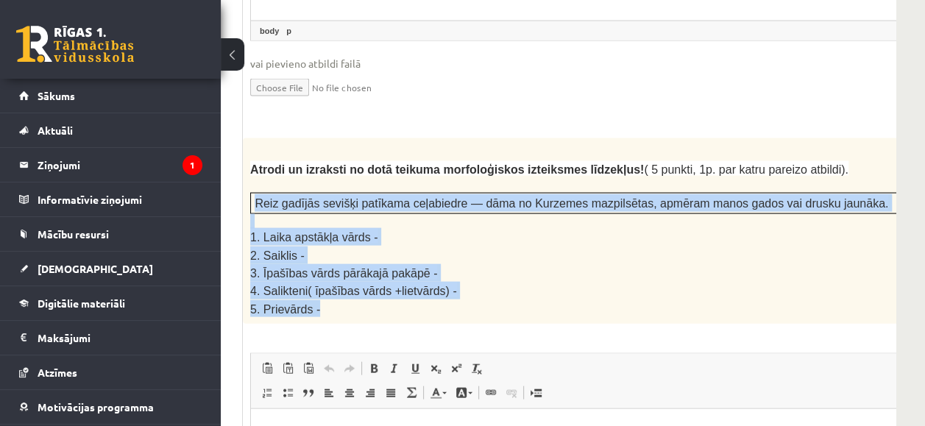
drag, startPoint x: 256, startPoint y: 134, endPoint x: 430, endPoint y: 231, distance: 199.0
click at [430, 231] on div "Atrodi un izraksti no dotā teikuma morfoloģiskos izteiksmes līdzekļus! ( 5 punk…" at bounding box center [637, 230] width 789 height 185
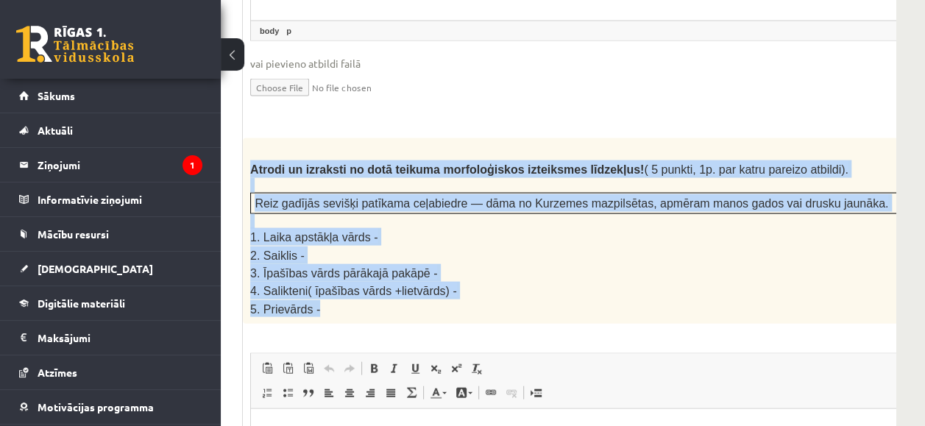
drag, startPoint x: 279, startPoint y: 74, endPoint x: 406, endPoint y: 234, distance: 204.8
click at [406, 234] on div "Atrodi un izraksti no dotā teikuma morfoloģiskos izteiksmes līdzekļus! ( 5 punk…" at bounding box center [637, 230] width 789 height 185
copy div "Atrodi un izraksti no dotā teikuma morfoloģiskos izteiksmes līdzekļus! ( 5 punk…"
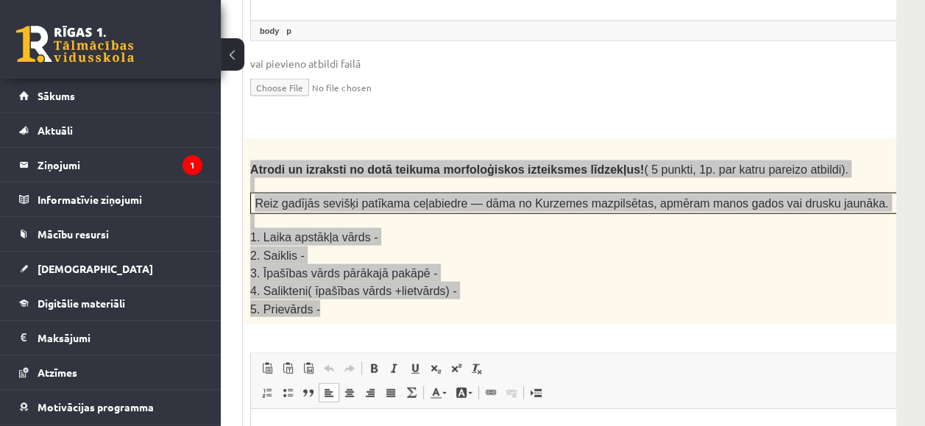
click at [264, 414] on html at bounding box center [637, 431] width 773 height 45
drag, startPoint x: 264, startPoint y: 430, endPoint x: 360, endPoint y: 438, distance: 96.0
click at [360, 414] on html at bounding box center [637, 431] width 773 height 45
click at [360, 414] on p "Editor, wiswyg-editor-user-answer-47433972781560" at bounding box center [637, 431] width 743 height 15
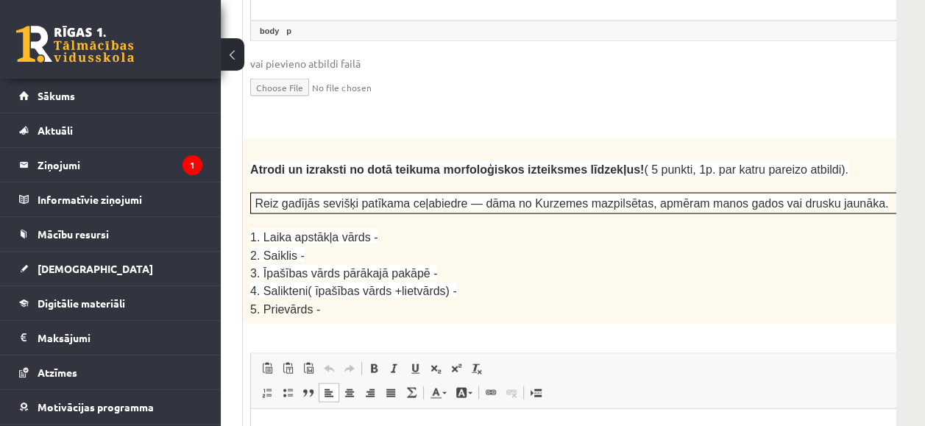
click at [430, 414] on p "Editor, wiswyg-editor-user-answer-47433972781560" at bounding box center [637, 431] width 743 height 15
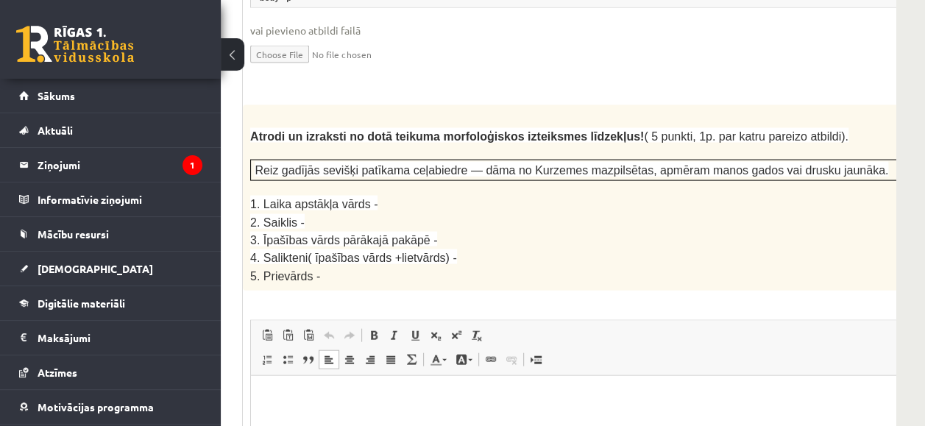
scroll to position [1955, 221]
click at [323, 413] on html at bounding box center [637, 397] width 773 height 45
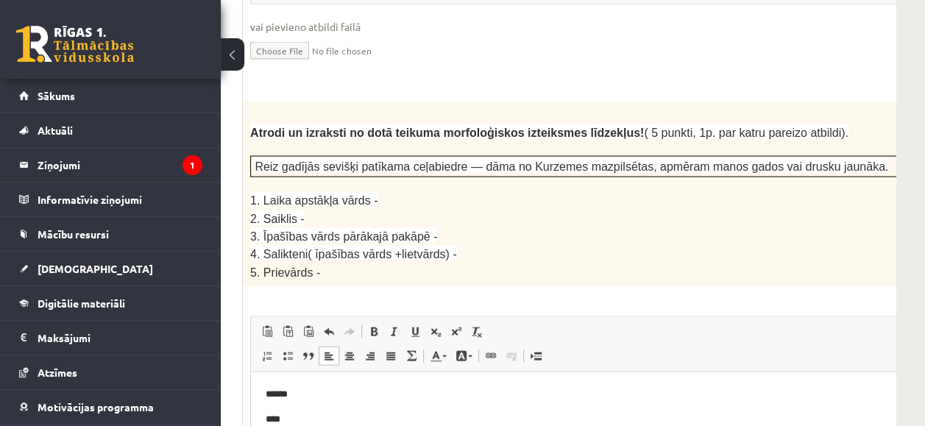
scroll to position [1970, 221]
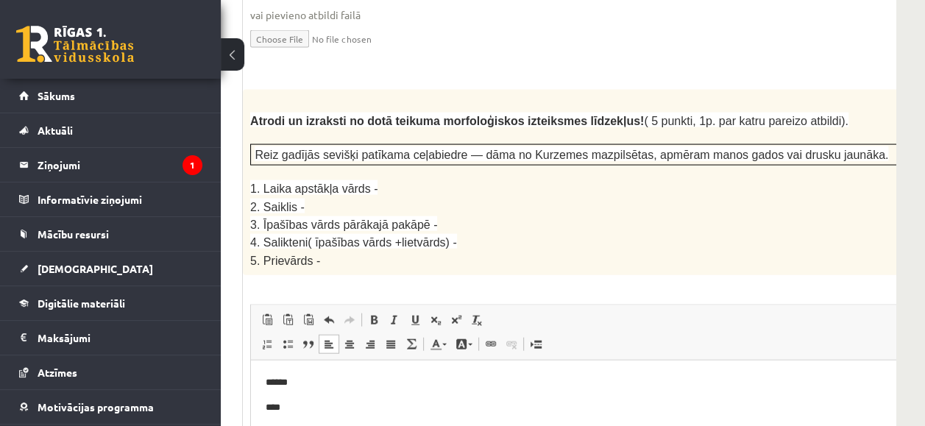
click at [291, 405] on p "****" at bounding box center [619, 407] width 707 height 15
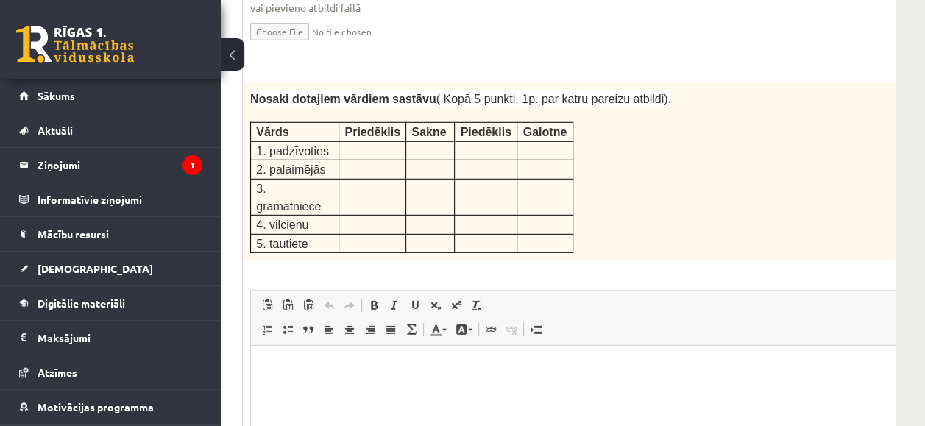
scroll to position [2514, 221]
click at [294, 390] on html at bounding box center [637, 367] width 773 height 45
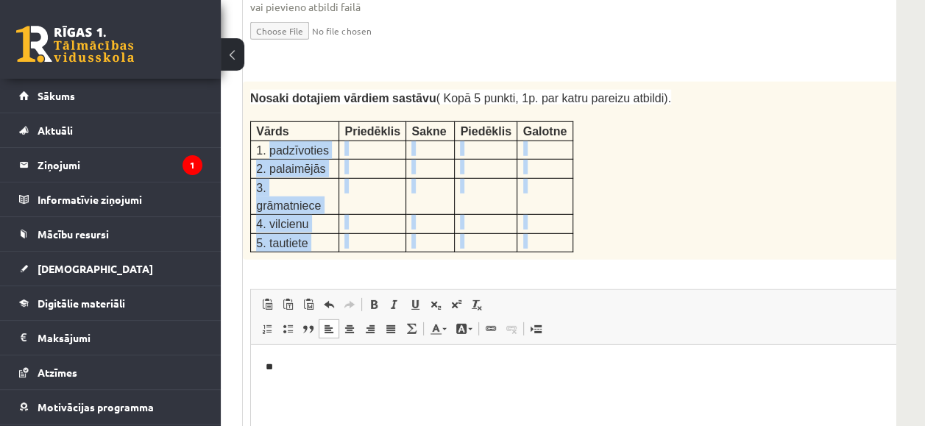
drag, startPoint x: 267, startPoint y: 71, endPoint x: 393, endPoint y: 182, distance: 167.4
click at [393, 182] on div "5p Nosaki dotajiem vārdiem sastāvu ( Kopā 5 punkti, 1p. par katru pareizu atbil…" at bounding box center [637, 339] width 789 height 514
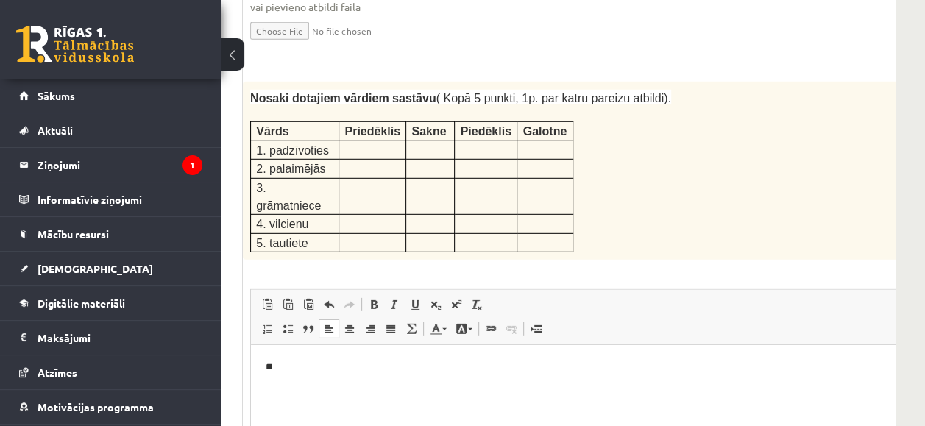
drag, startPoint x: 393, startPoint y: 182, endPoint x: 417, endPoint y: 28, distance: 155.6
click at [417, 92] on span "Nosaki dotajiem vārdiem sastāvu ( Kopā 5 punkti, 1p. par katru pareizu atbildi)." at bounding box center [460, 98] width 421 height 13
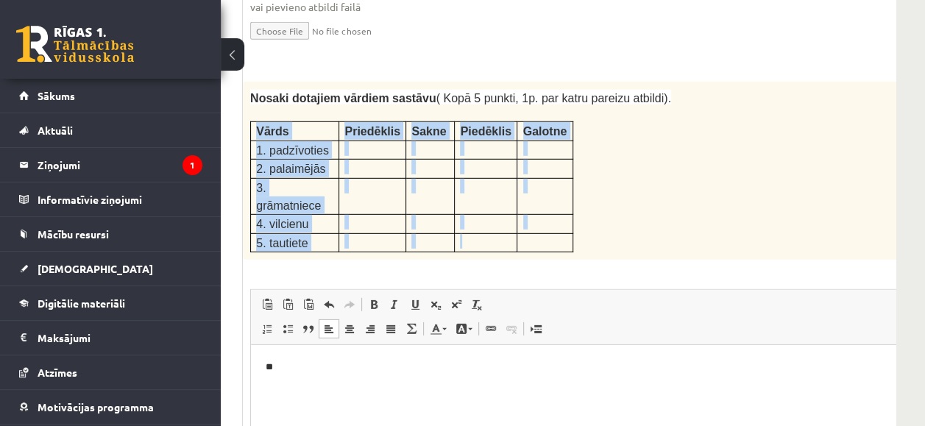
drag, startPoint x: 259, startPoint y: 53, endPoint x: 487, endPoint y: 152, distance: 247.9
click at [487, 152] on tbody "Vārds Priedēklis Sakne Piedēklis Galotne 1. padzīvoties 2. palaimējās 3. grāmat…" at bounding box center [412, 187] width 322 height 130
copy tbody "Vārds Priedēklis Sakne Piedēklis Galotne 1. padzīvoties 2. palaimējās 3. grāmat…"
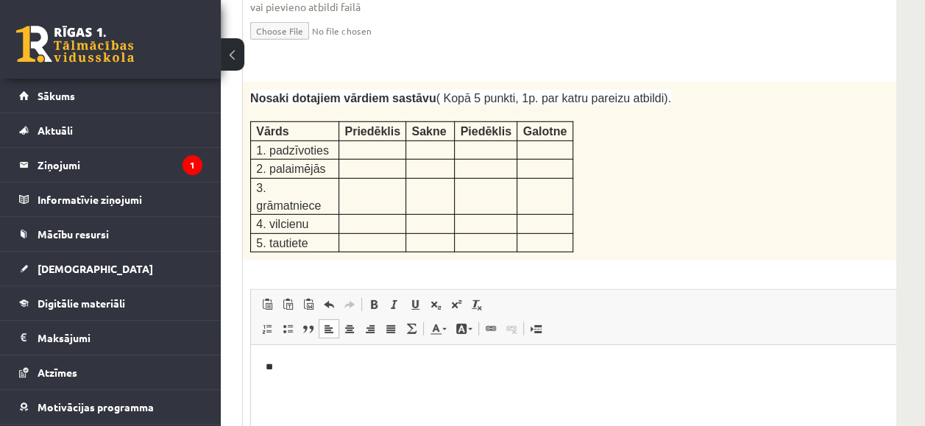
click at [619, 82] on div "Nosaki dotajiem vārdiem sastāvu ( Kopā 5 punkti, 1p. par katru pareizu atbildi)…" at bounding box center [637, 171] width 789 height 178
click at [370, 141] on p at bounding box center [372, 148] width 56 height 15
click at [306, 362] on p "**" at bounding box center [619, 367] width 707 height 15
click at [375, 141] on p at bounding box center [372, 148] width 56 height 15
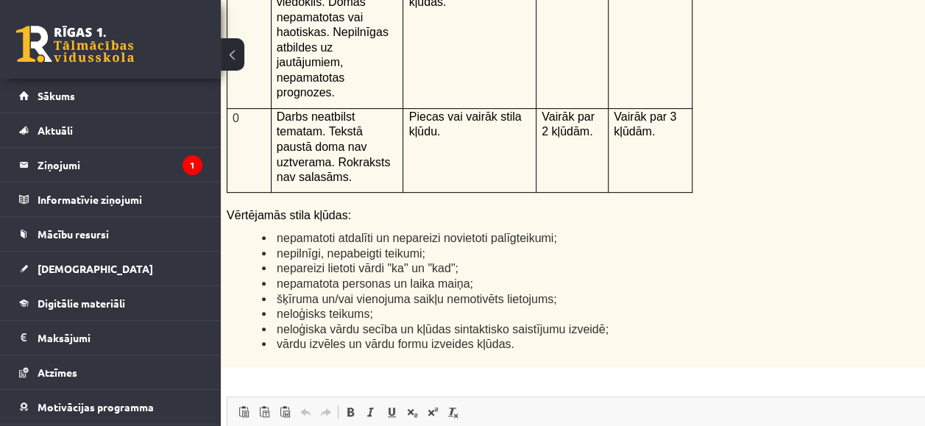
scroll to position [3522, 180]
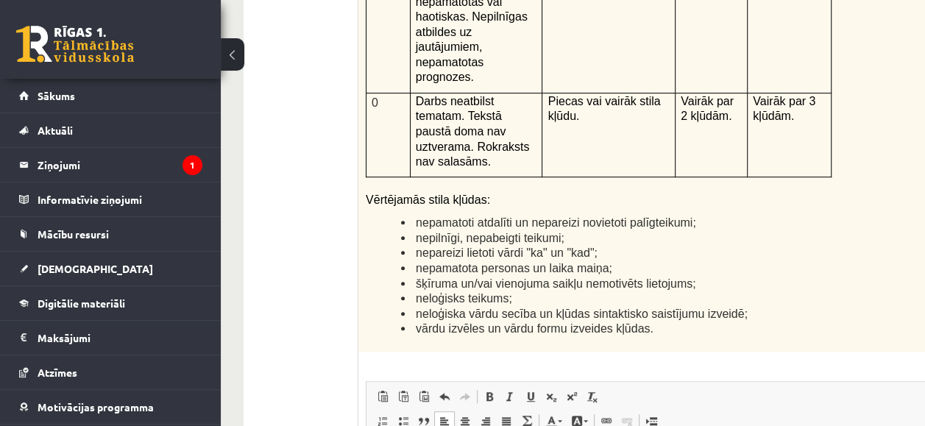
scroll to position [3543, 7]
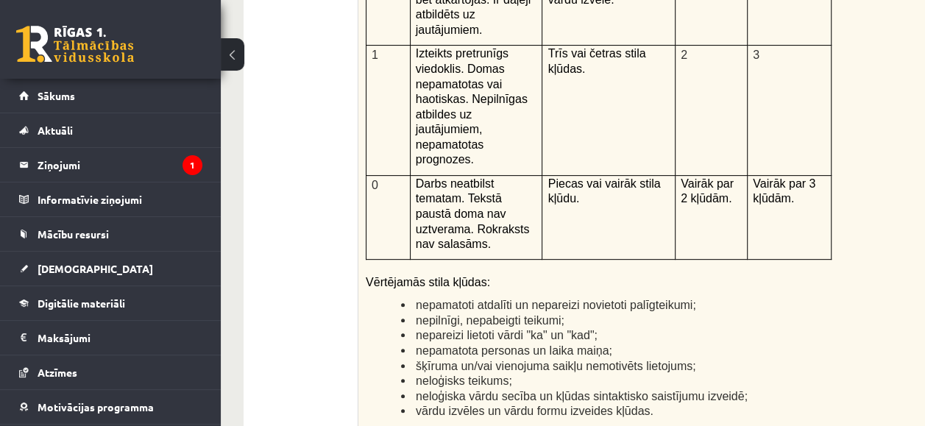
scroll to position [3513, 7]
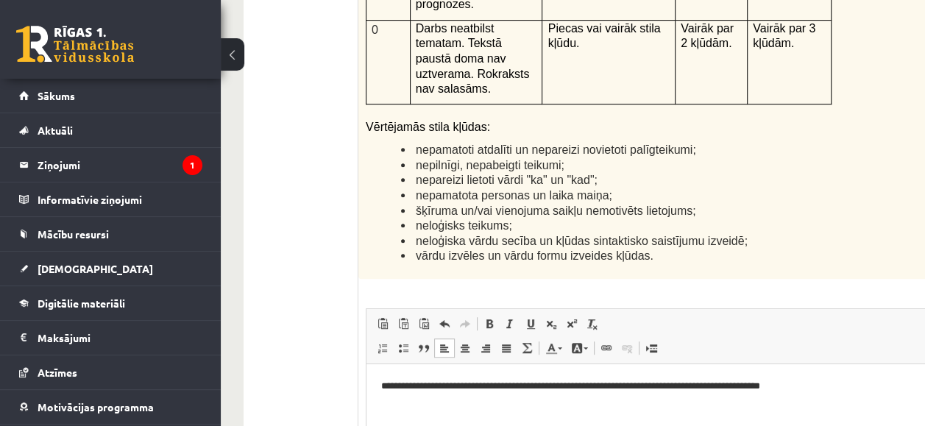
scroll to position [3613, 7]
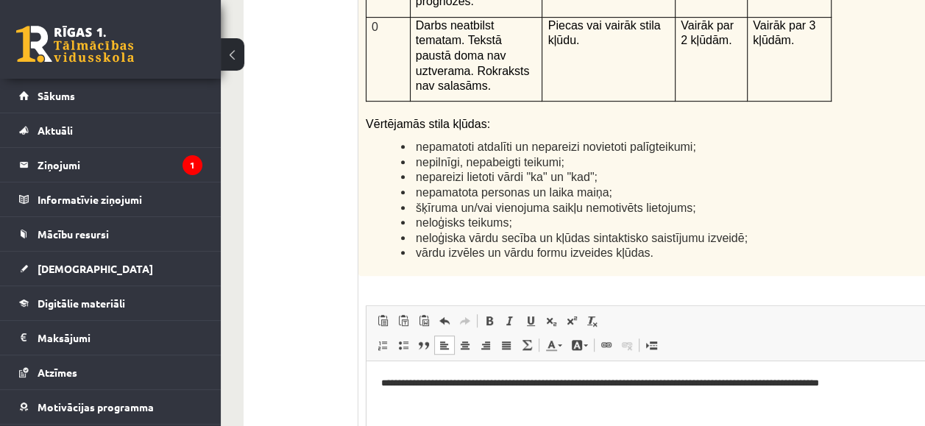
click at [517, 378] on p "**********" at bounding box center [734, 382] width 707 height 15
click at [472, 383] on p "**********" at bounding box center [734, 382] width 707 height 15
click at [748, 383] on p "**********" at bounding box center [734, 382] width 707 height 15
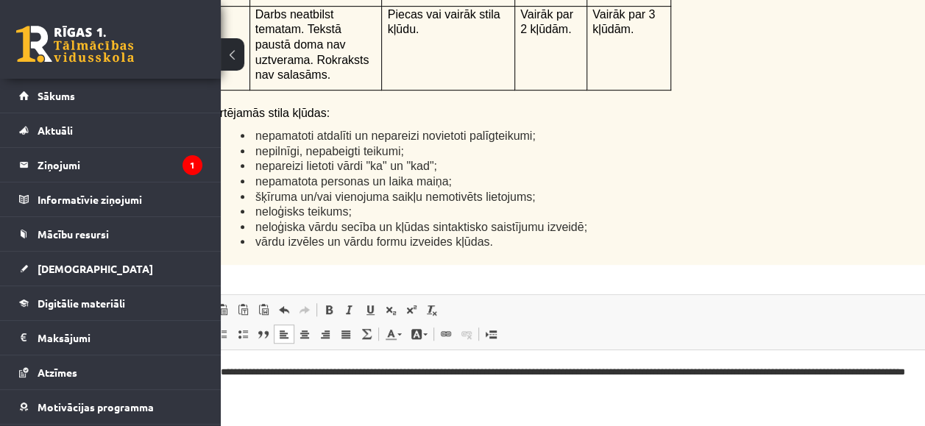
scroll to position [3624, 167]
click at [403, 397] on html "**********" at bounding box center [592, 379] width 773 height 60
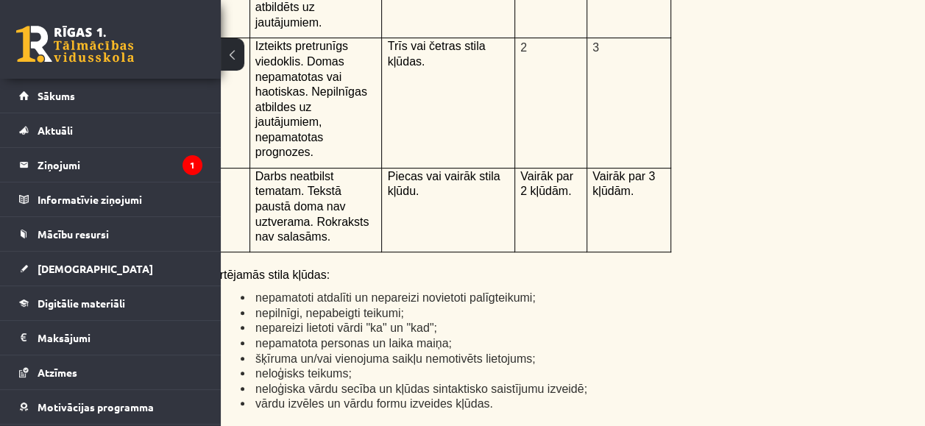
scroll to position [3462, 167]
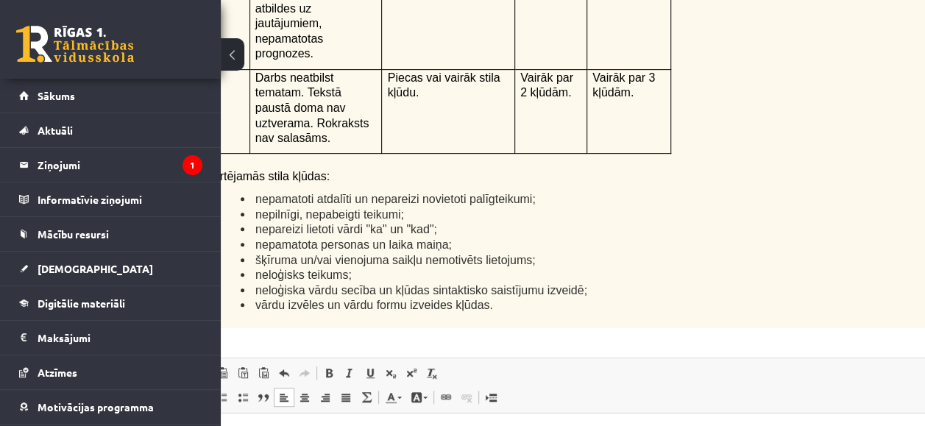
scroll to position [3561, 167]
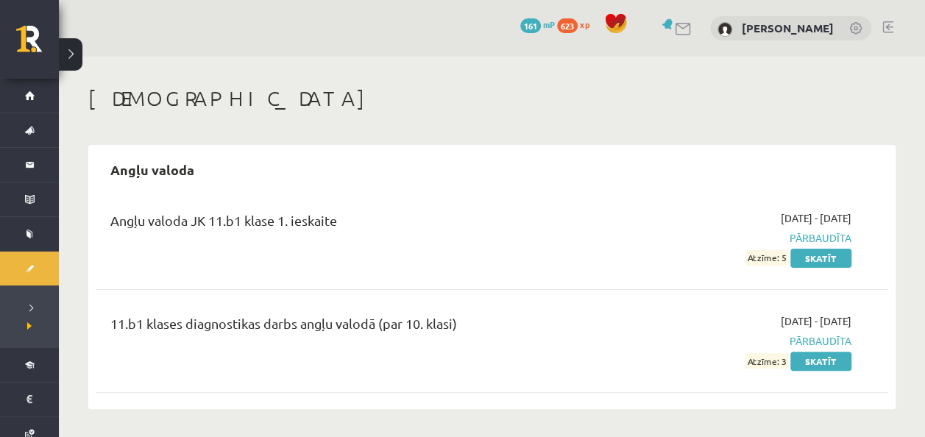
click at [682, 25] on link at bounding box center [684, 29] width 18 height 13
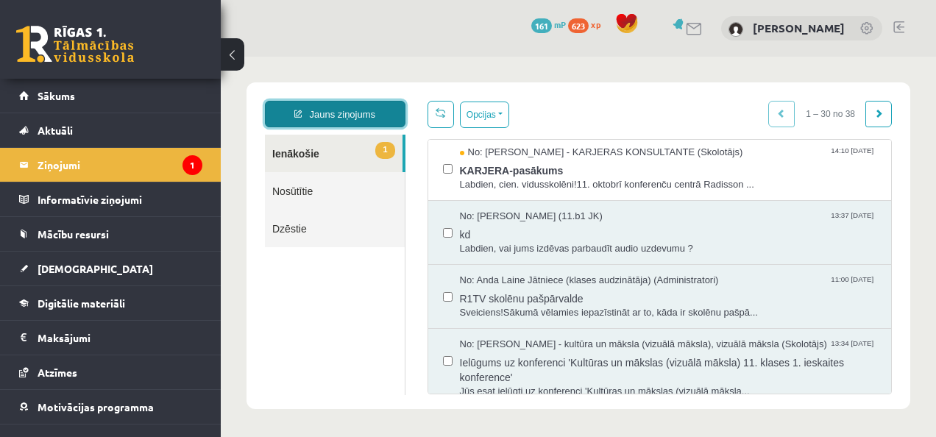
click at [325, 113] on link "Jauns ziņojums" at bounding box center [335, 114] width 141 height 26
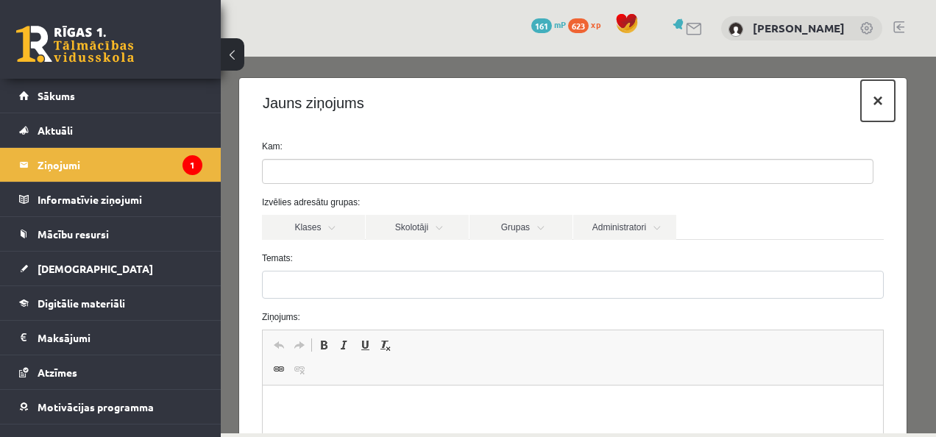
click at [861, 100] on button "×" at bounding box center [878, 100] width 34 height 41
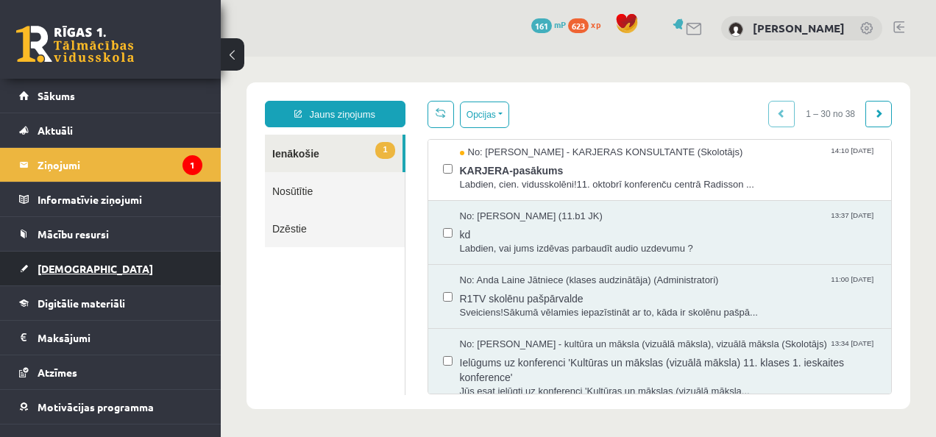
click at [65, 281] on link "[DEMOGRAPHIC_DATA]" at bounding box center [110, 269] width 183 height 34
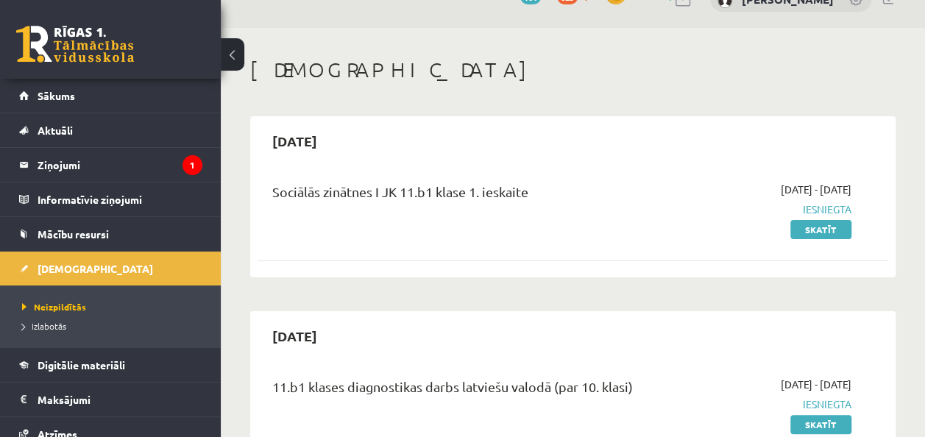
scroll to position [57, 0]
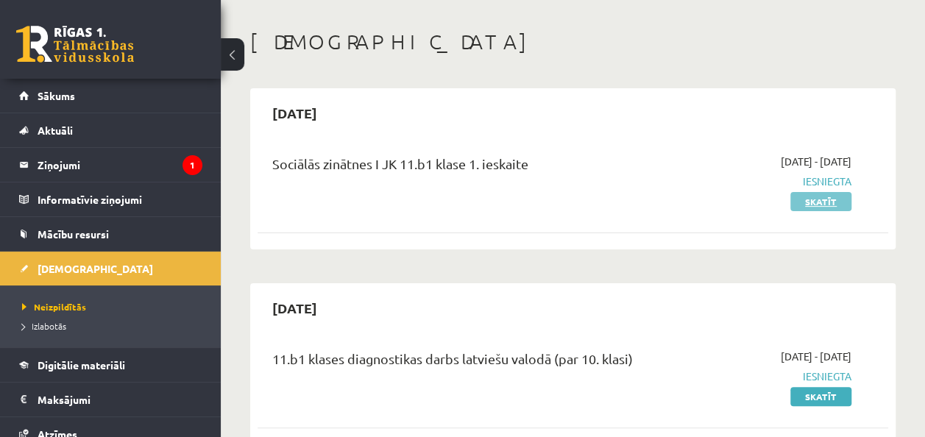
click at [820, 205] on link "Skatīt" at bounding box center [821, 201] width 61 height 19
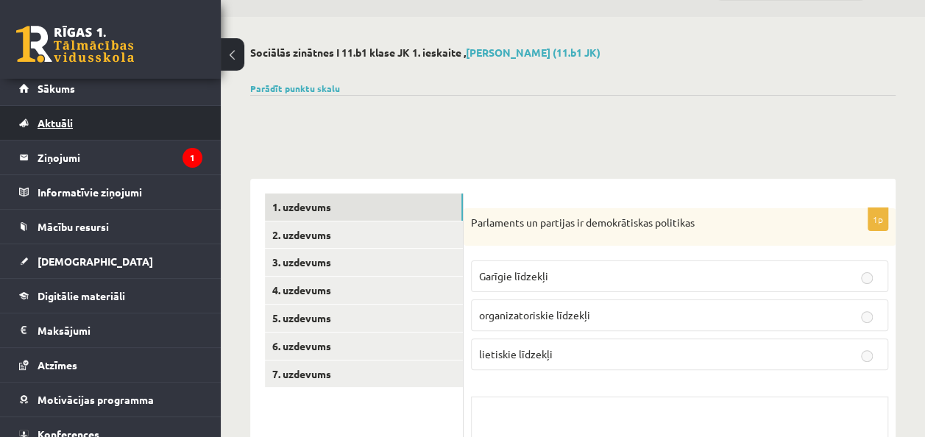
scroll to position [4, 0]
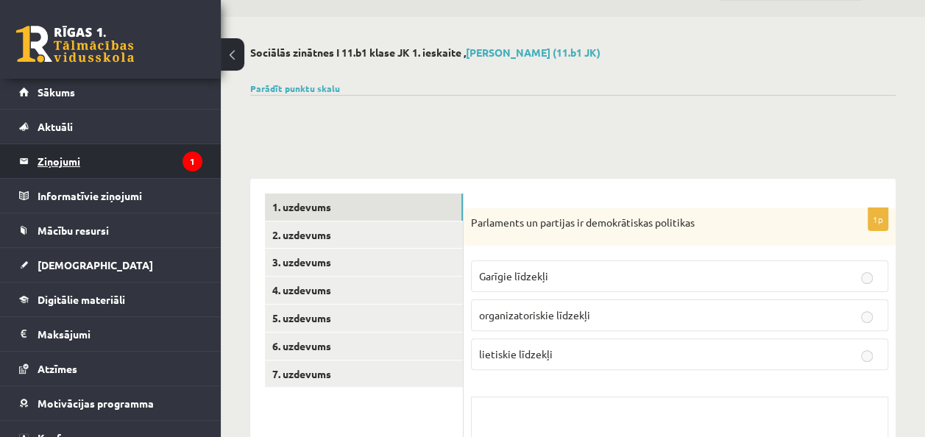
click at [71, 155] on legend "Ziņojumi 1" at bounding box center [120, 161] width 165 height 34
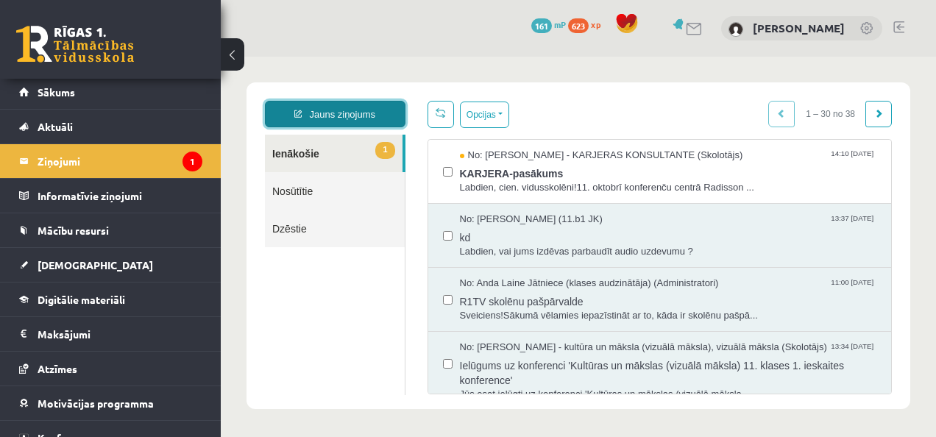
click at [340, 103] on link "Jauns ziņojums" at bounding box center [335, 114] width 141 height 26
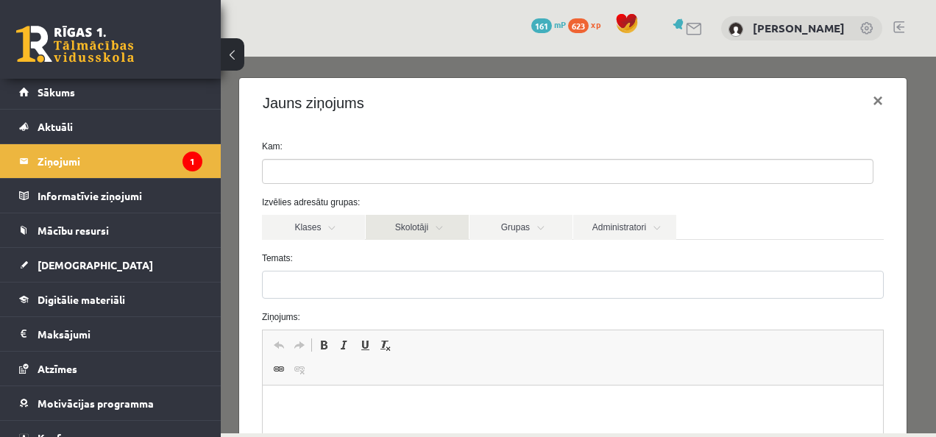
click at [426, 233] on link "Skolotāji" at bounding box center [417, 227] width 103 height 25
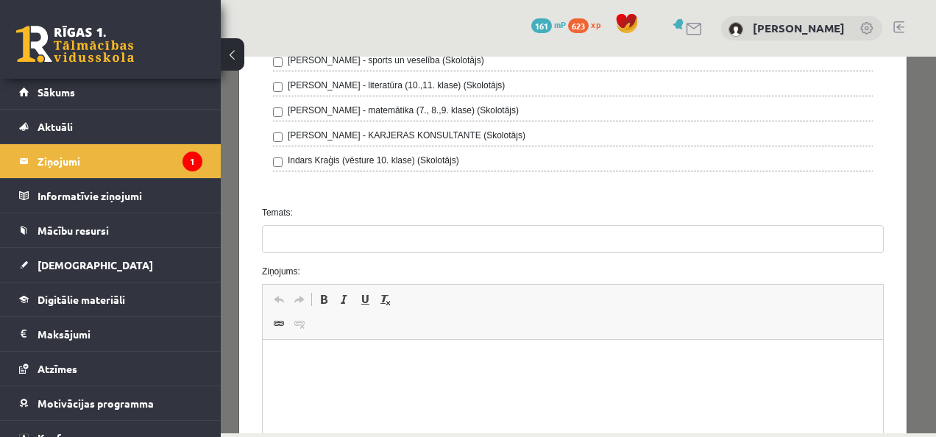
scroll to position [507, 0]
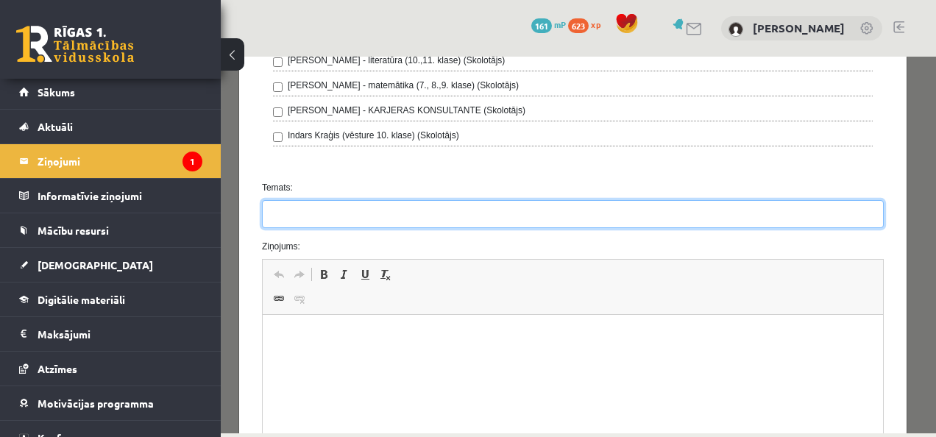
click at [405, 213] on input "Temats:" at bounding box center [573, 214] width 622 height 28
type input "********"
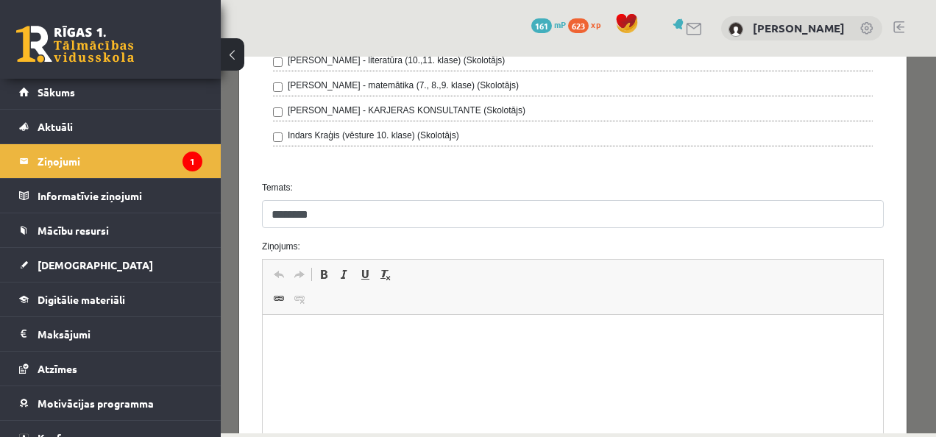
click at [359, 339] on p "Editor, wiswyg-editor-47434021610040-1760218538-391" at bounding box center [572, 337] width 591 height 15
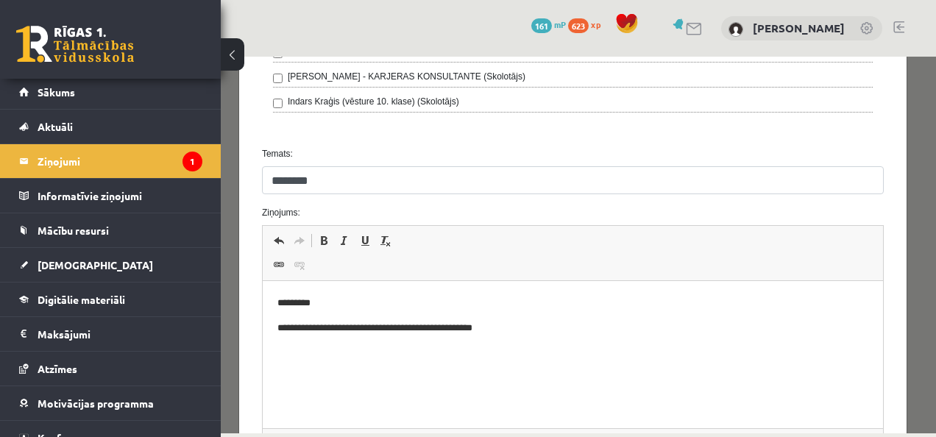
scroll to position [506, 0]
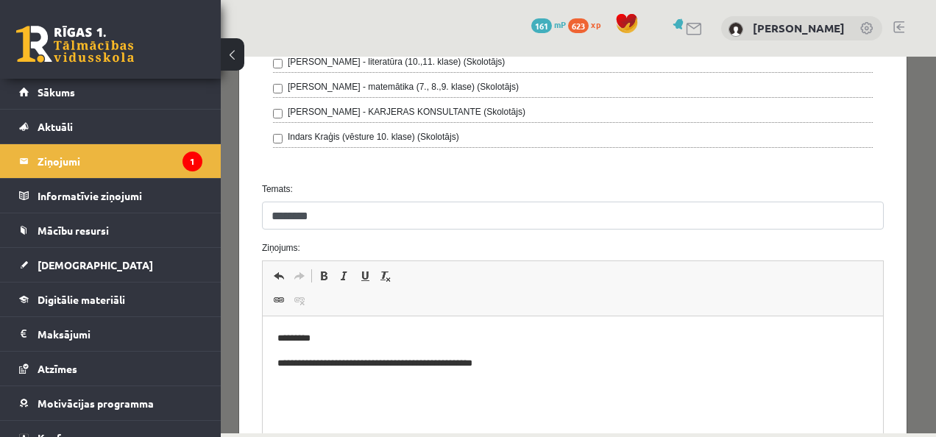
click at [320, 335] on p "*********" at bounding box center [567, 338] width 581 height 15
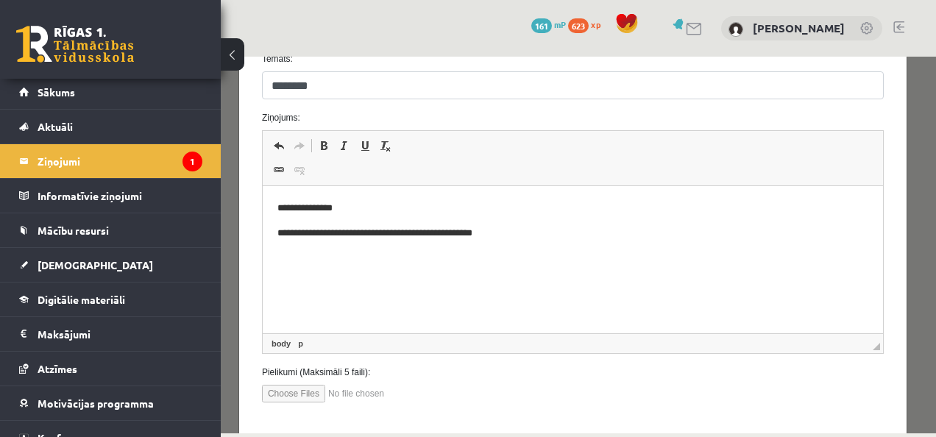
scroll to position [698, 0]
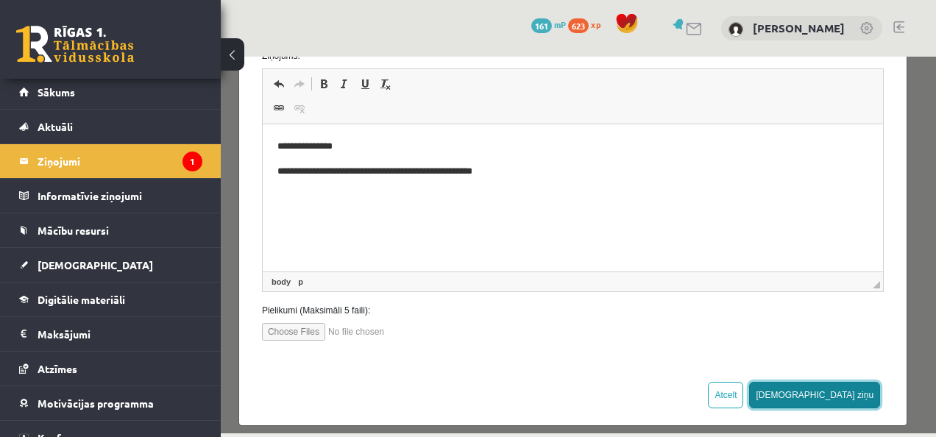
click at [846, 396] on button "[DEMOGRAPHIC_DATA] ziņu" at bounding box center [814, 395] width 131 height 26
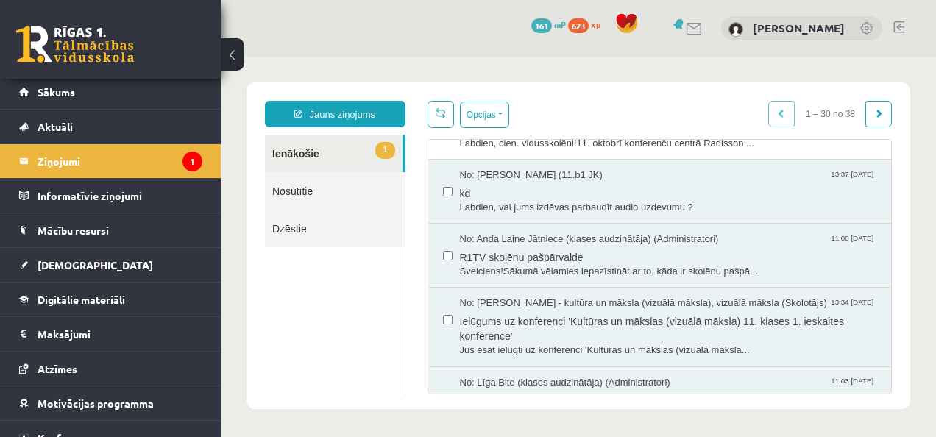
scroll to position [0, 0]
